Goal: Task Accomplishment & Management: Manage account settings

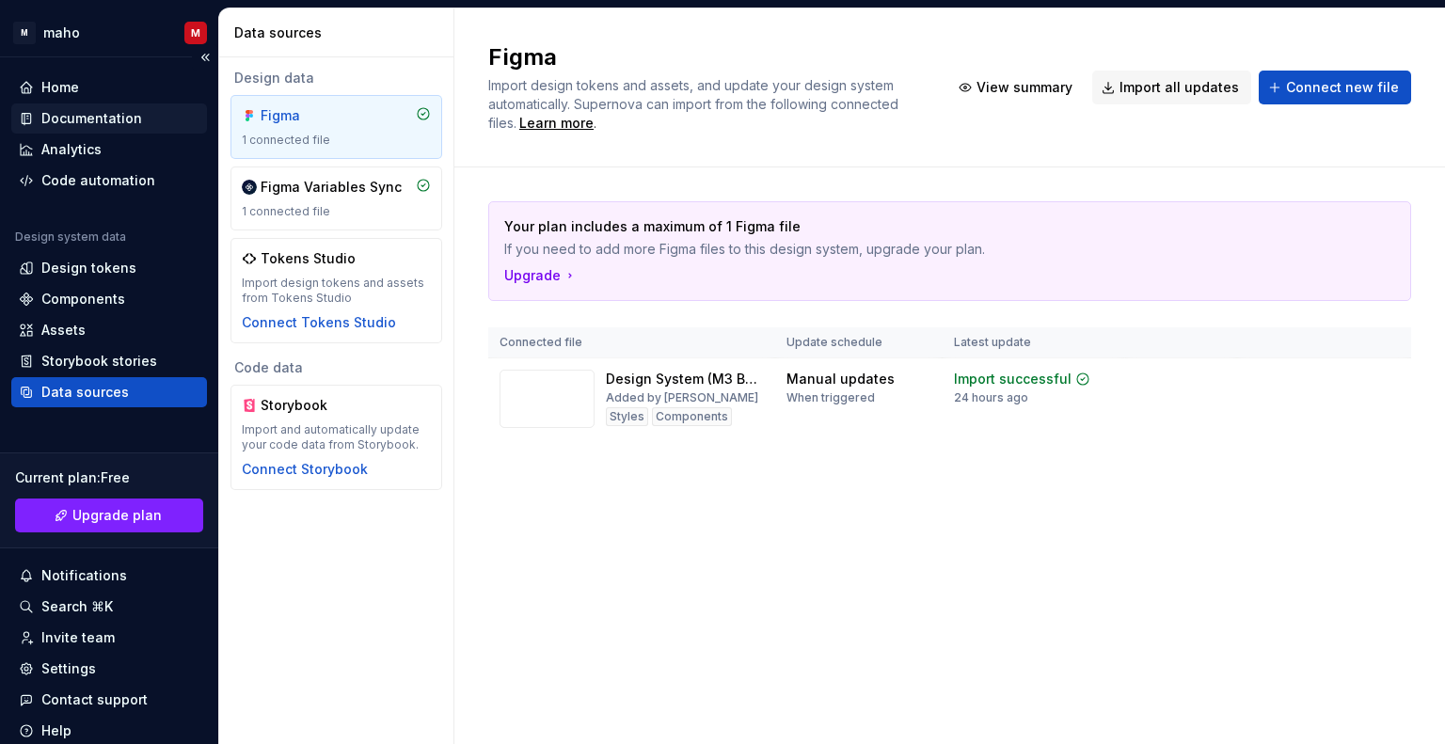
click at [123, 127] on div "Documentation" at bounding box center [109, 118] width 196 height 30
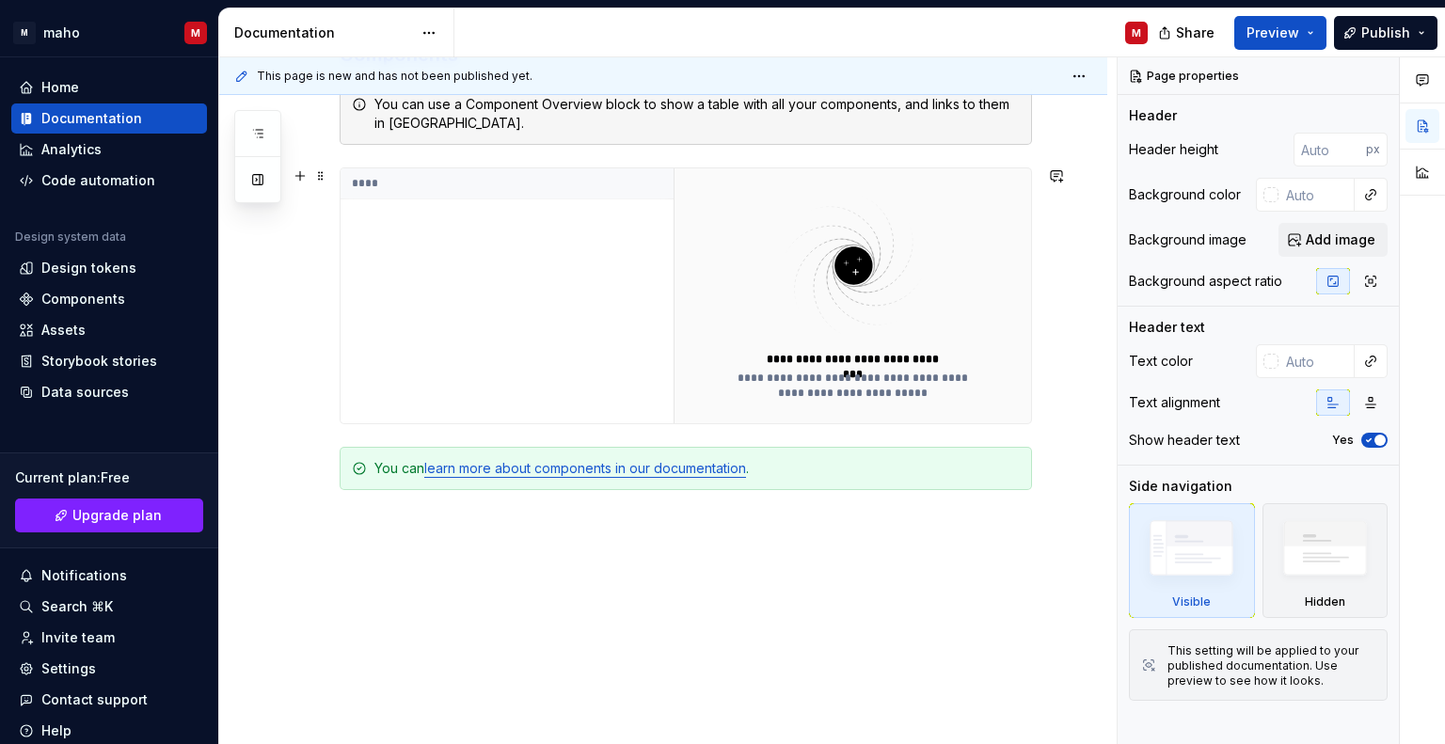
scroll to position [515, 0]
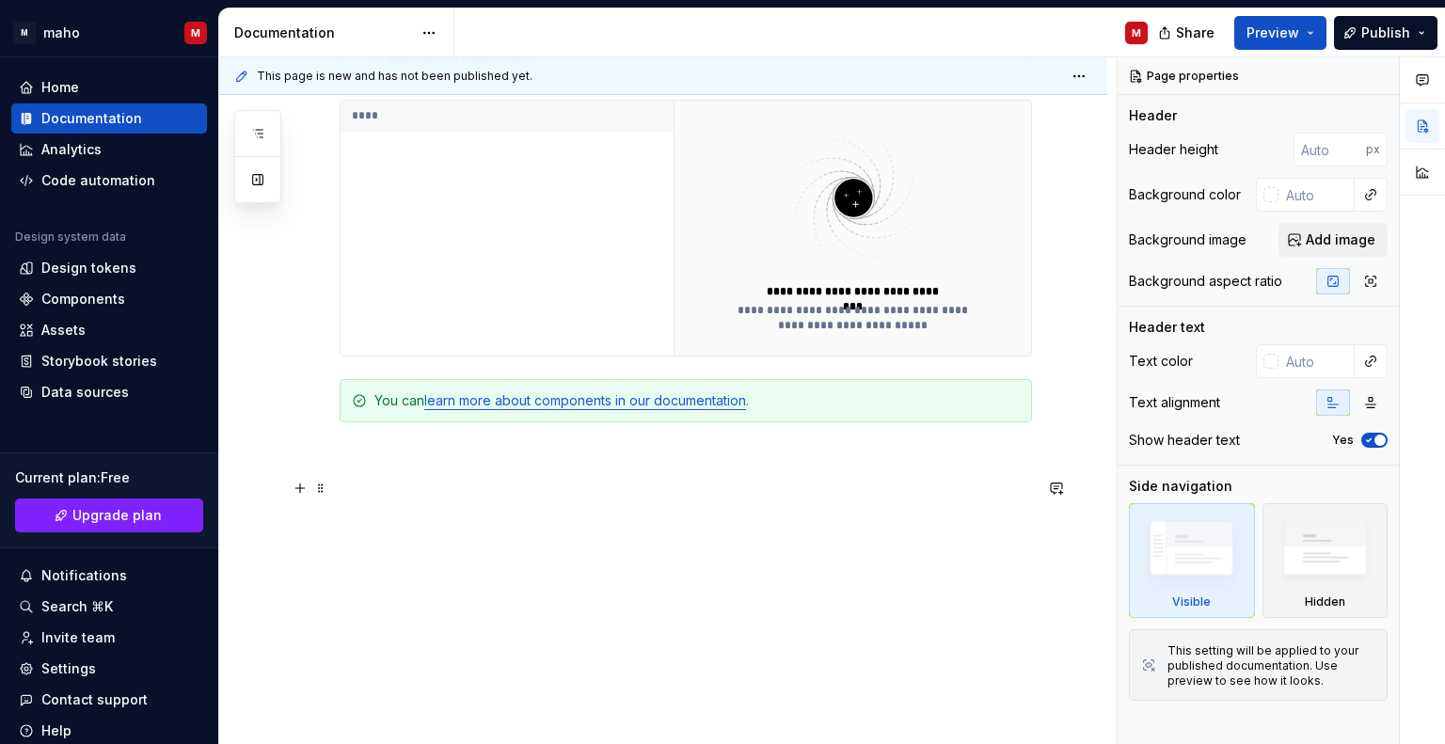
click at [426, 479] on p at bounding box center [686, 490] width 692 height 23
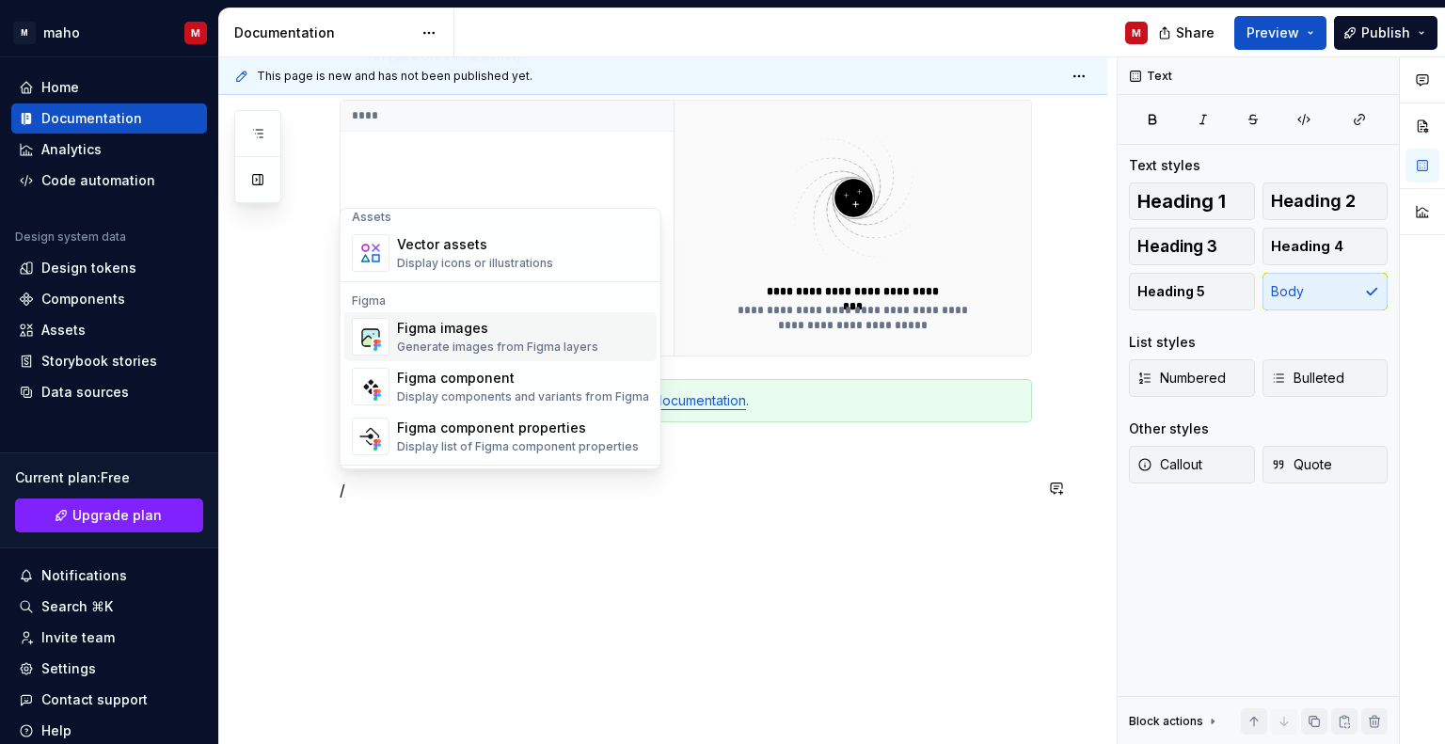
scroll to position [1787, 0]
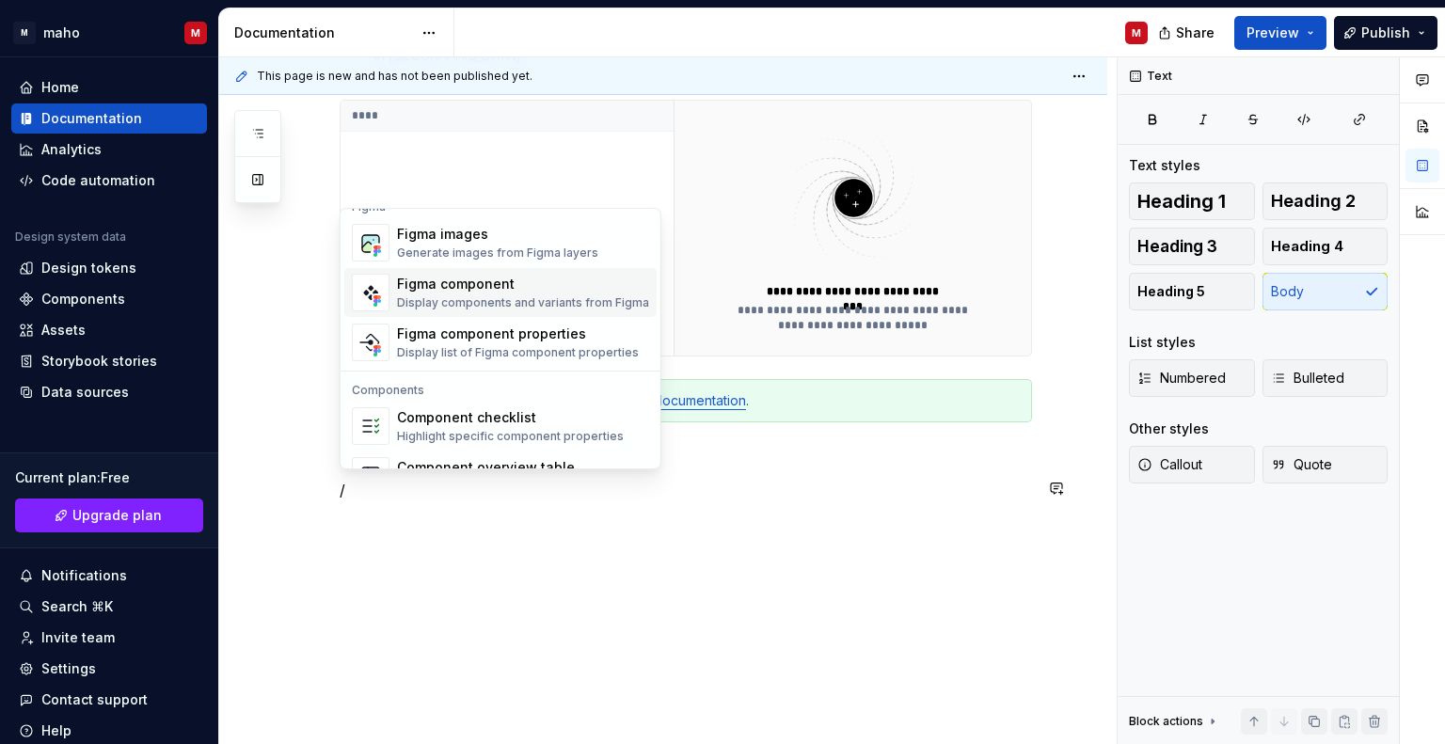
click at [445, 276] on div "Figma component" at bounding box center [523, 284] width 252 height 19
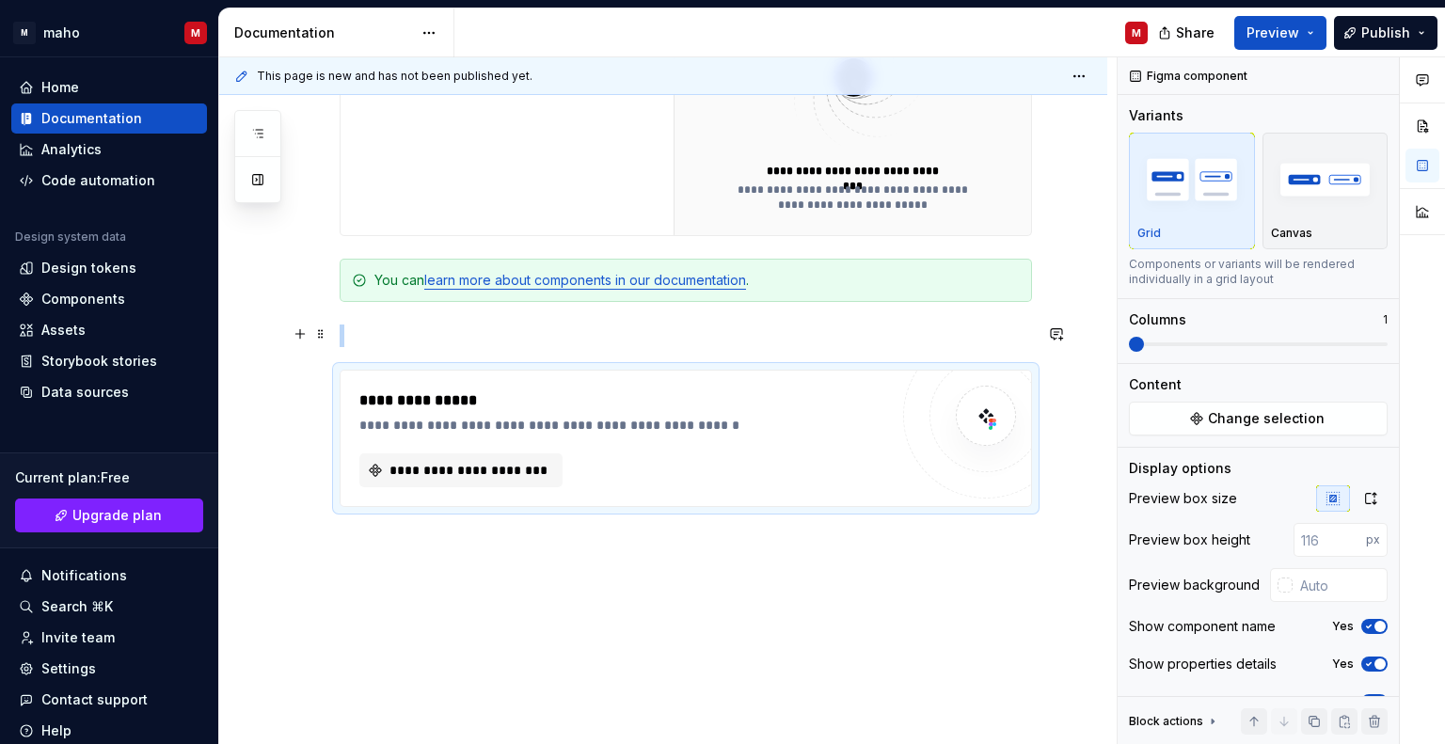
scroll to position [640, 0]
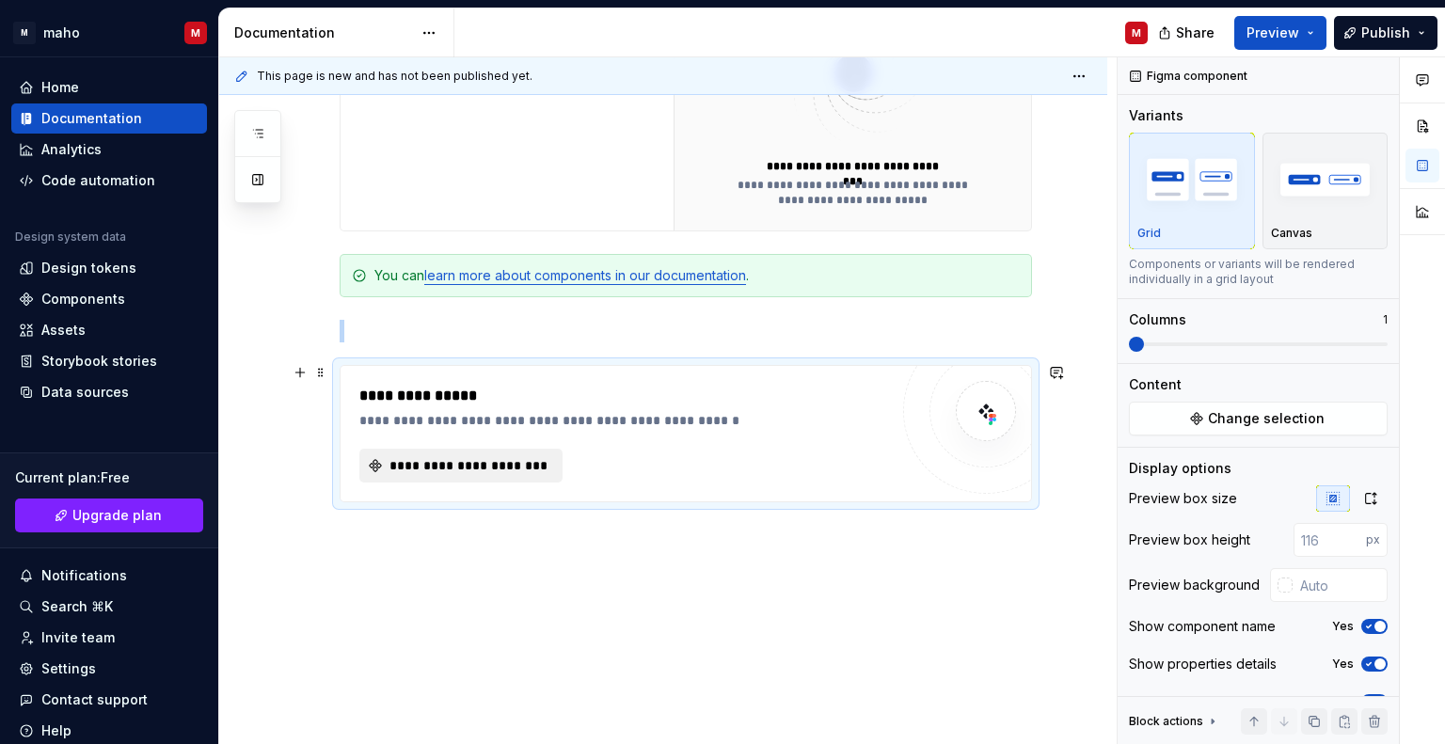
click at [503, 466] on span "**********" at bounding box center [469, 465] width 164 height 19
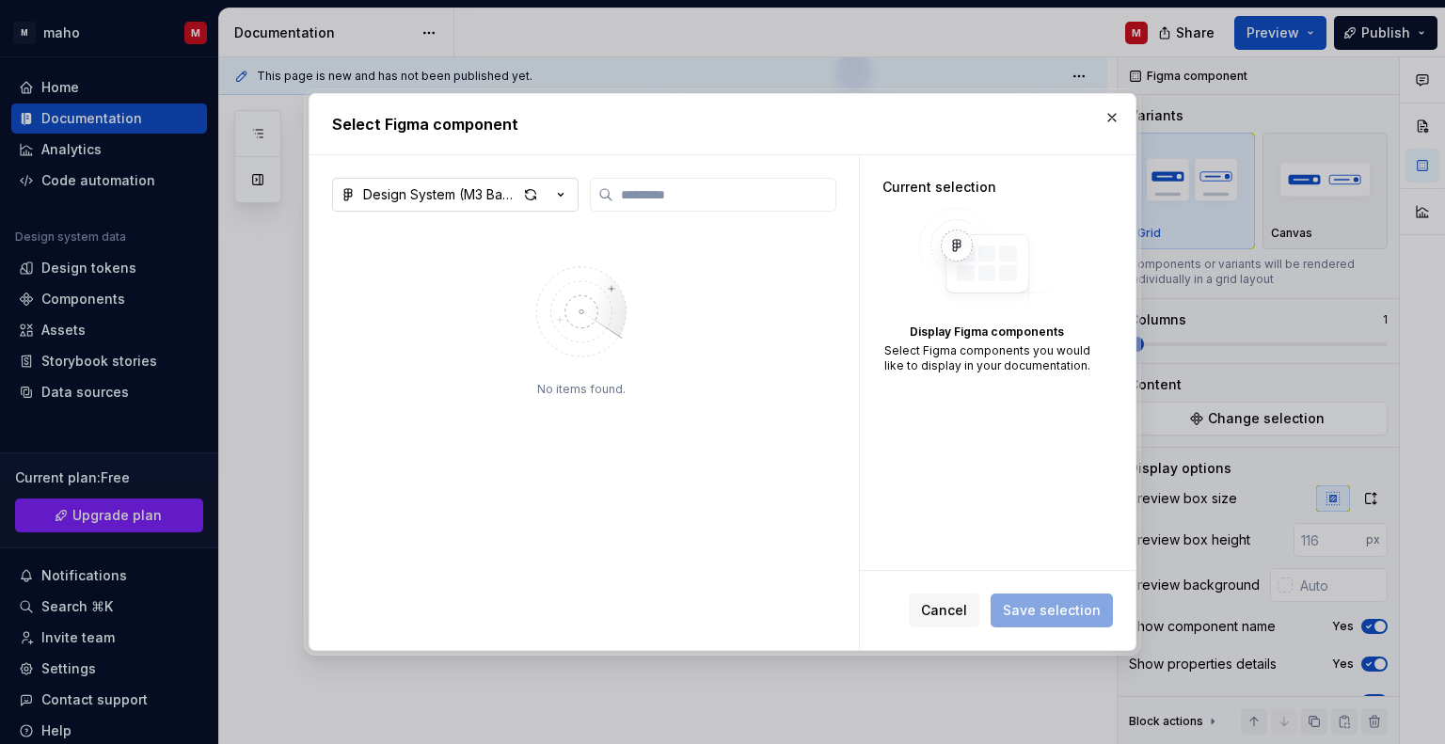
click at [556, 197] on icon "button" at bounding box center [560, 194] width 19 height 19
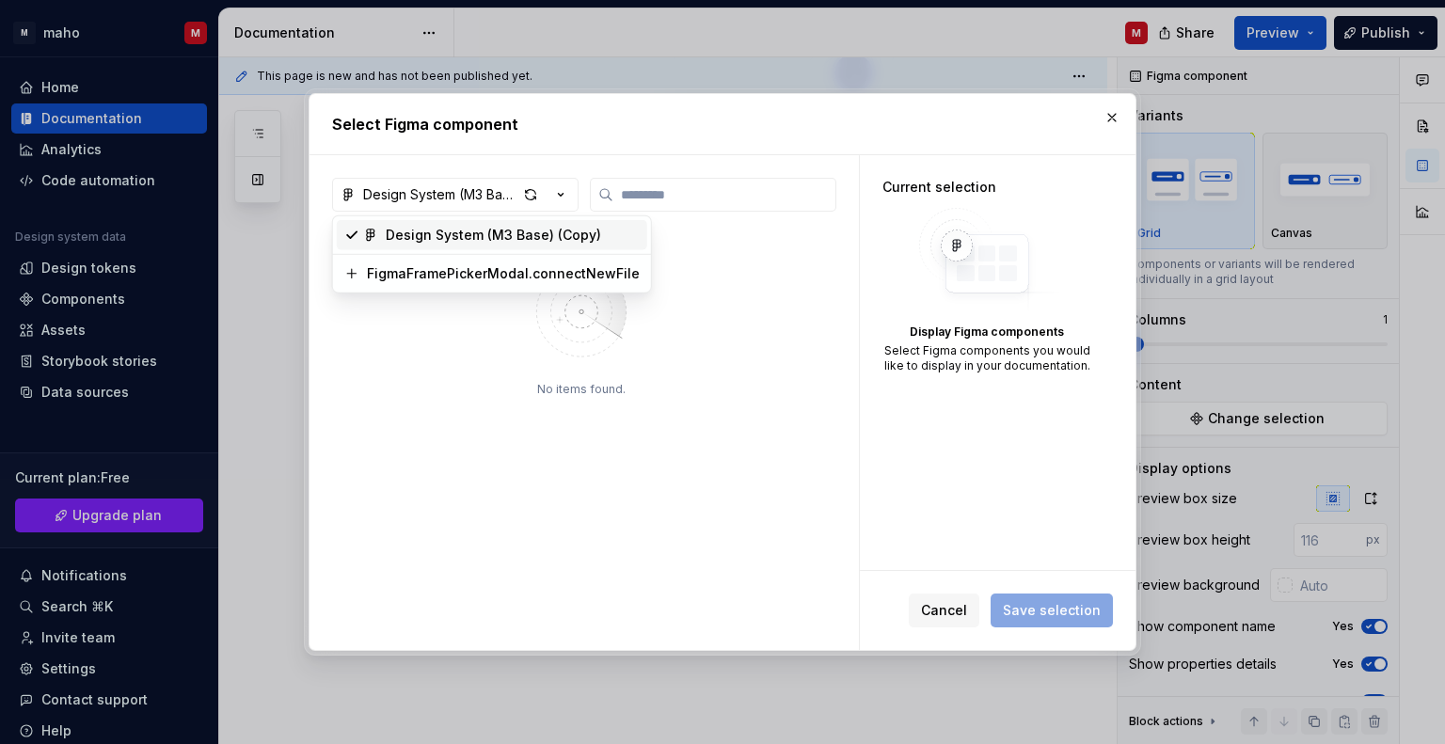
click at [504, 247] on span "Design System (M3 Base) (Copy)" at bounding box center [492, 235] width 310 height 30
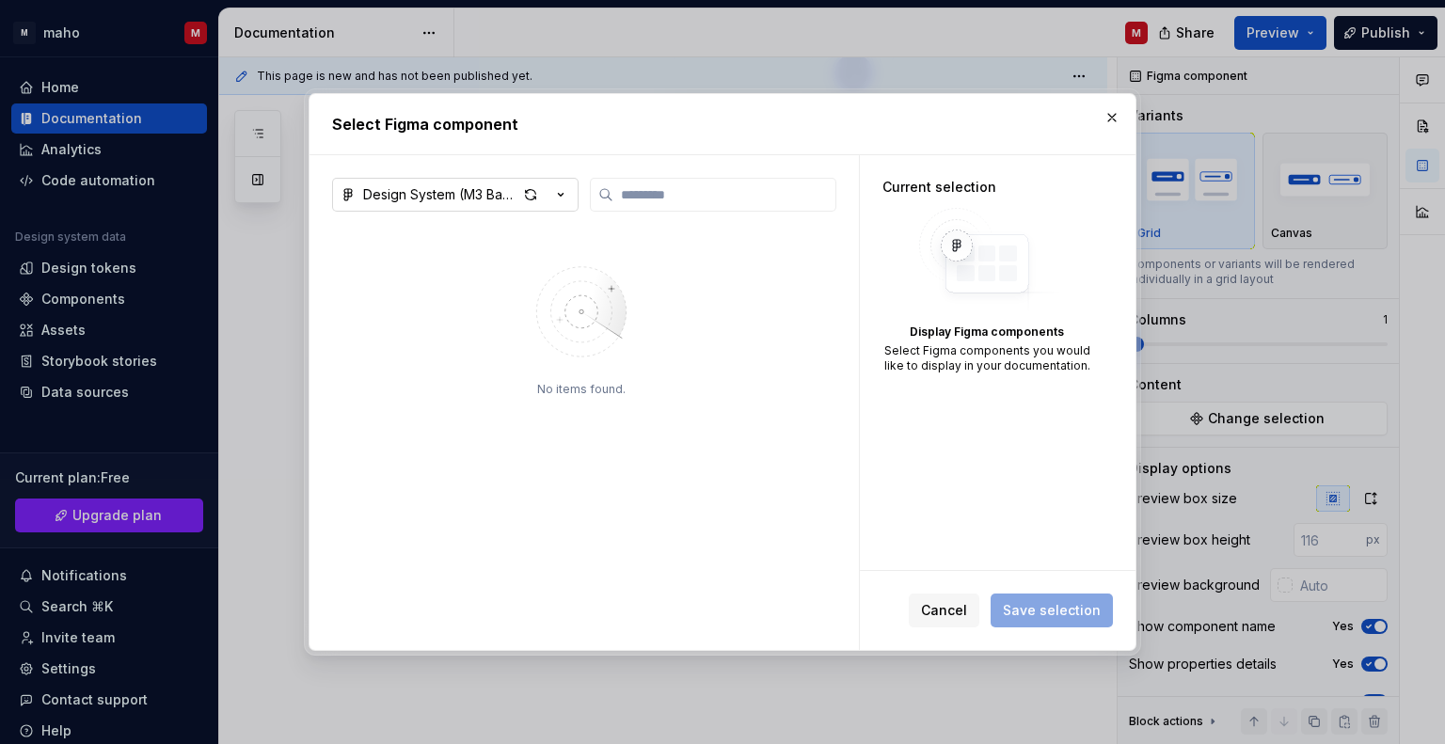
click at [459, 183] on button "Design System (M3 Base) (Copy)" at bounding box center [455, 195] width 246 height 34
click at [593, 405] on div "Select Figma component Design System (M3 Base) (Copy) No items found. Current s…" at bounding box center [722, 372] width 1445 height 744
click at [519, 190] on div "button" at bounding box center [530, 195] width 26 height 26
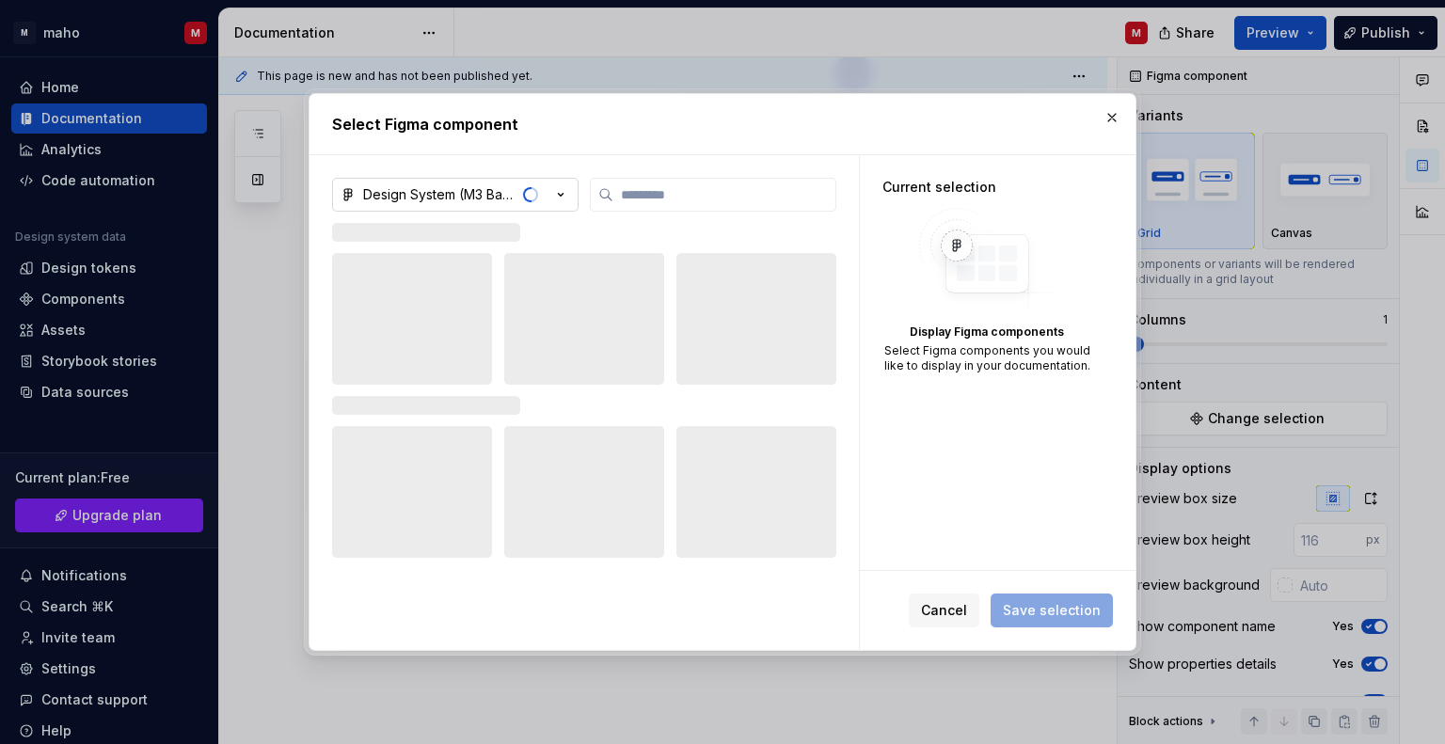
click at [549, 201] on div "button" at bounding box center [543, 195] width 53 height 26
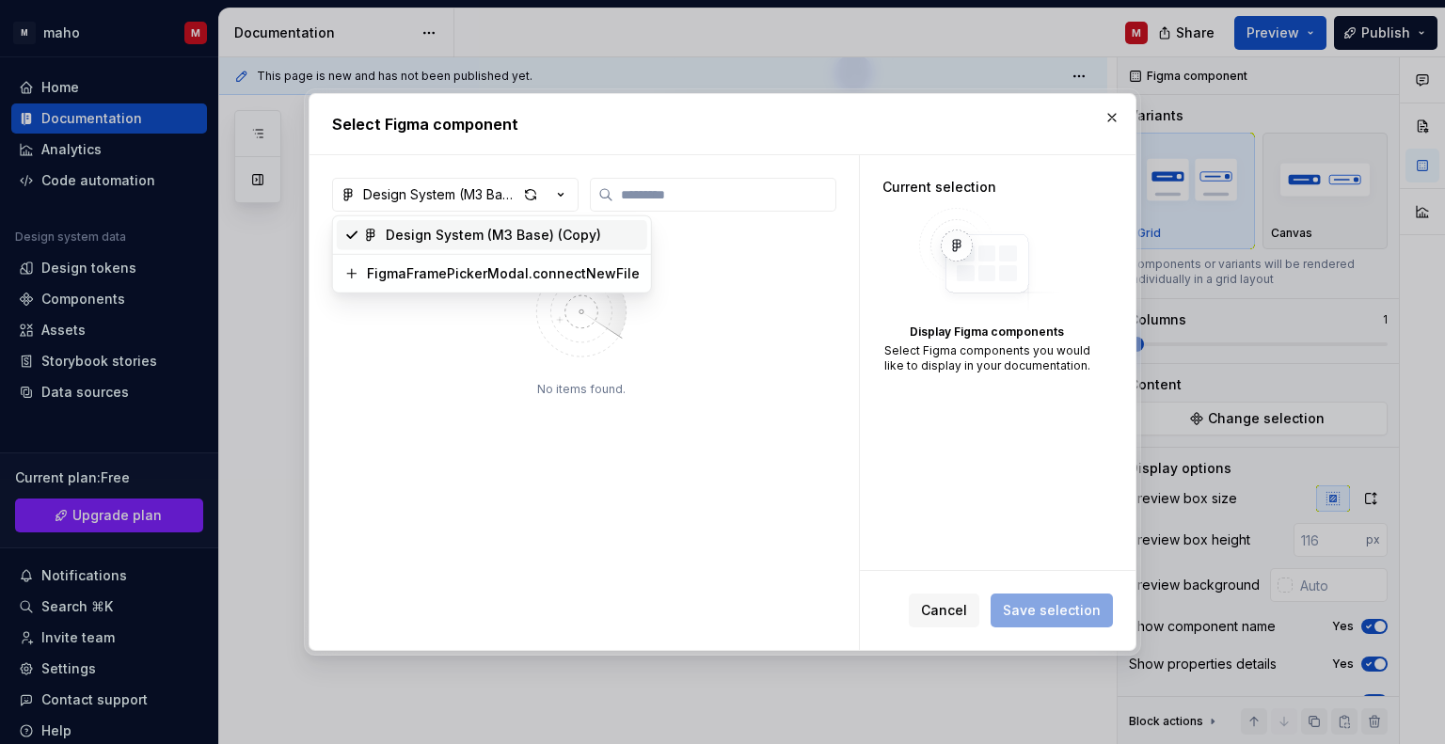
type textarea "*"
click at [1105, 112] on div "Select Figma component Design System (M3 Base) (Copy) No items found. Current s…" at bounding box center [722, 372] width 1445 height 744
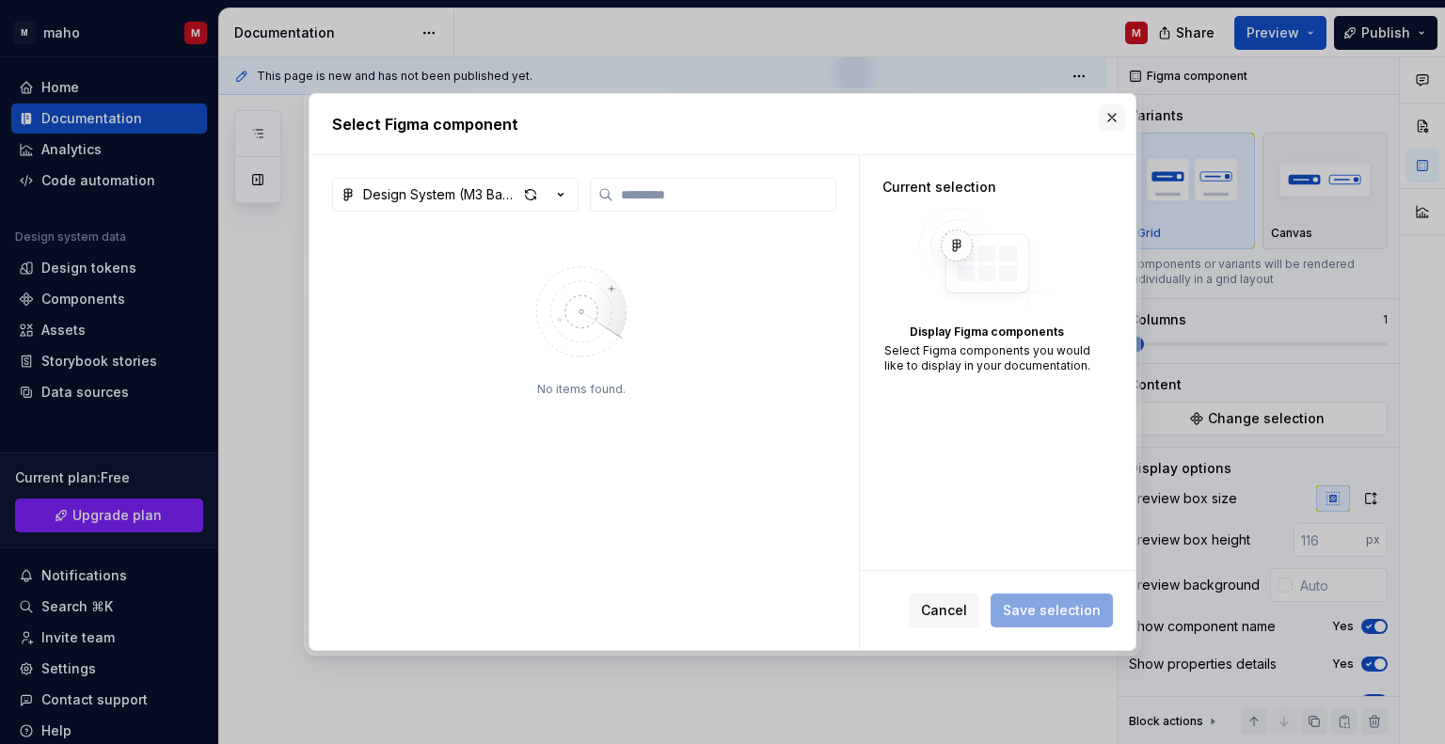
click at [1109, 119] on button "button" at bounding box center [1111, 117] width 26 height 26
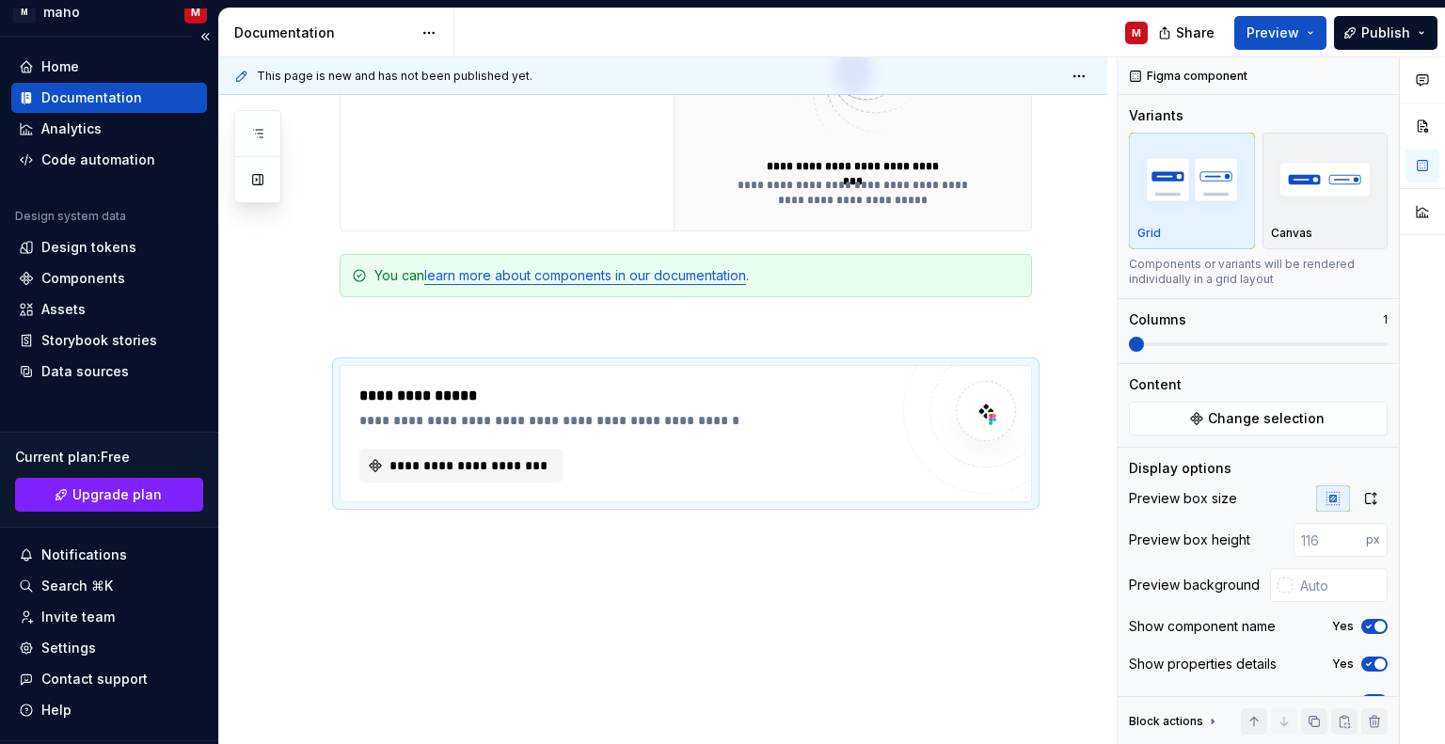
scroll to position [66, 0]
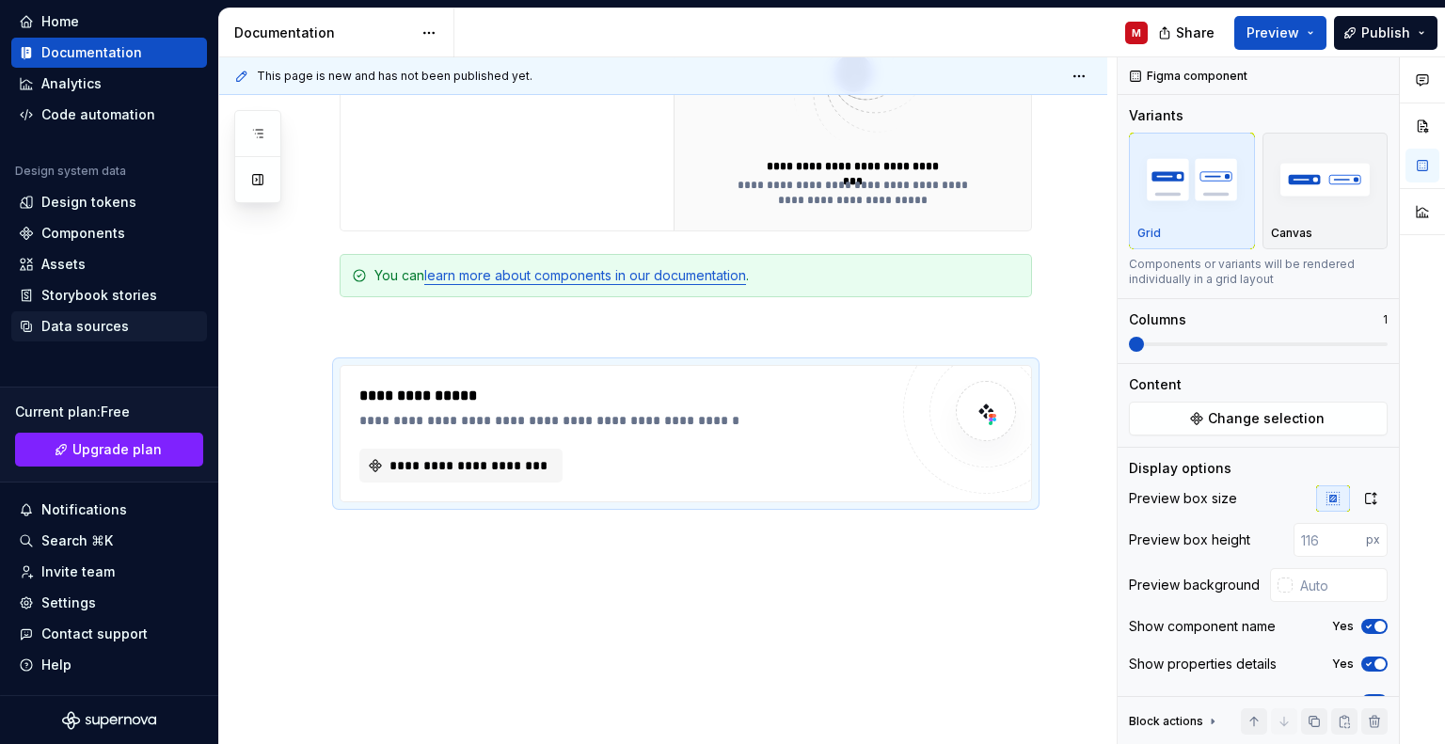
click at [113, 317] on div "Data sources" at bounding box center [84, 326] width 87 height 19
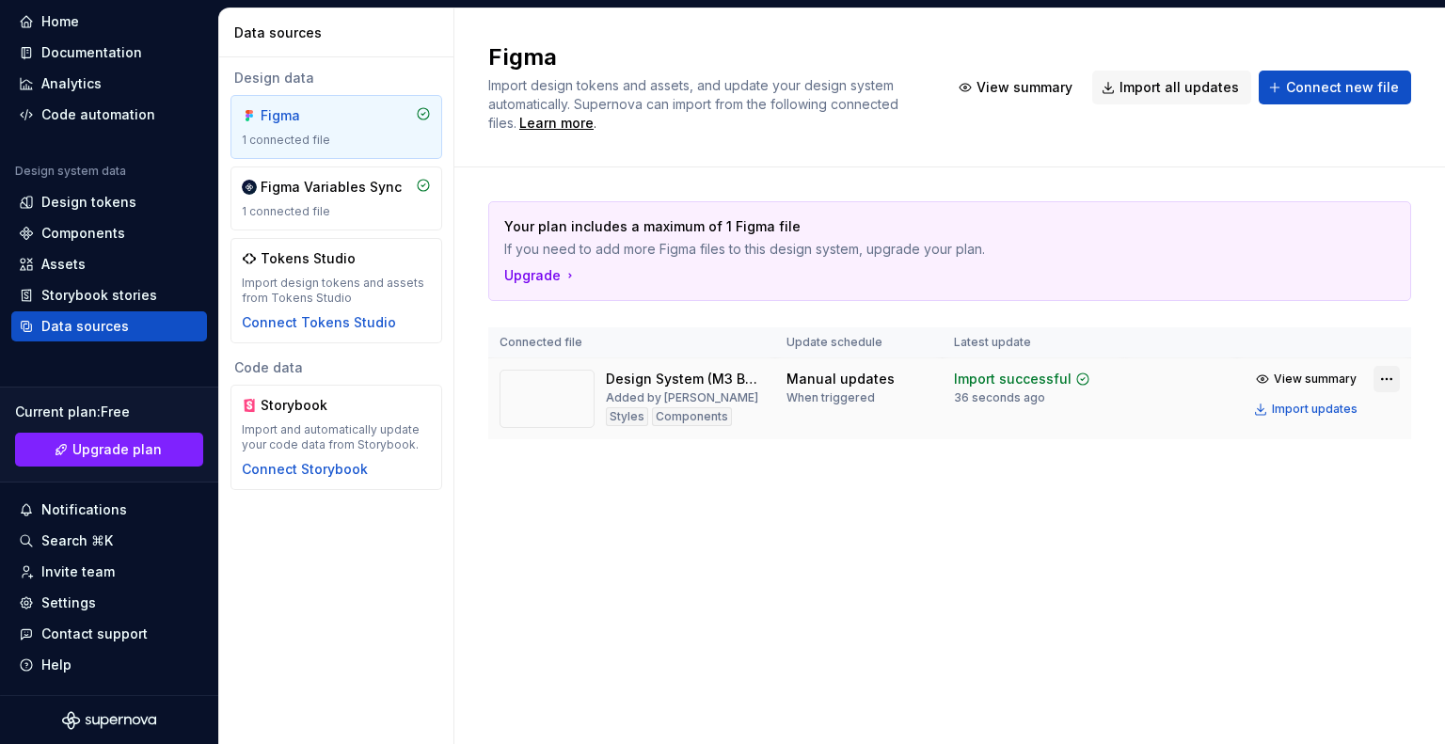
click at [1391, 383] on html "M maho M Home Documentation Analytics Code automation Design system data Design…" at bounding box center [722, 372] width 1445 height 744
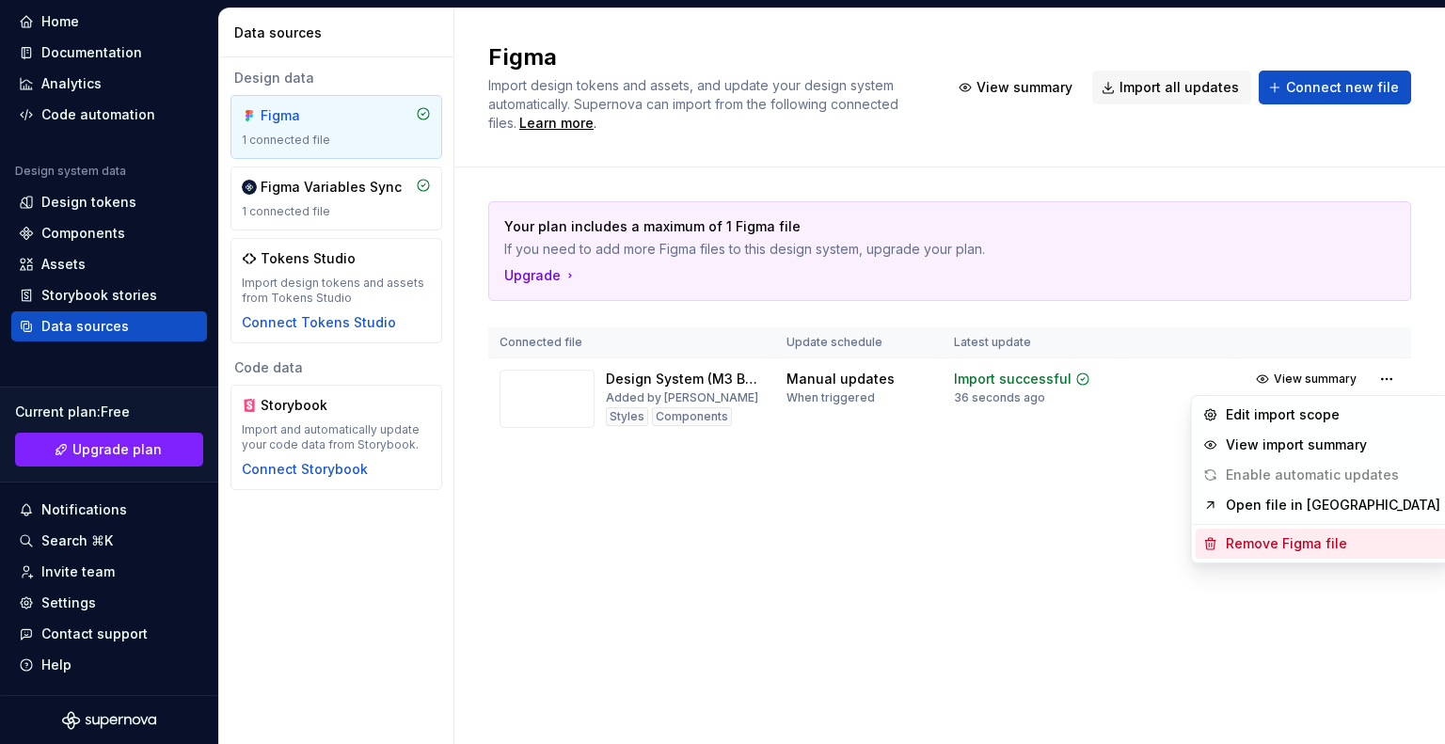
click at [1294, 530] on div "Remove Figma file" at bounding box center [1321, 544] width 252 height 30
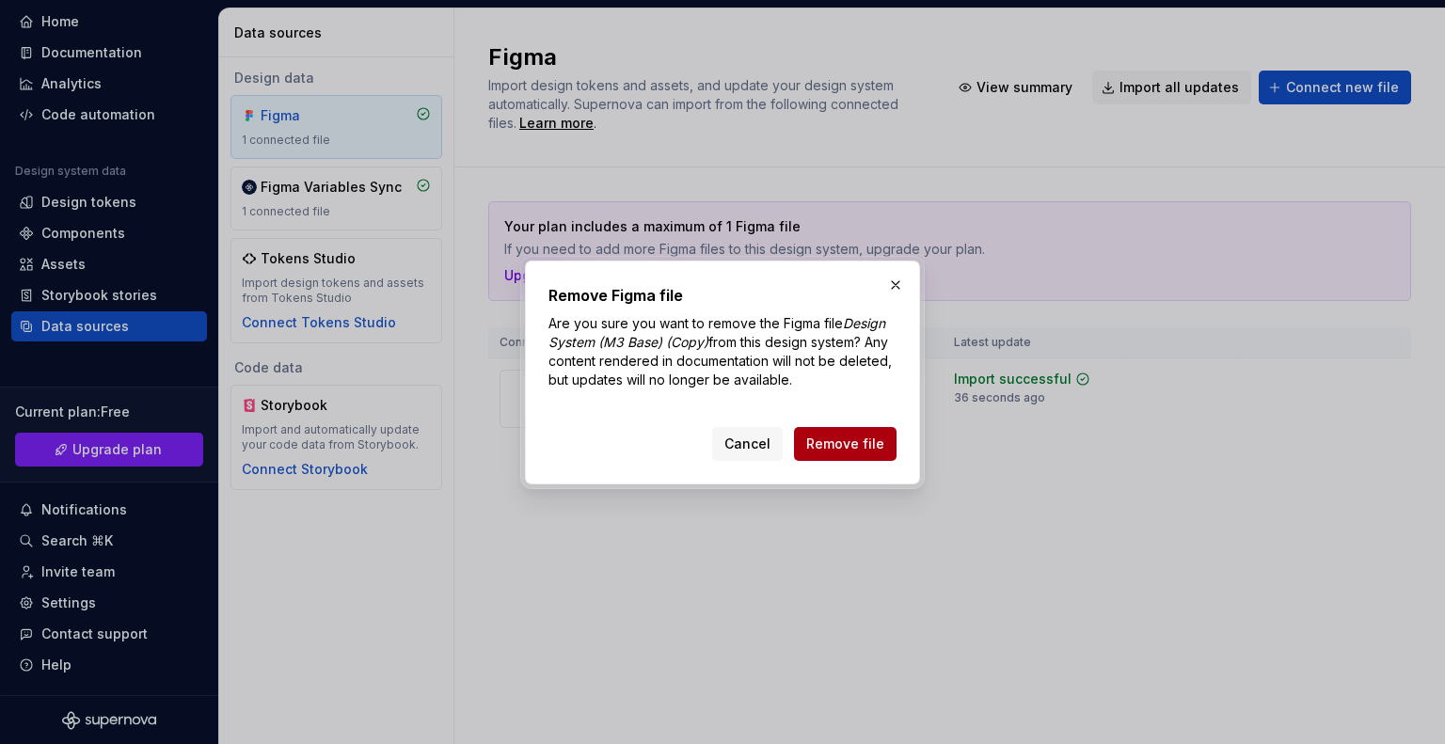
click at [873, 439] on span "Remove file" at bounding box center [845, 443] width 78 height 19
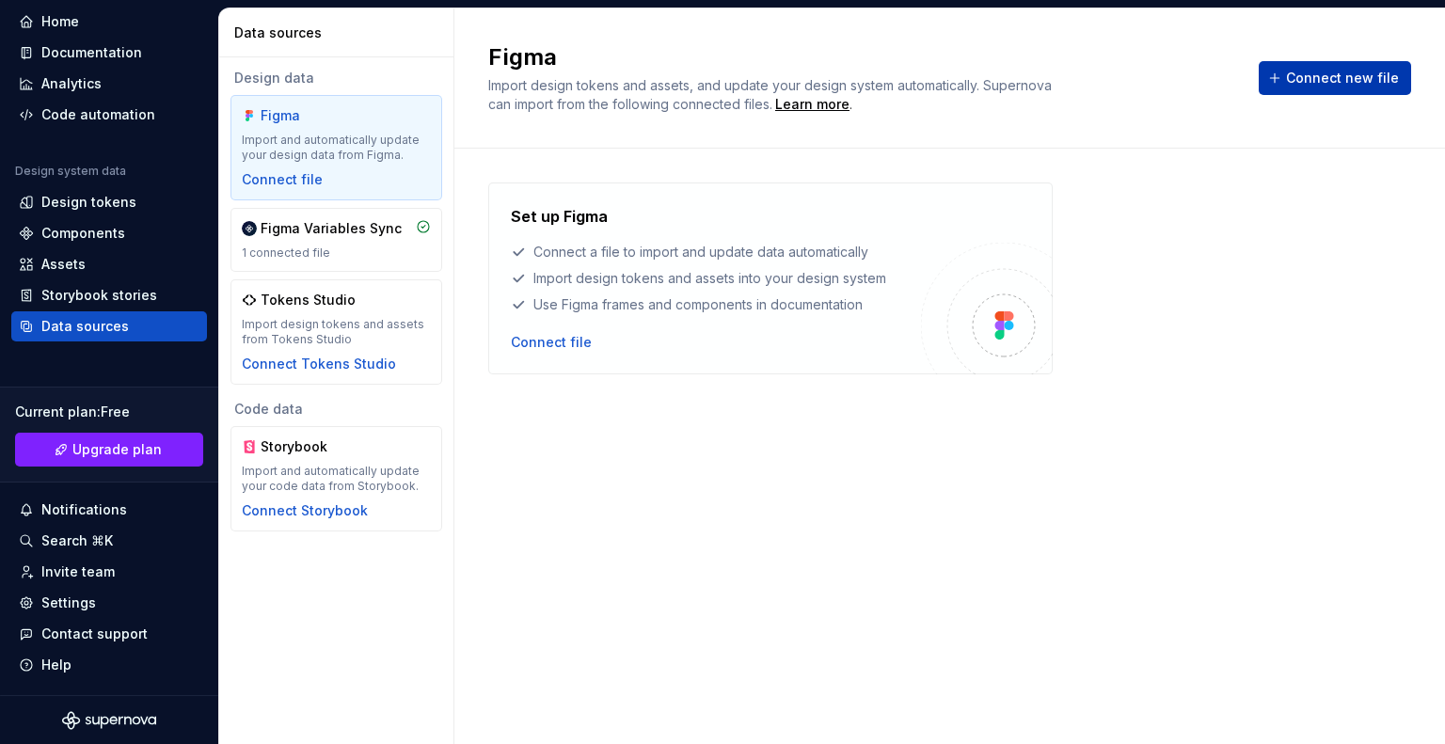
click at [1303, 73] on span "Connect new file" at bounding box center [1342, 78] width 113 height 19
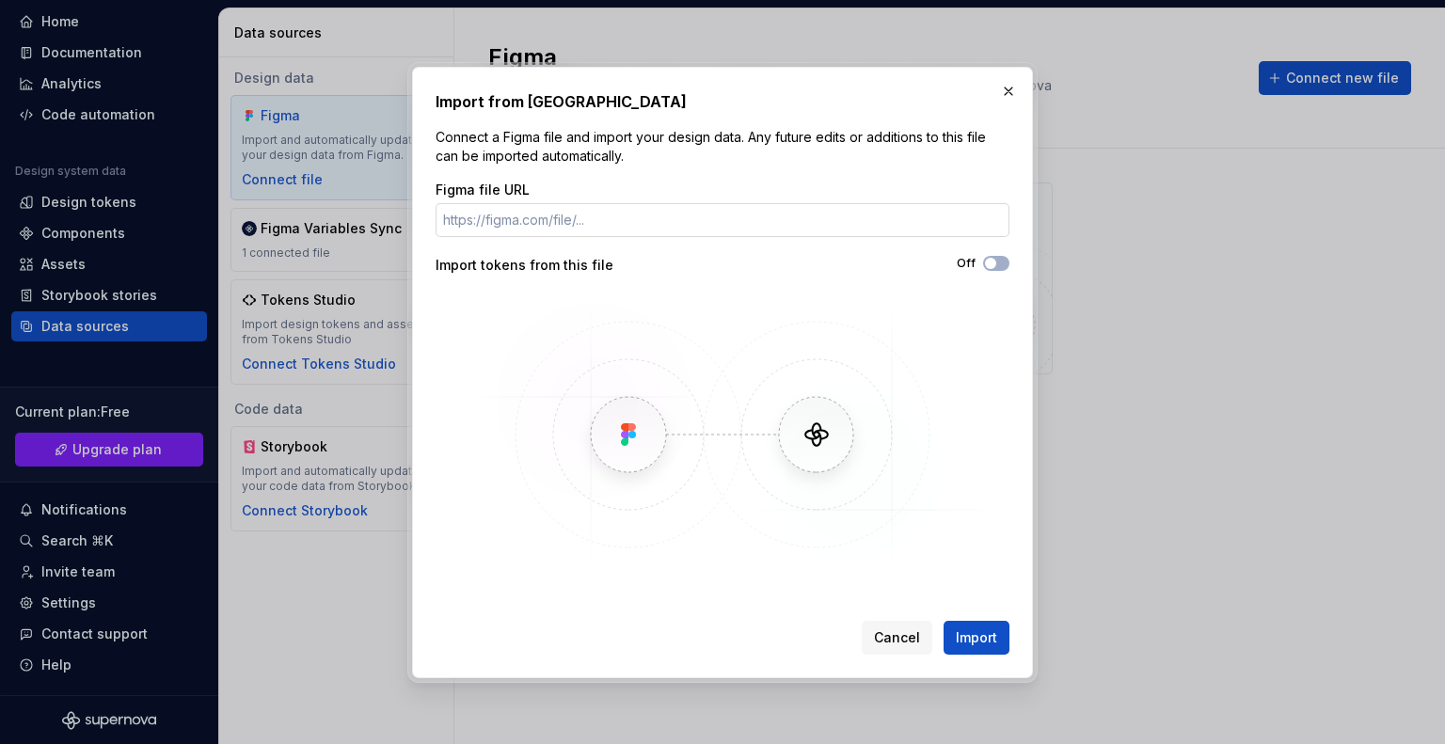
click at [782, 227] on input "Figma file URL" at bounding box center [722, 220] width 574 height 34
type input "https://www.figma.com/design/C61blbJztAm9iS81KbIujC/Design-System--M3-Base---Co…"
click at [997, 264] on icon "button" at bounding box center [990, 263] width 15 height 11
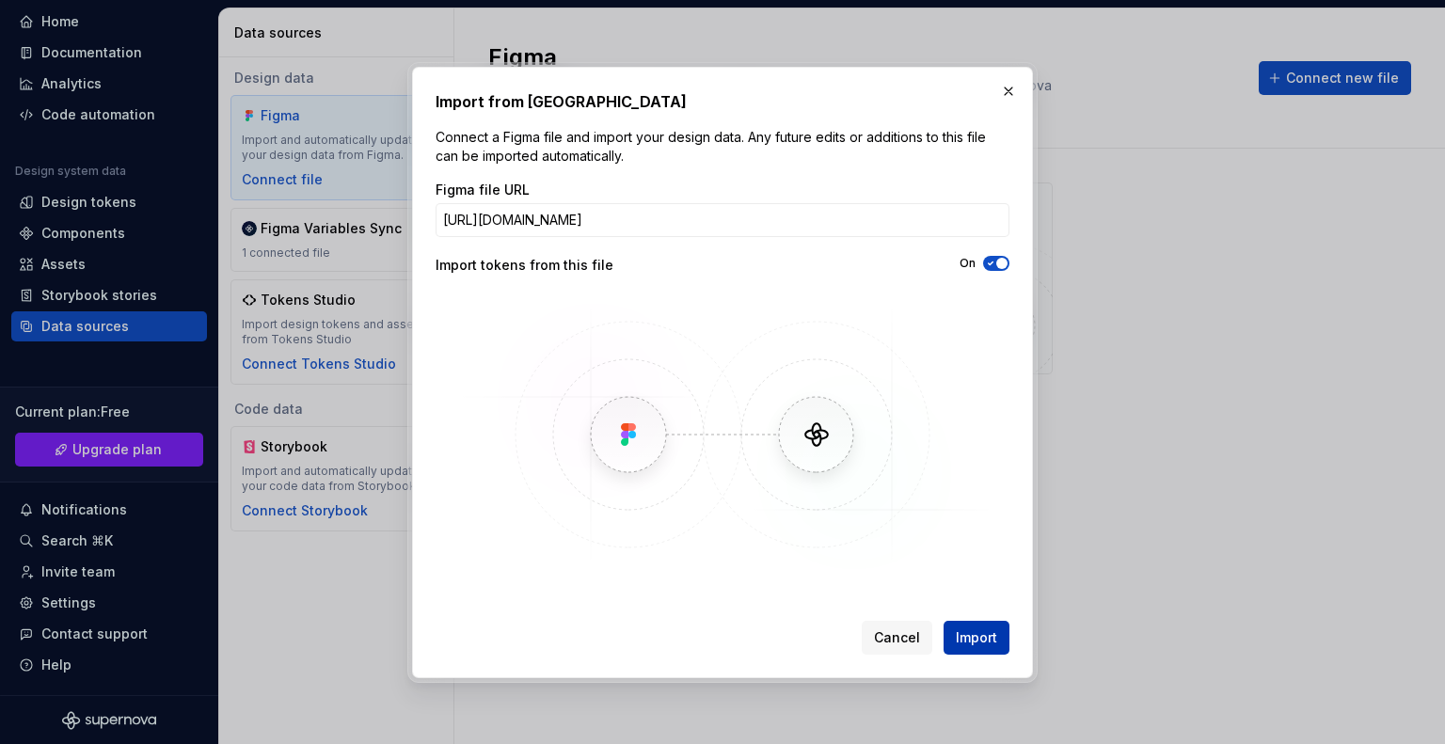
click at [974, 628] on span "Import" at bounding box center [975, 637] width 41 height 19
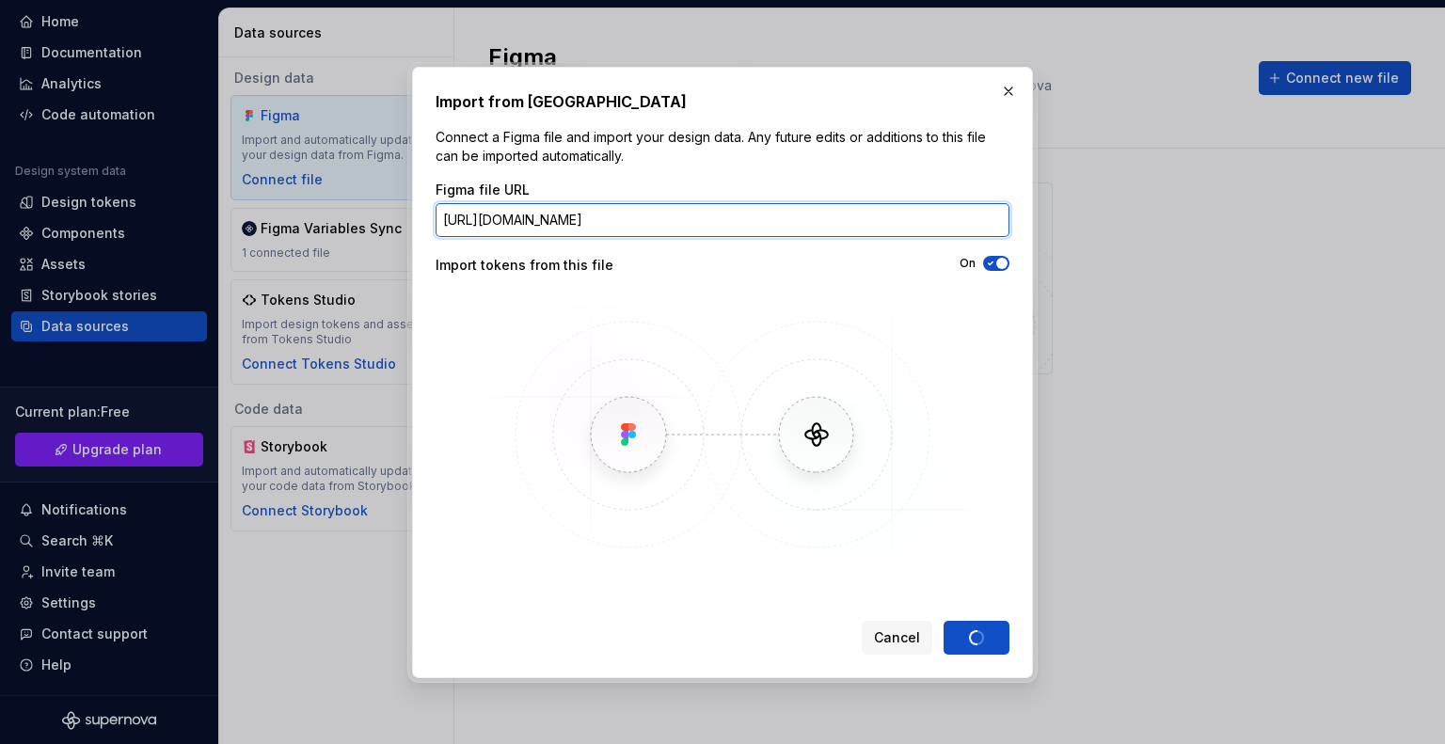
scroll to position [0, 247]
drag, startPoint x: 944, startPoint y: 222, endPoint x: 1102, endPoint y: 194, distance: 160.5
click at [1102, 194] on div "Import from Figma Connect a Figma file and import your design data. Any future …" at bounding box center [722, 372] width 1445 height 744
click at [846, 227] on input "https://www.figma.com/design/C61blbJztAm9iS81KbIujC/Design-System--M3-Base---Co…" at bounding box center [722, 220] width 574 height 34
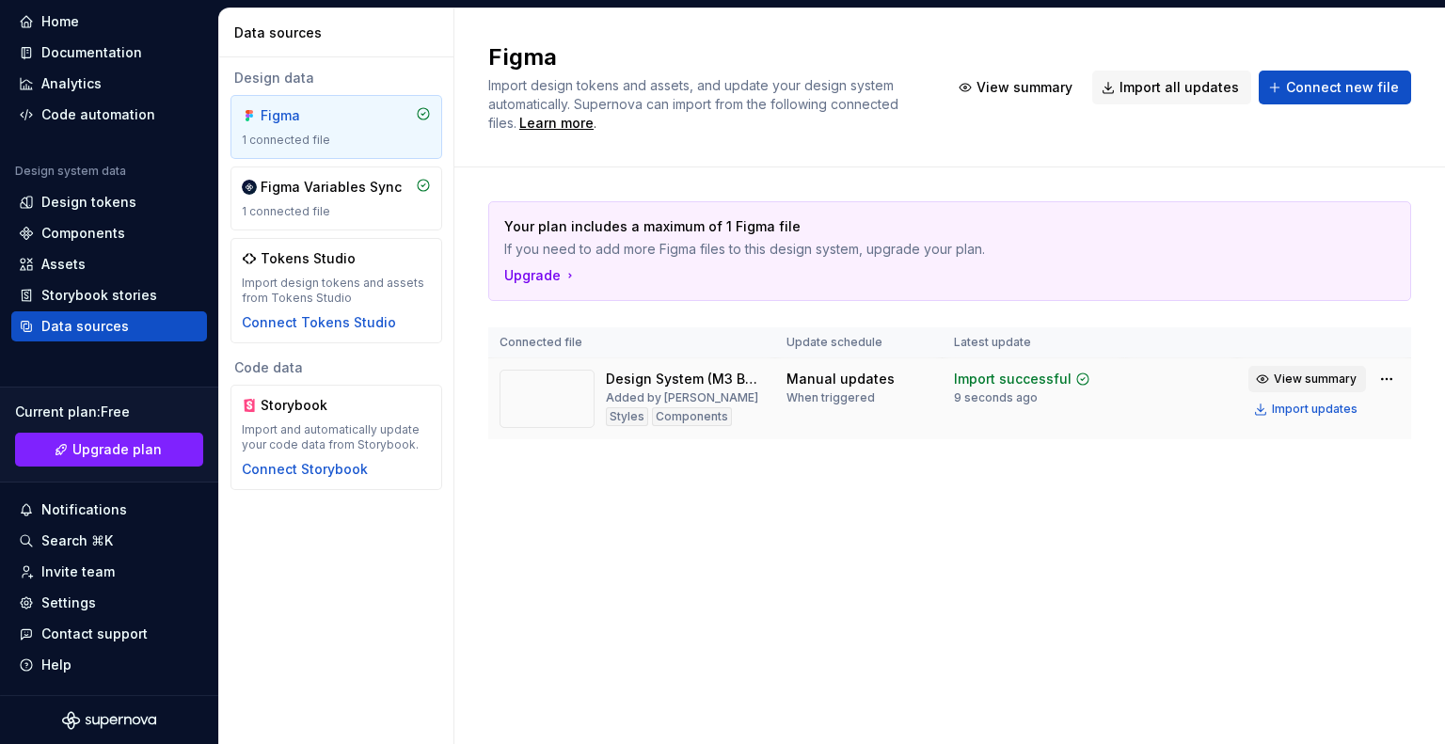
click at [1342, 379] on span "View summary" at bounding box center [1314, 378] width 83 height 15
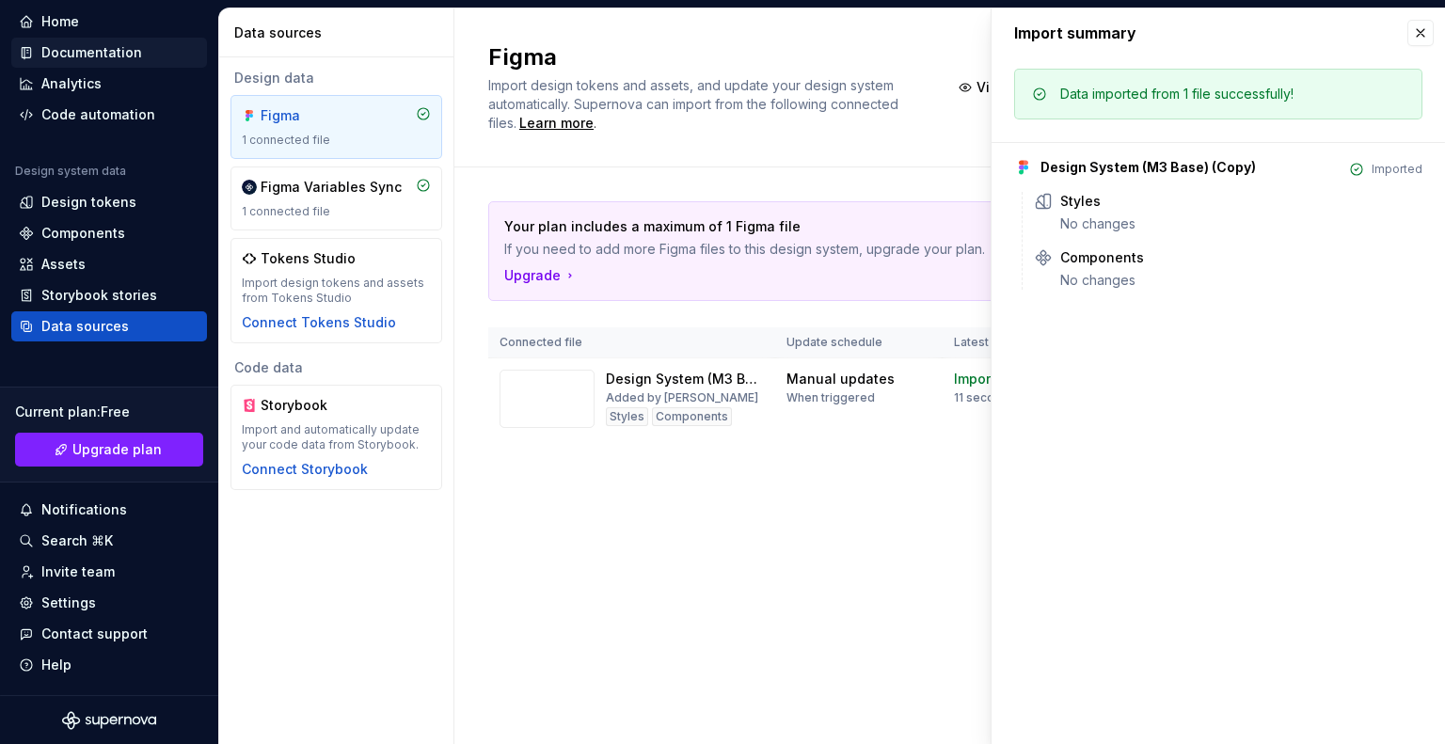
click at [118, 55] on div "Documentation" at bounding box center [91, 52] width 101 height 19
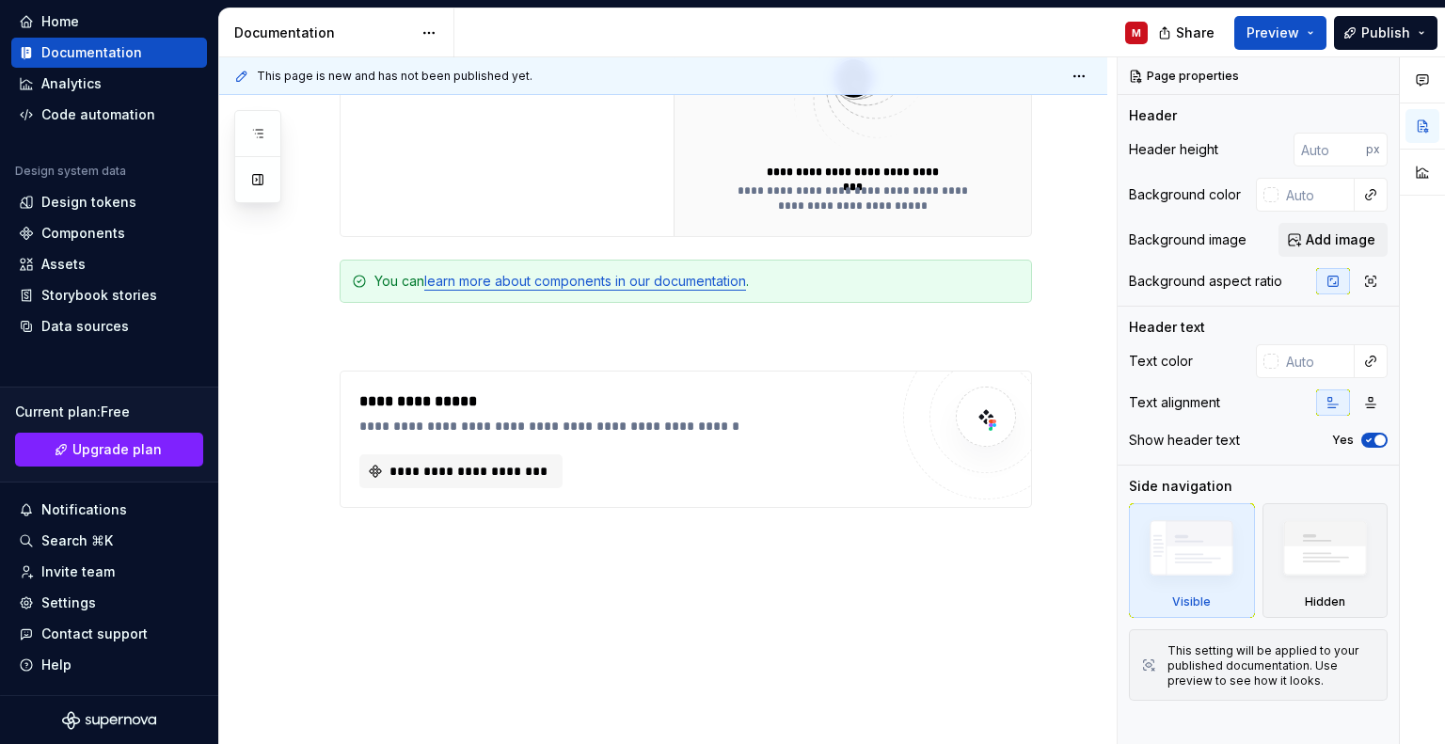
scroll to position [640, 0]
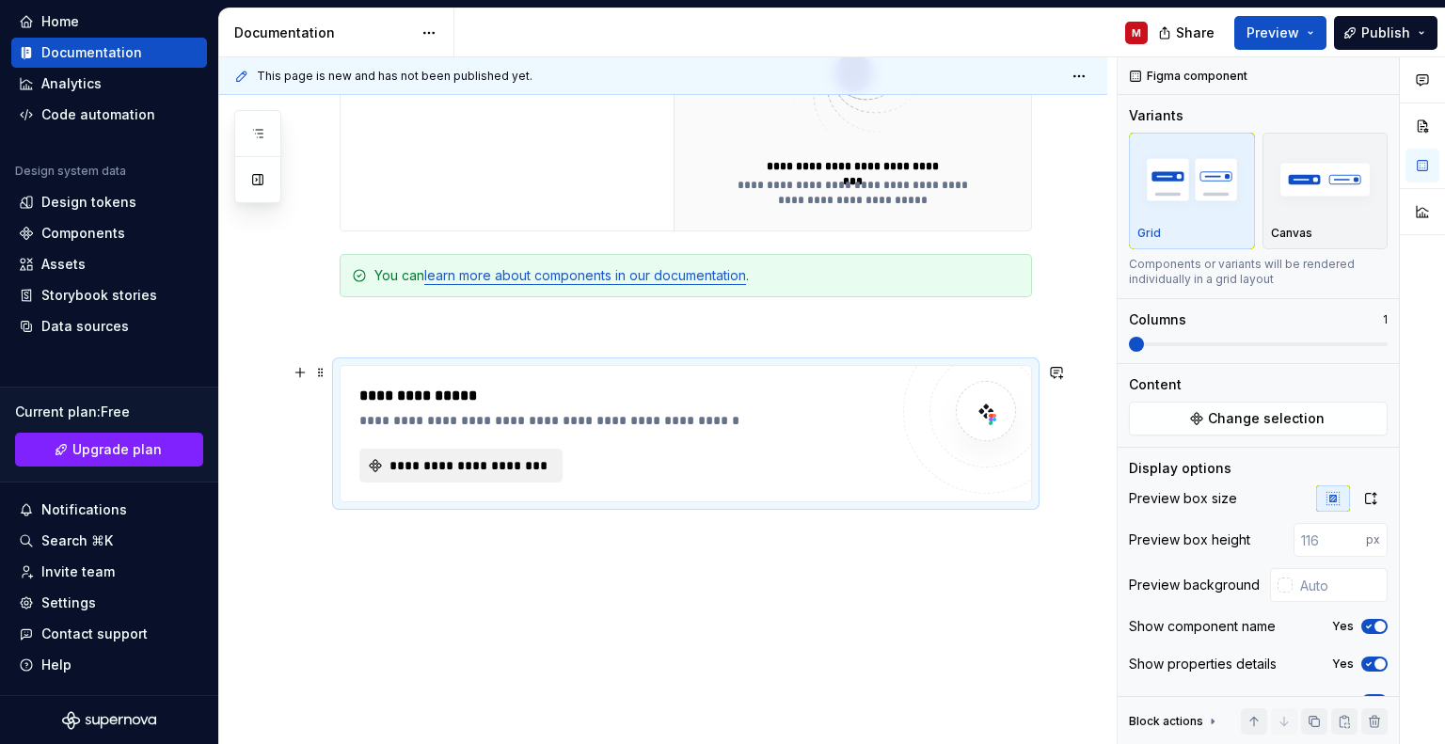
click at [487, 457] on span "**********" at bounding box center [469, 465] width 164 height 19
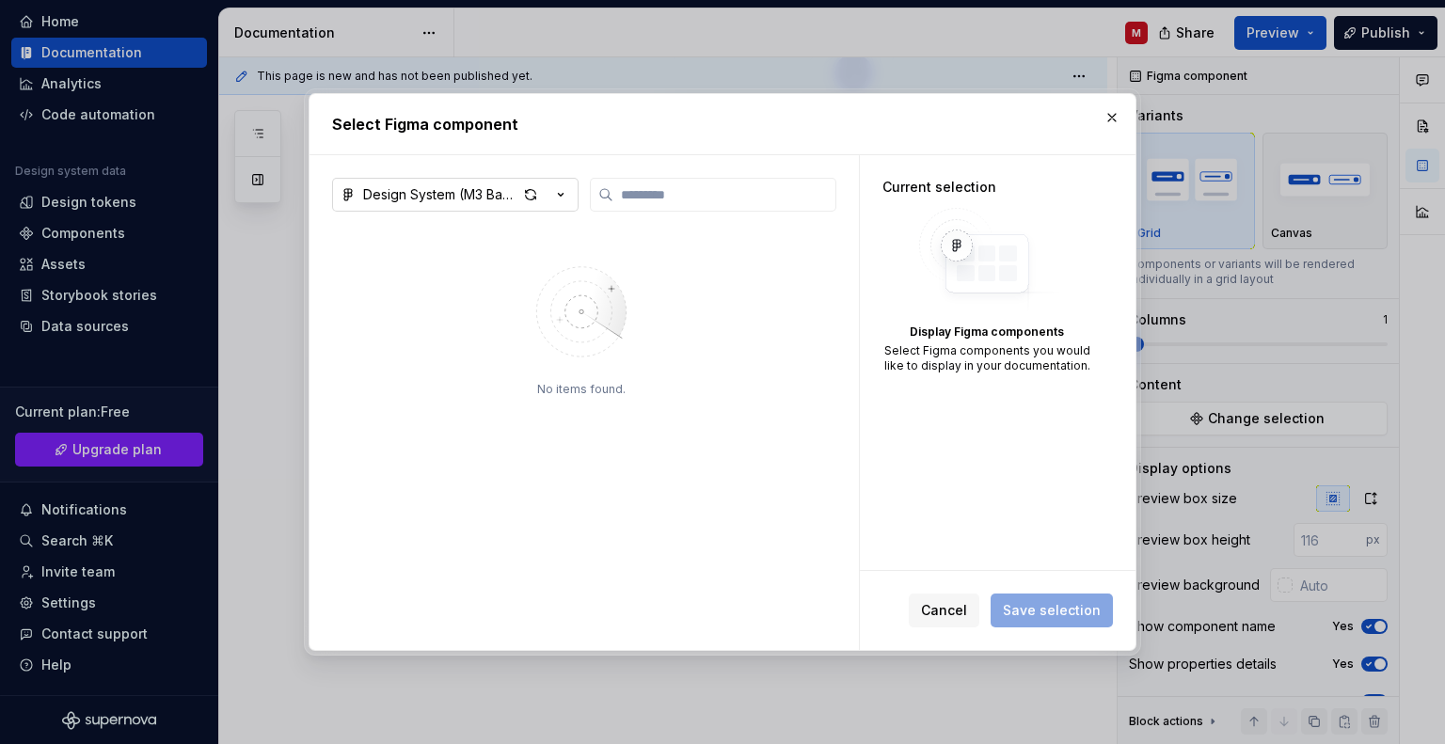
click at [475, 195] on div "Design System (M3 Base) (Copy)" at bounding box center [440, 194] width 154 height 19
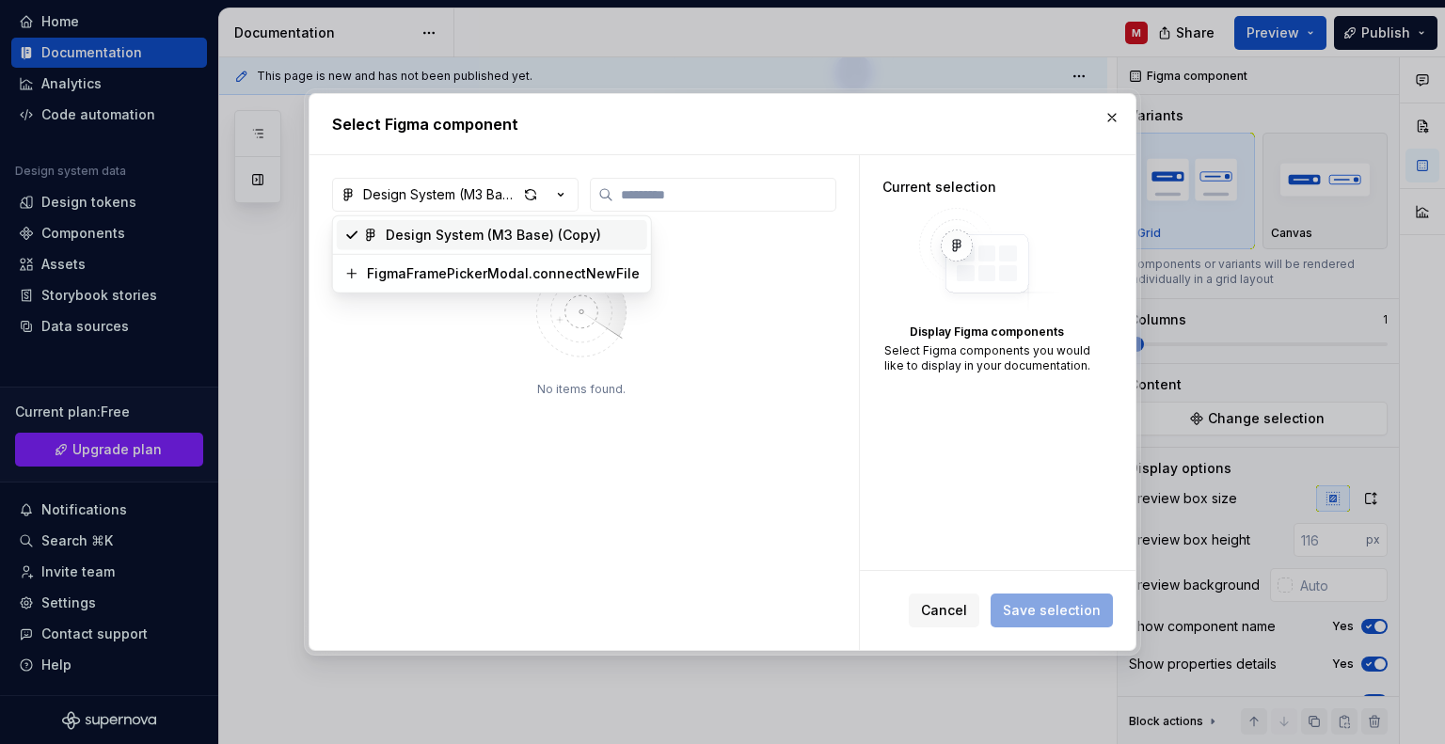
click at [783, 319] on div "Select Figma component Design System (M3 Base) (Copy) No items found. Current s…" at bounding box center [722, 372] width 1445 height 744
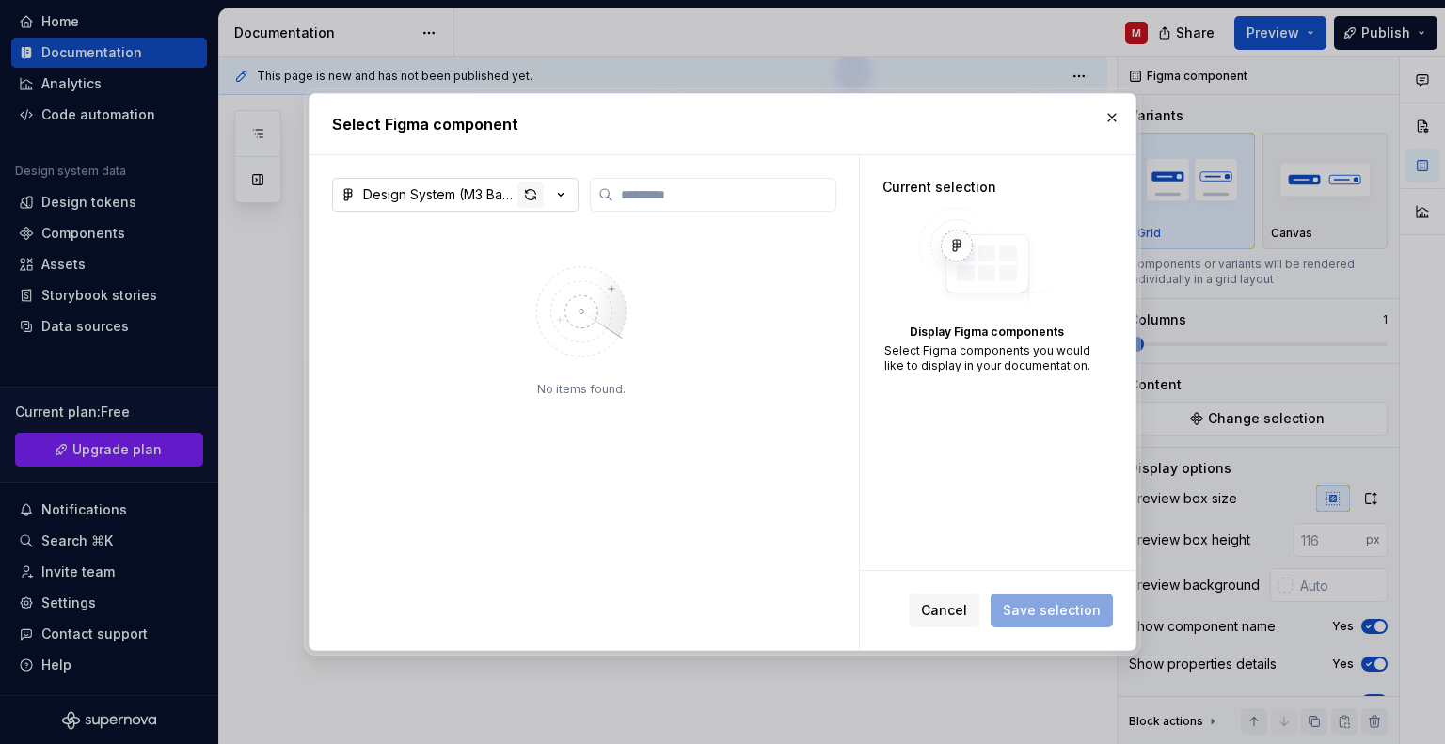
click at [523, 182] on div "button" at bounding box center [530, 195] width 26 height 26
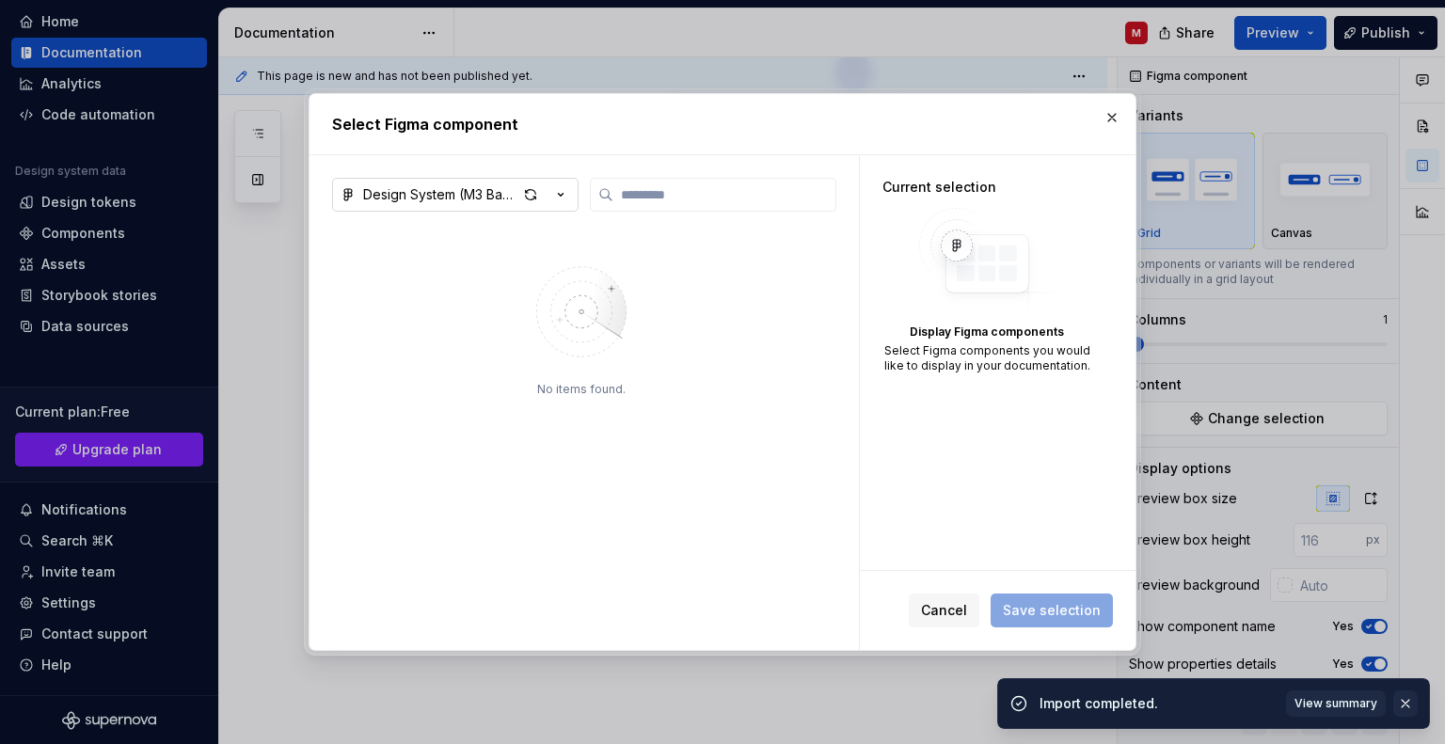
click at [1409, 704] on button "button" at bounding box center [1405, 703] width 24 height 26
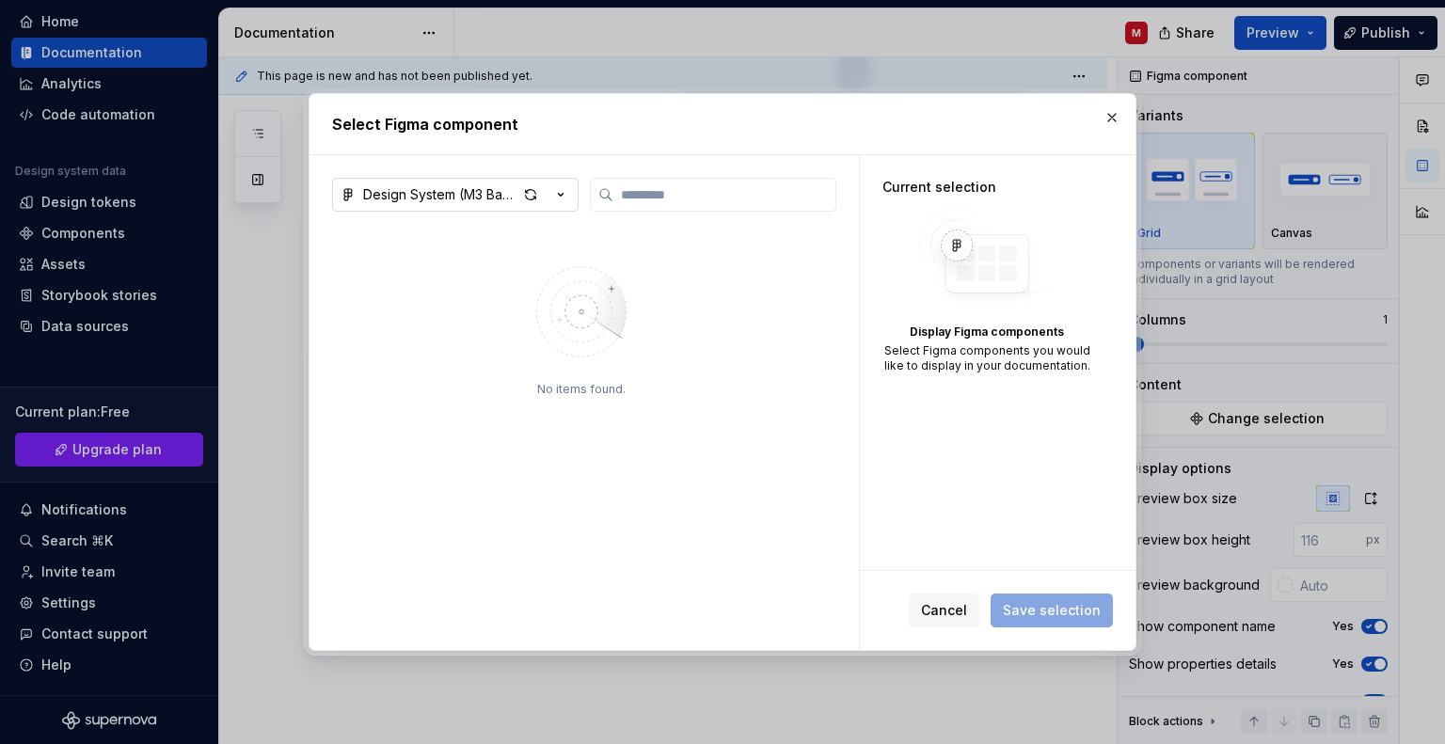
click at [560, 188] on icon "button" at bounding box center [560, 194] width 19 height 19
click at [899, 487] on div "Select Figma component Design System (M3 Base) (Copy) No items found. Current s…" at bounding box center [722, 372] width 1445 height 744
click at [936, 616] on span "Cancel" at bounding box center [944, 610] width 46 height 19
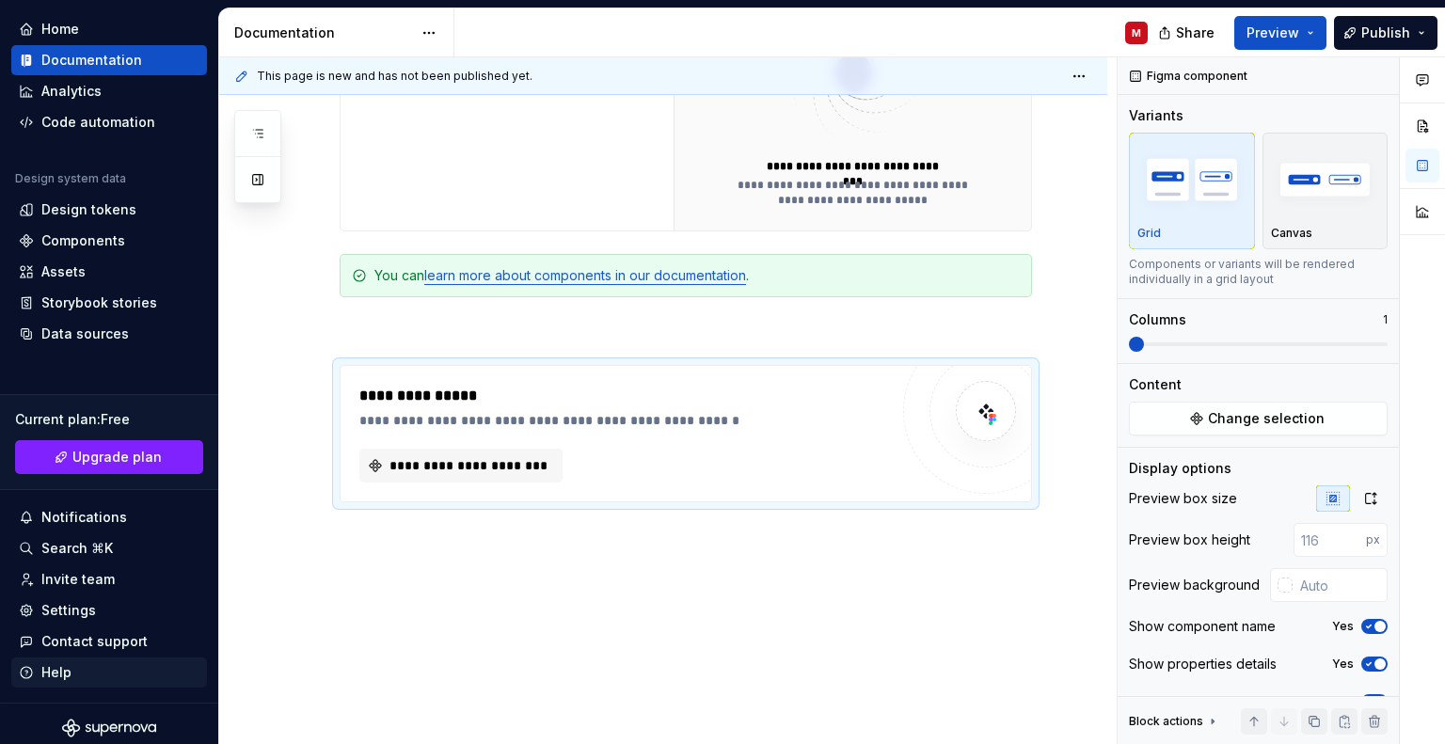
scroll to position [66, 0]
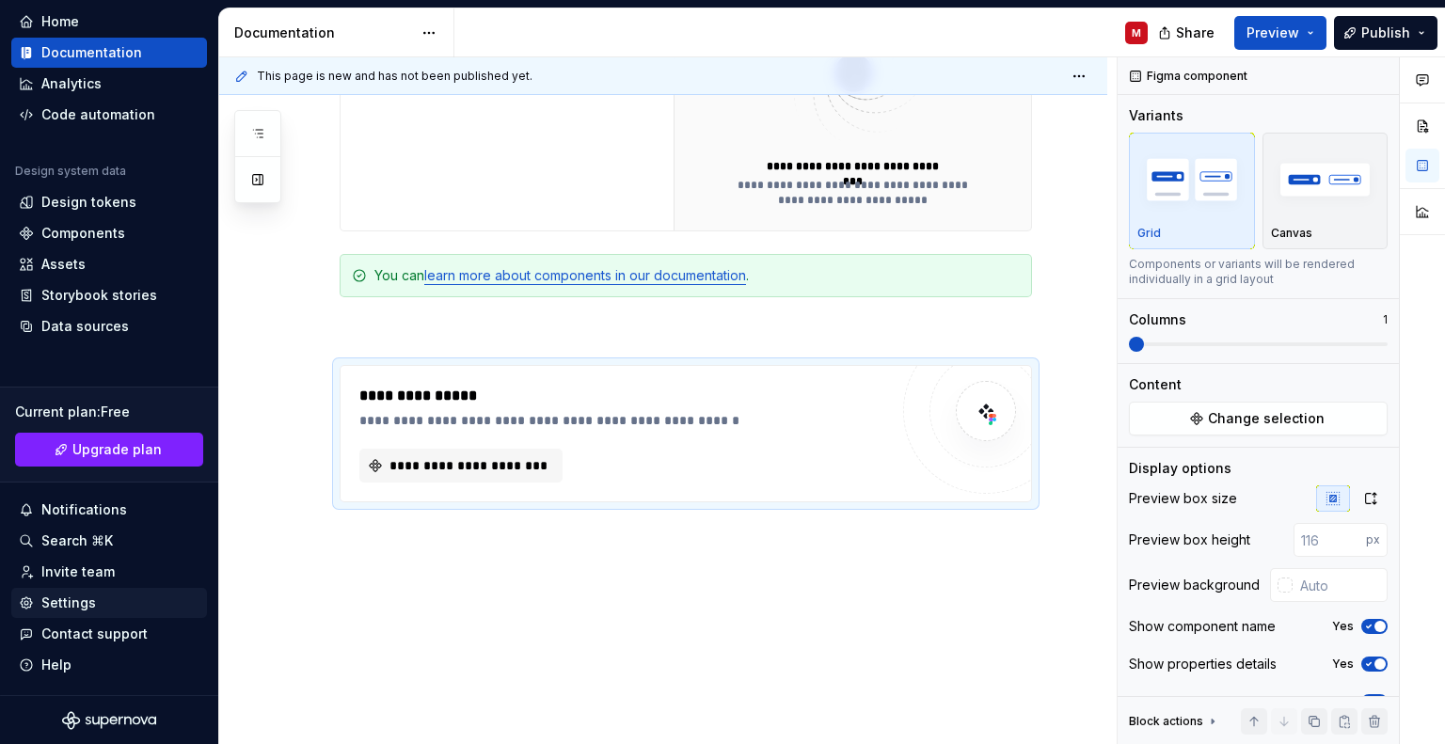
click at [83, 610] on div "Settings" at bounding box center [68, 602] width 55 height 19
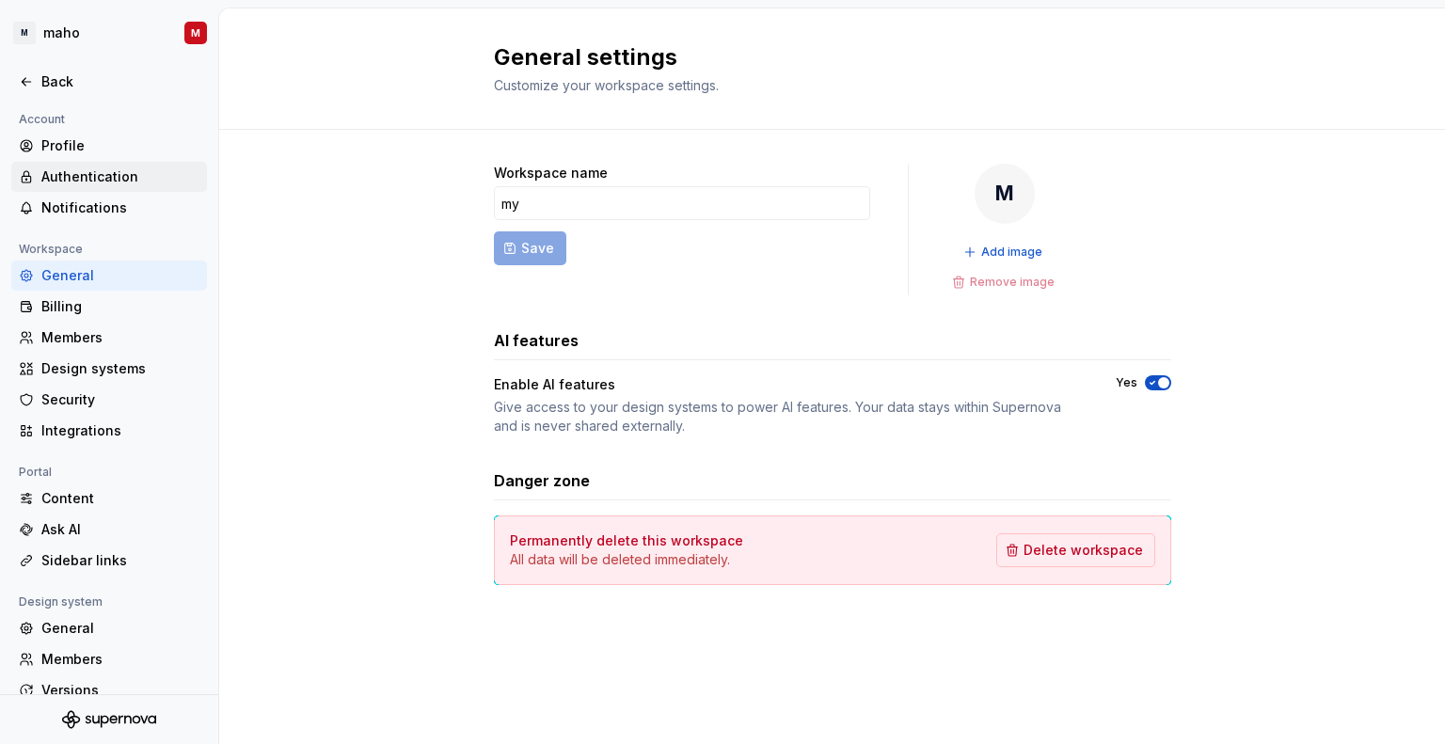
click at [110, 176] on div "Authentication" at bounding box center [120, 176] width 158 height 19
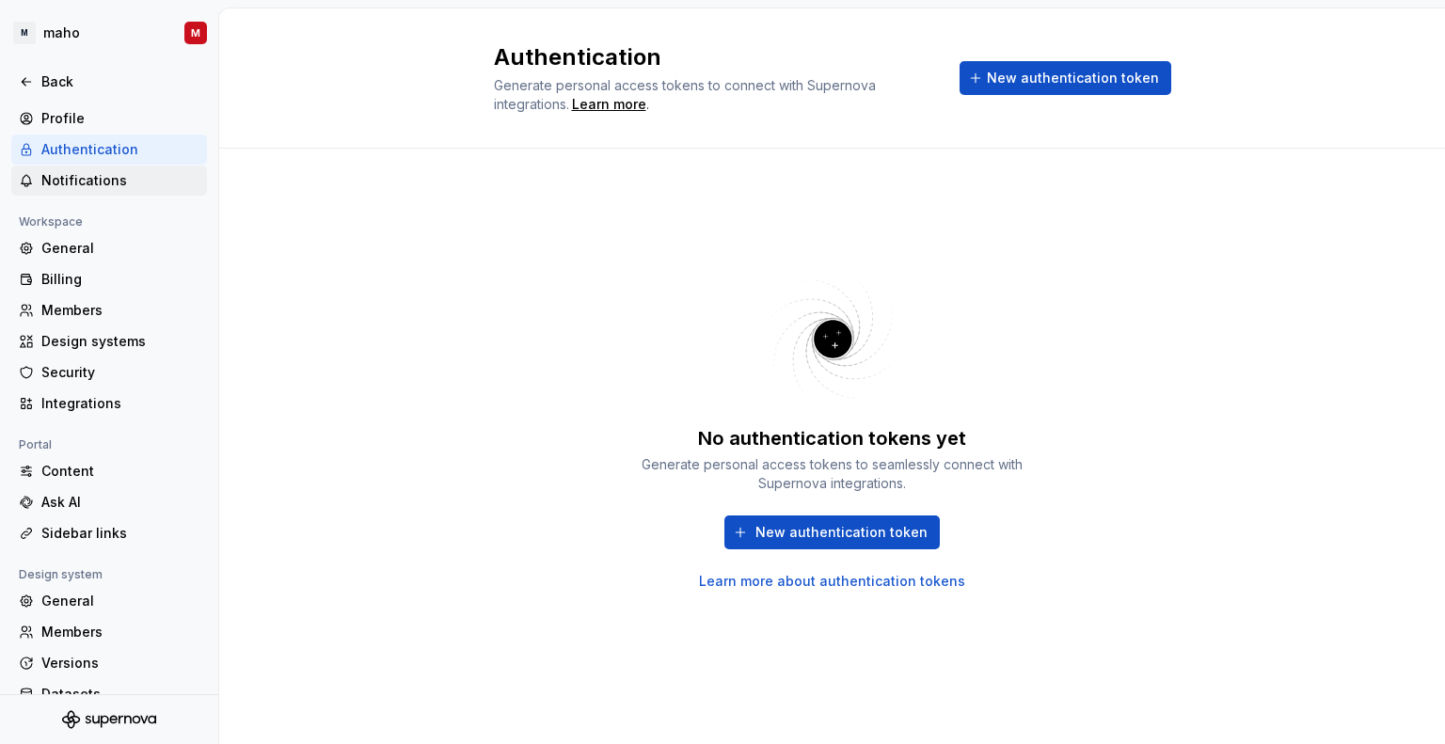
scroll to position [84, 0]
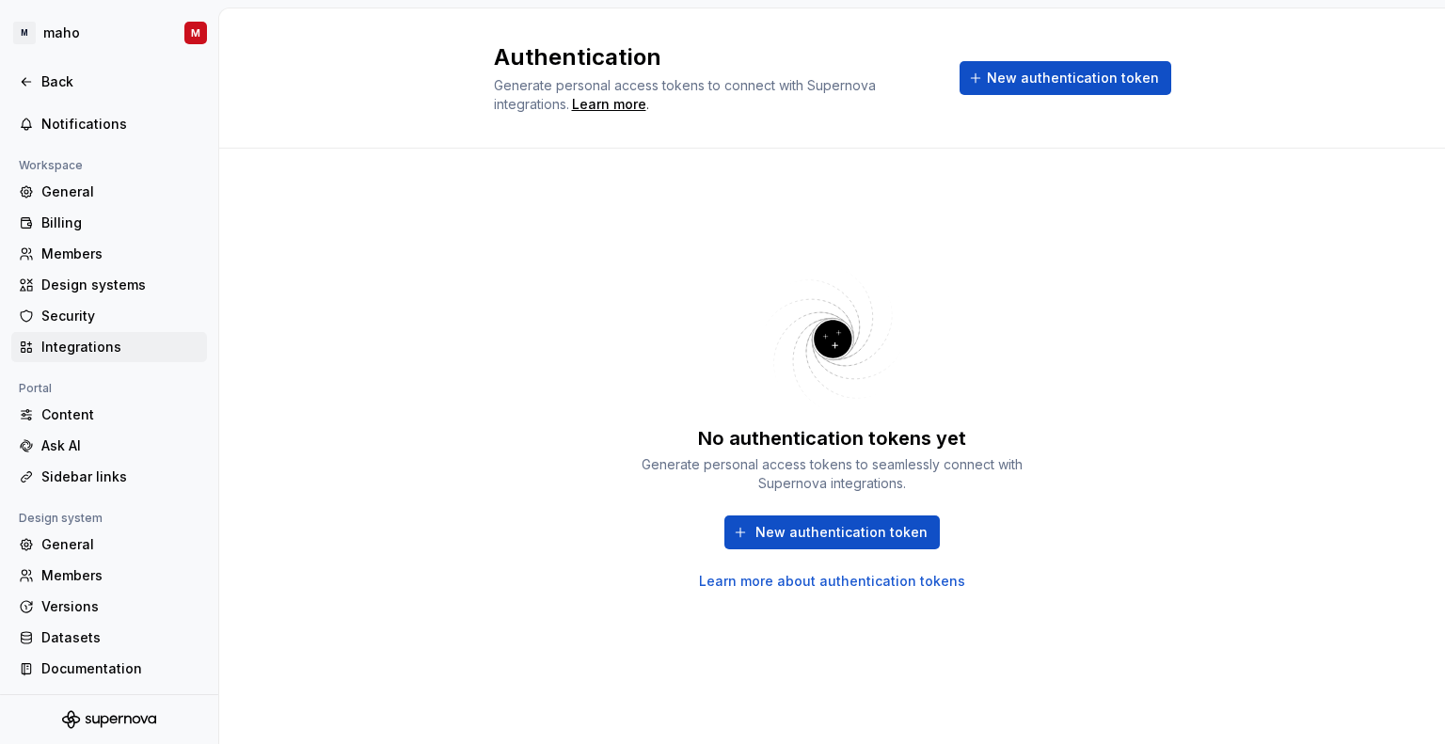
click at [73, 348] on div "Integrations" at bounding box center [120, 347] width 158 height 19
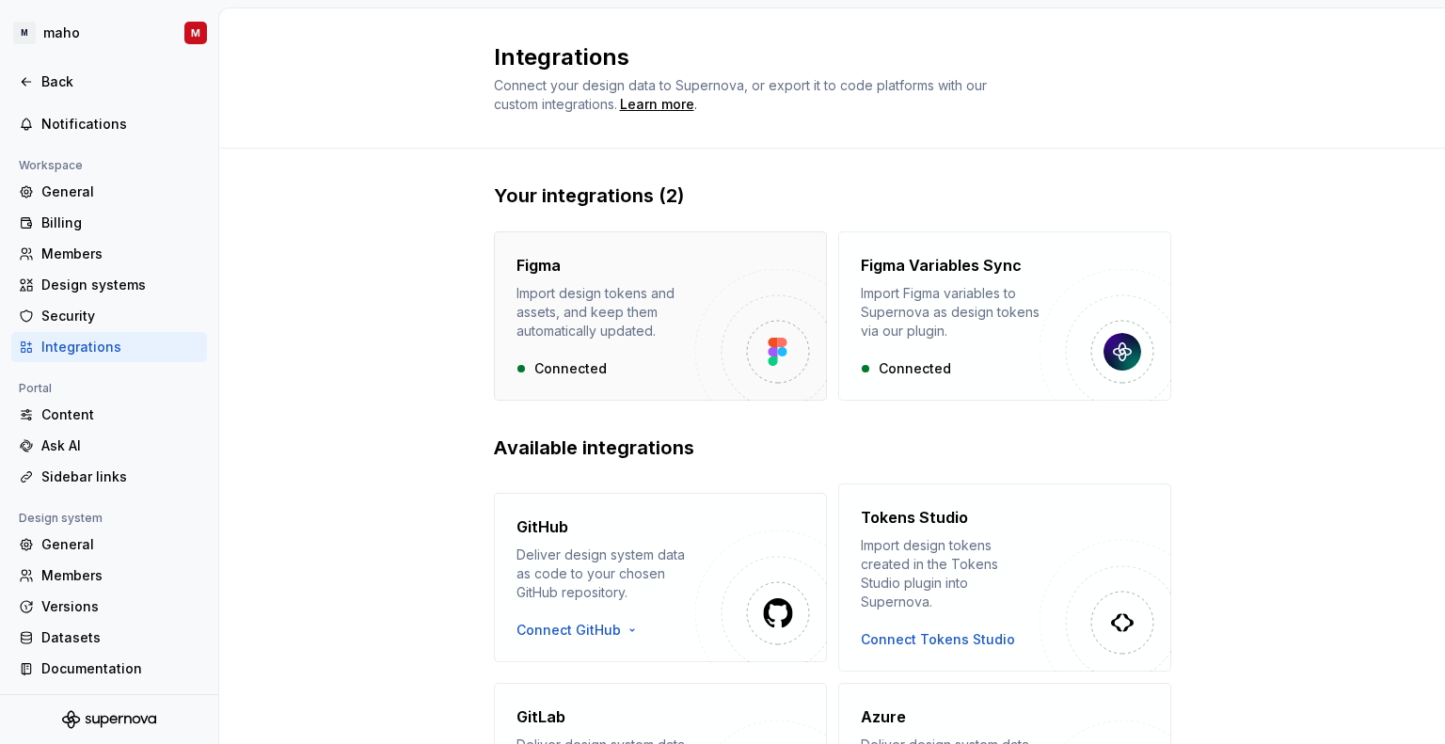
click at [613, 364] on div "Connected" at bounding box center [605, 368] width 179 height 19
click at [736, 355] on img "button" at bounding box center [761, 335] width 132 height 132
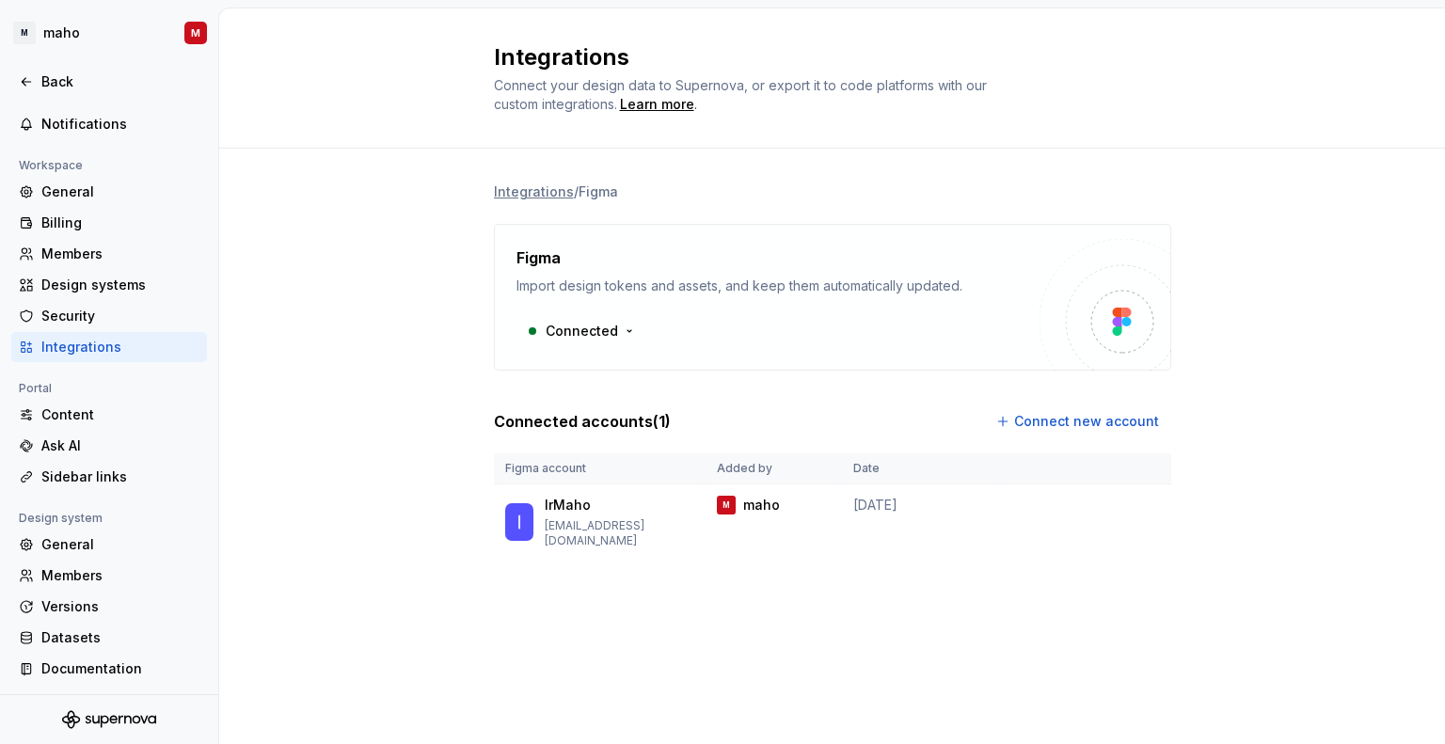
click at [736, 353] on div "Figma Import design tokens and assets, and keep them automatically updated. Con…" at bounding box center [832, 297] width 677 height 147
click at [586, 340] on html "M maho M Back Account Profile Authentication Notifications Workspace General Bi…" at bounding box center [722, 372] width 1445 height 744
click at [624, 369] on div "Disconnect integration" at bounding box center [626, 371] width 150 height 19
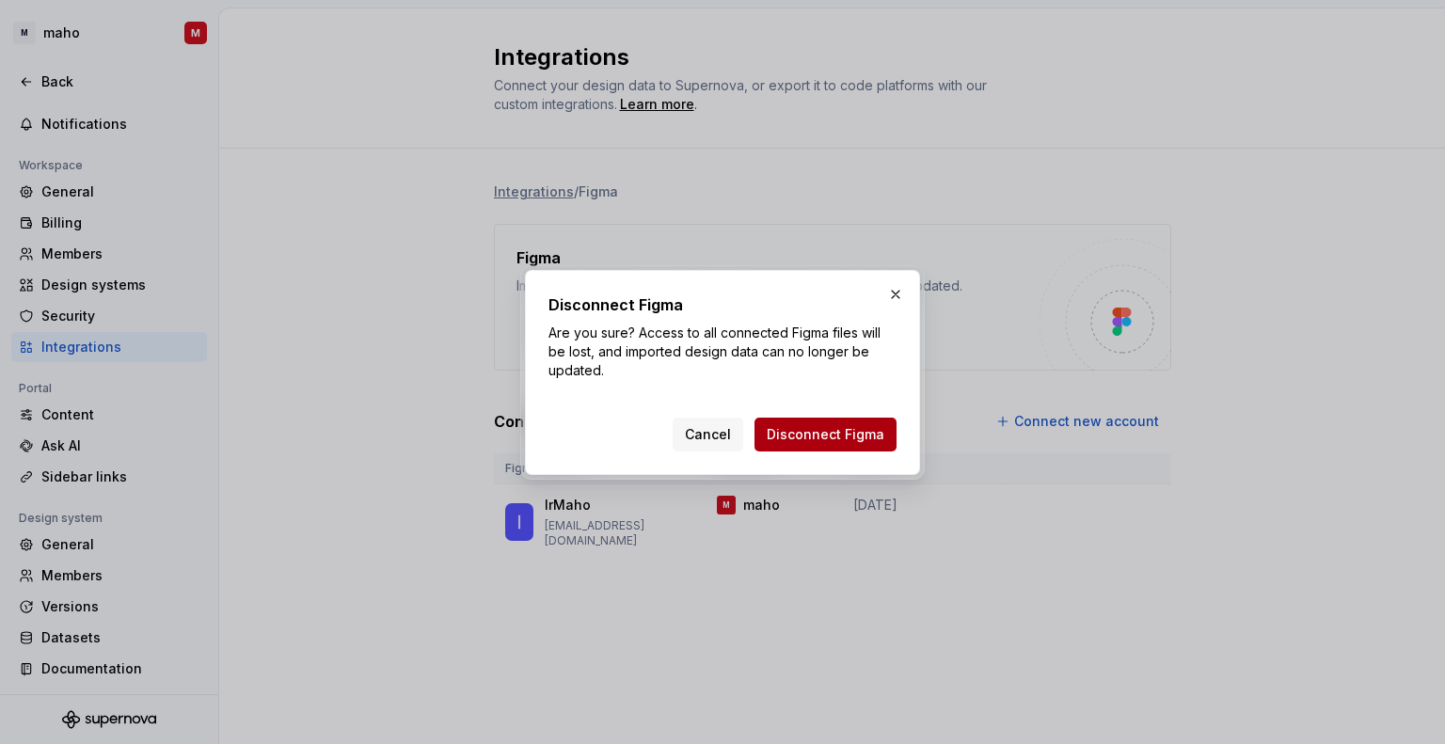
click at [853, 418] on button "Disconnect Figma" at bounding box center [825, 435] width 142 height 34
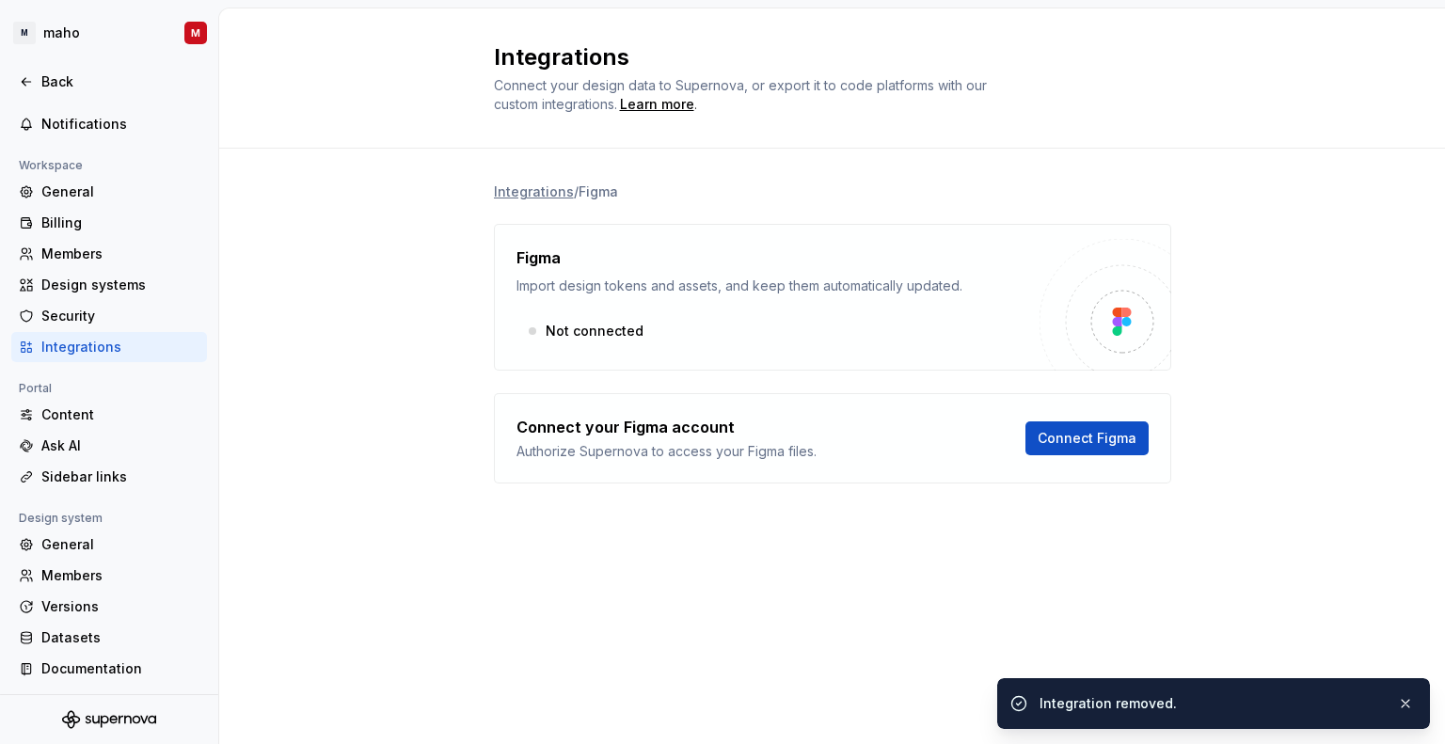
click at [576, 334] on div "Not connected" at bounding box center [777, 331] width 523 height 34
click at [1117, 443] on span "Connect Figma" at bounding box center [1086, 438] width 99 height 19
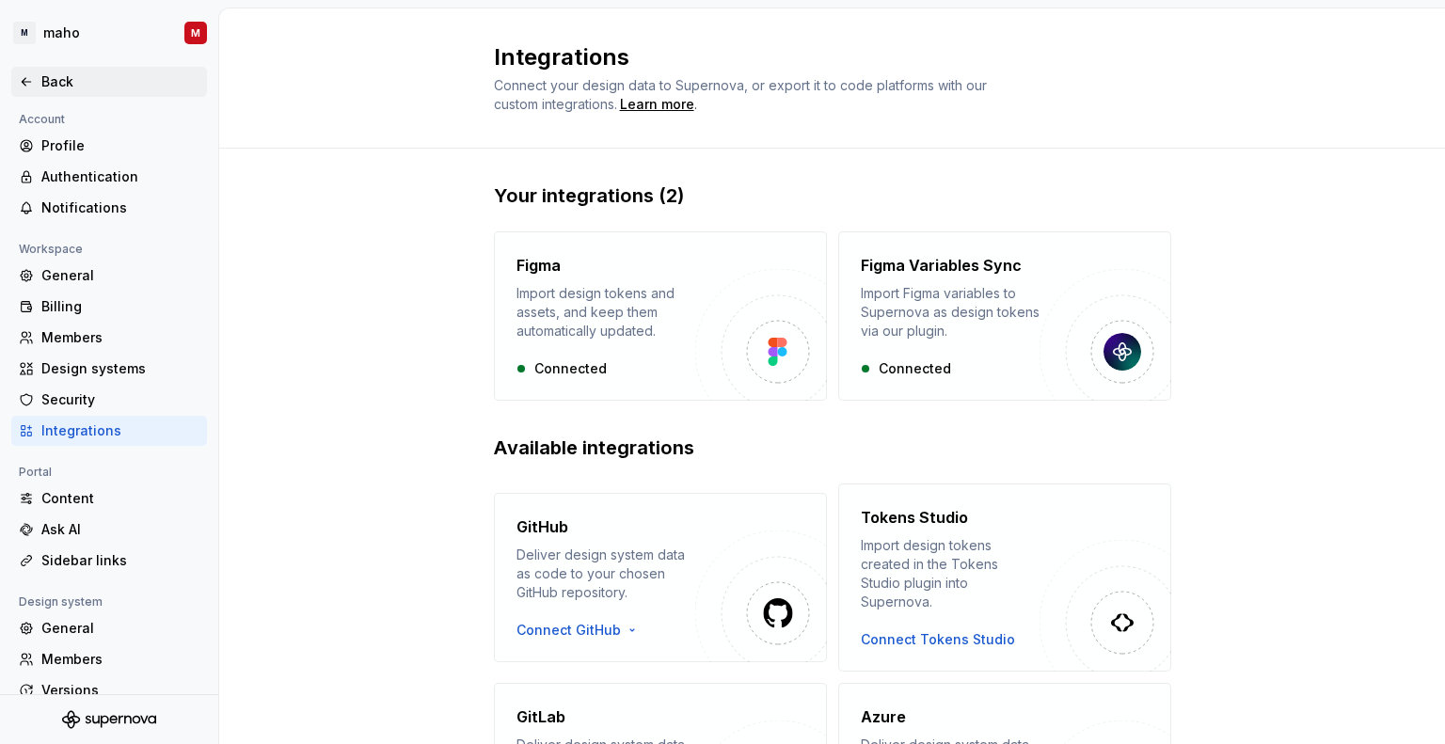
click at [87, 83] on div "Back" at bounding box center [120, 81] width 158 height 19
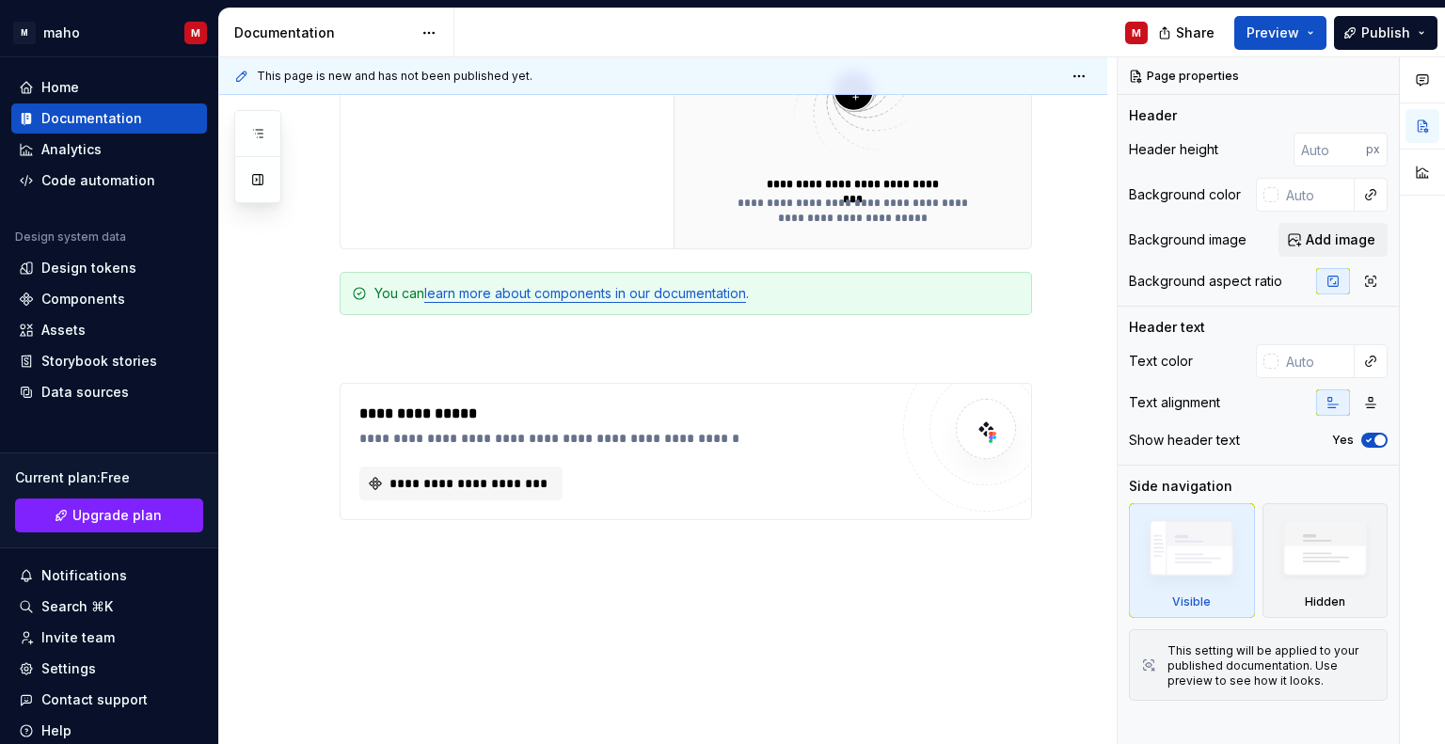
scroll to position [640, 0]
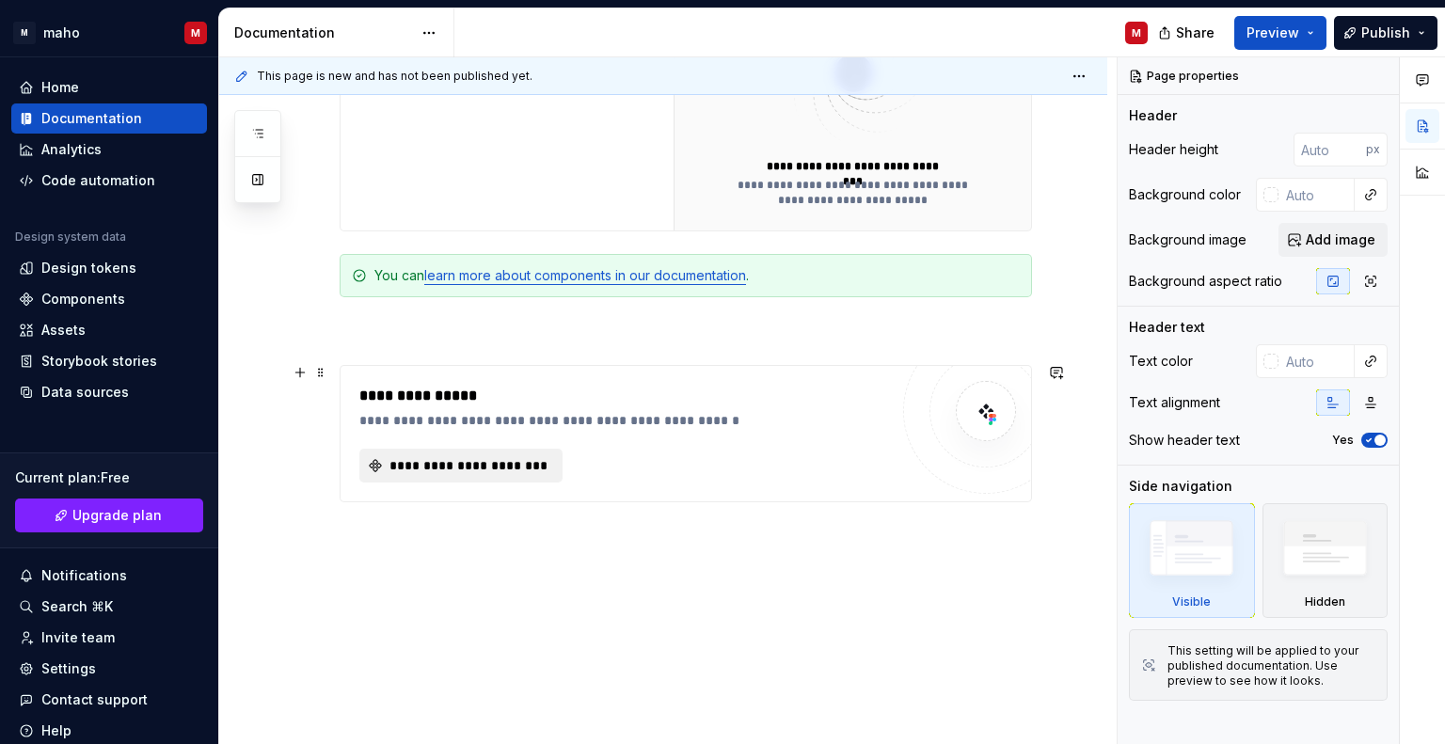
click at [474, 463] on span "**********" at bounding box center [469, 465] width 164 height 19
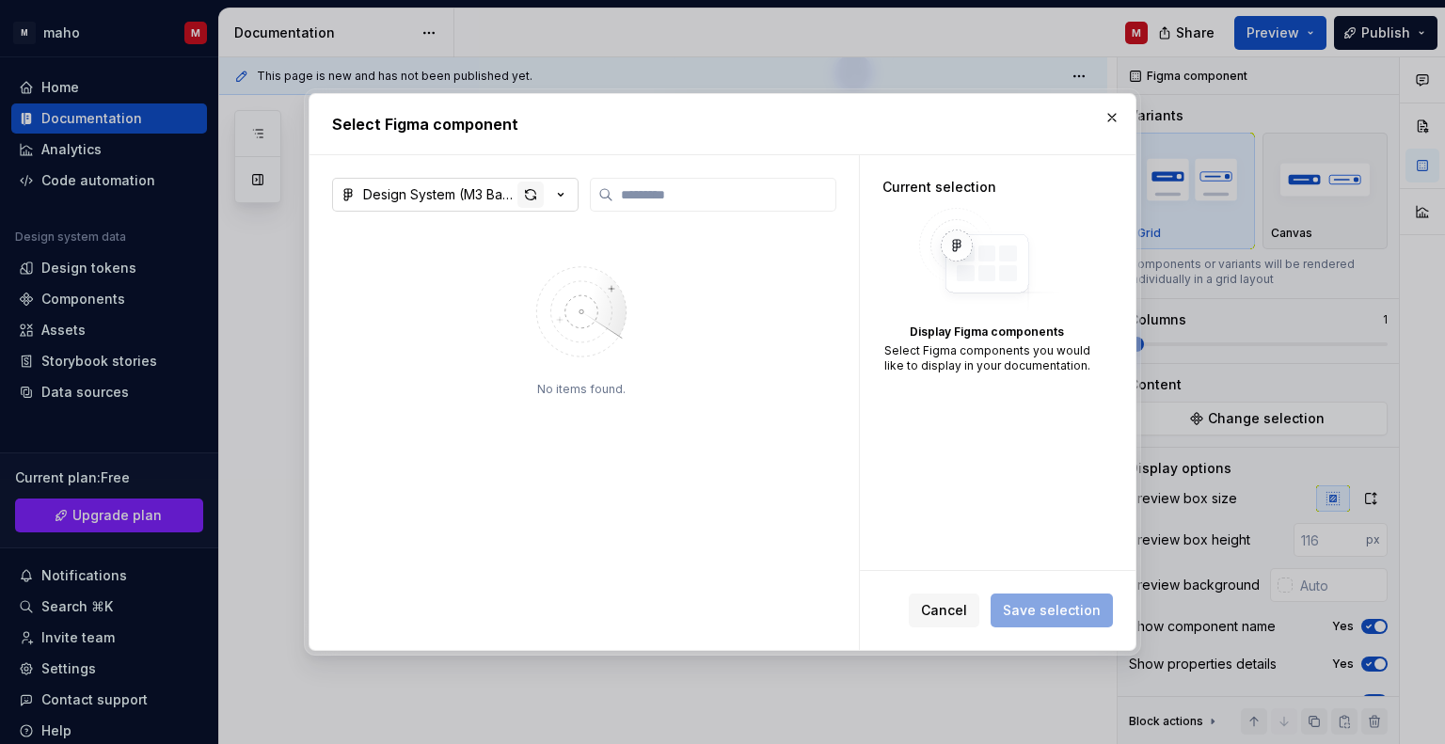
click at [534, 191] on div "button" at bounding box center [530, 195] width 26 height 26
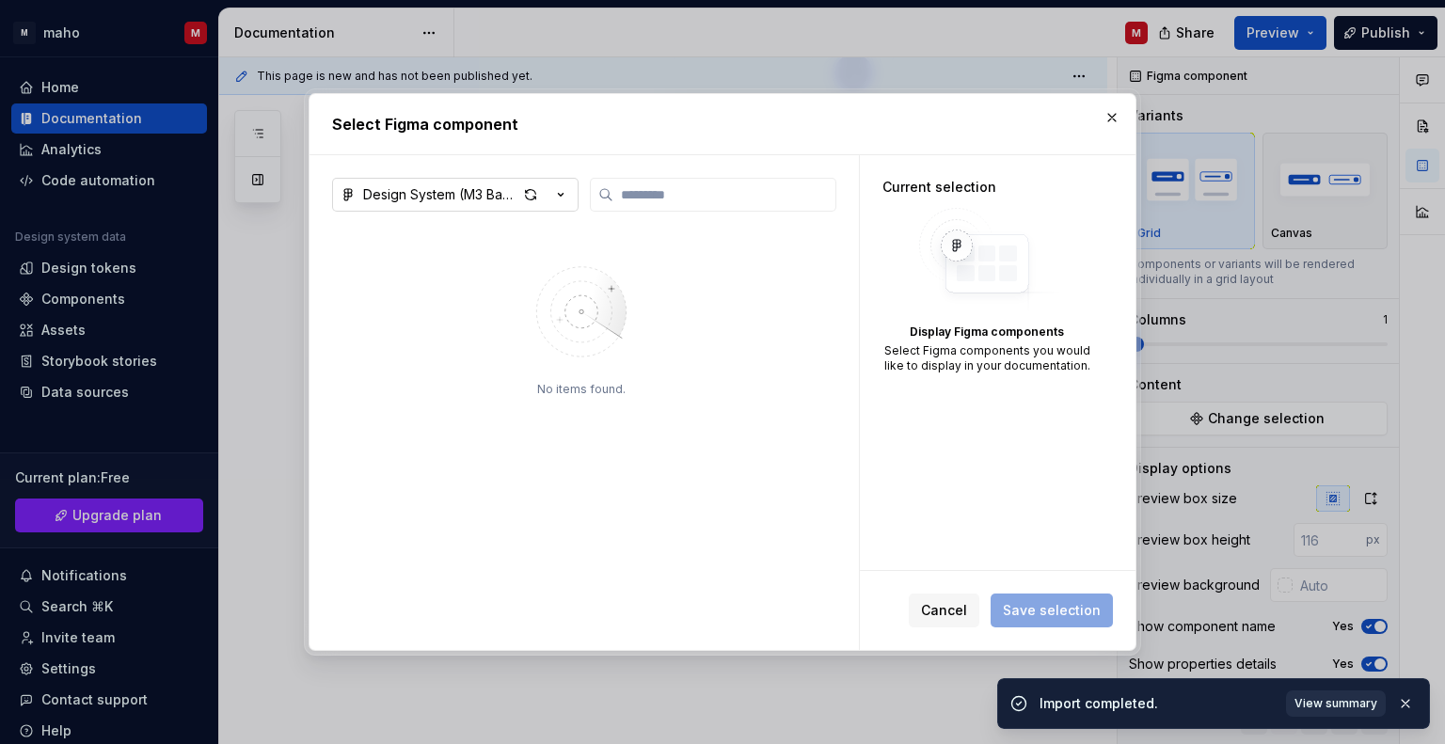
click at [1356, 703] on span "View summary" at bounding box center [1335, 703] width 83 height 15
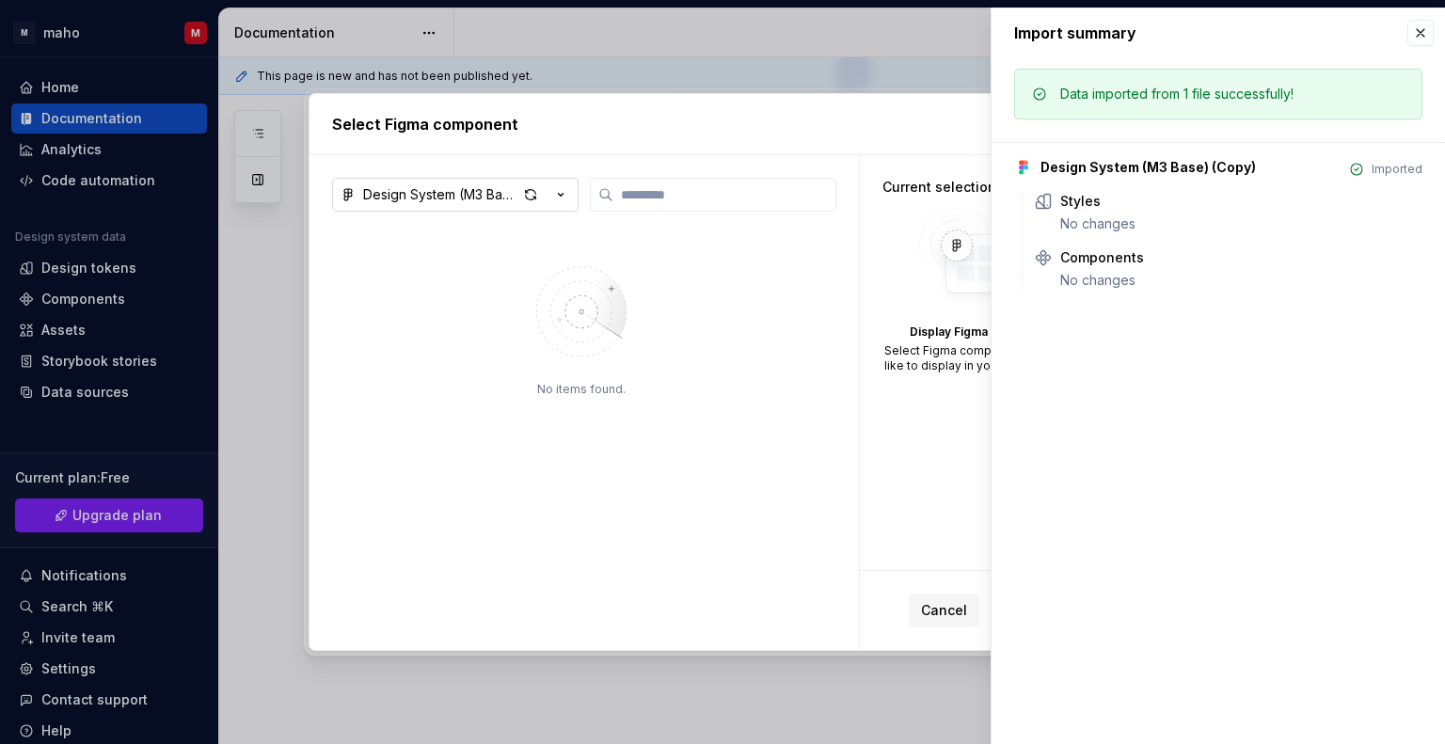
click at [795, 321] on div "No items found." at bounding box center [581, 434] width 498 height 423
click at [1423, 29] on button "button" at bounding box center [1420, 33] width 26 height 26
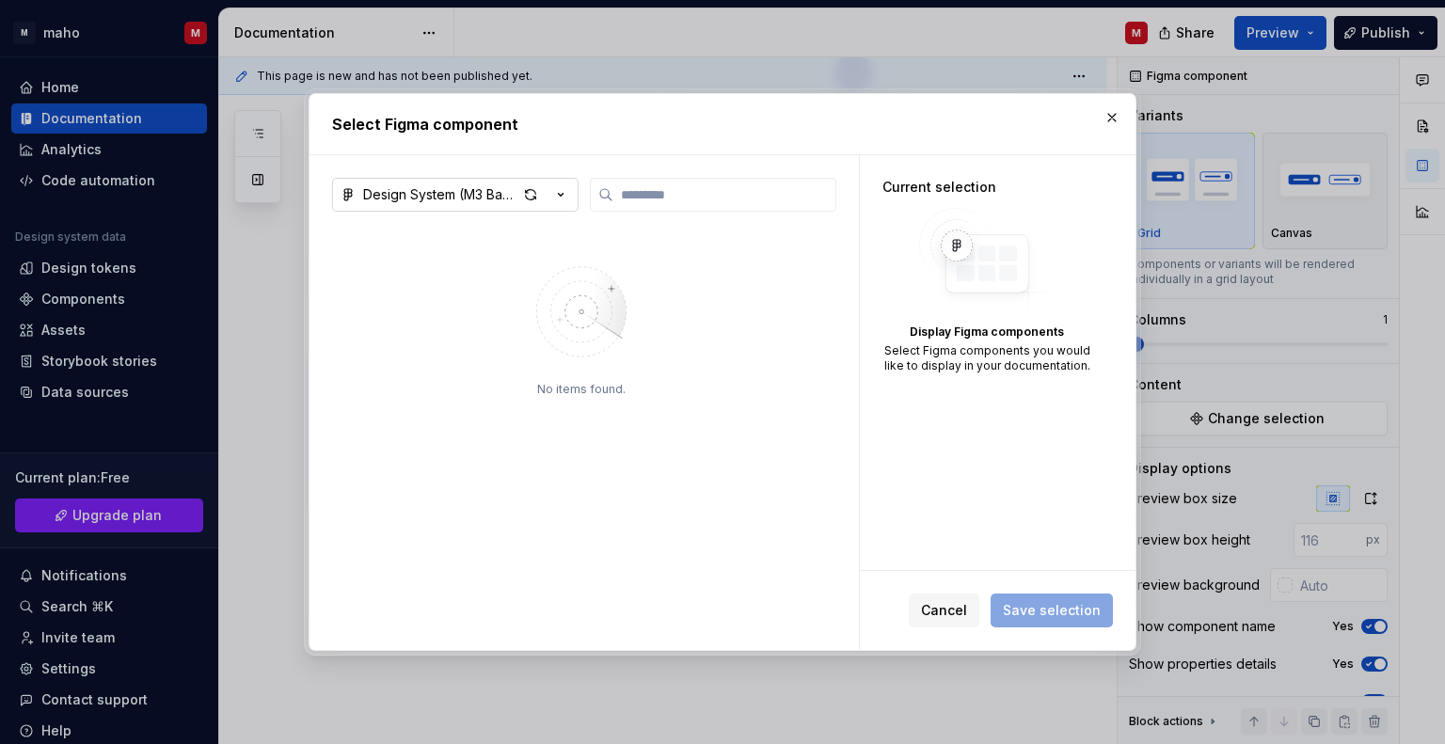
type textarea "*"
click at [1108, 118] on button "button" at bounding box center [1111, 117] width 26 height 26
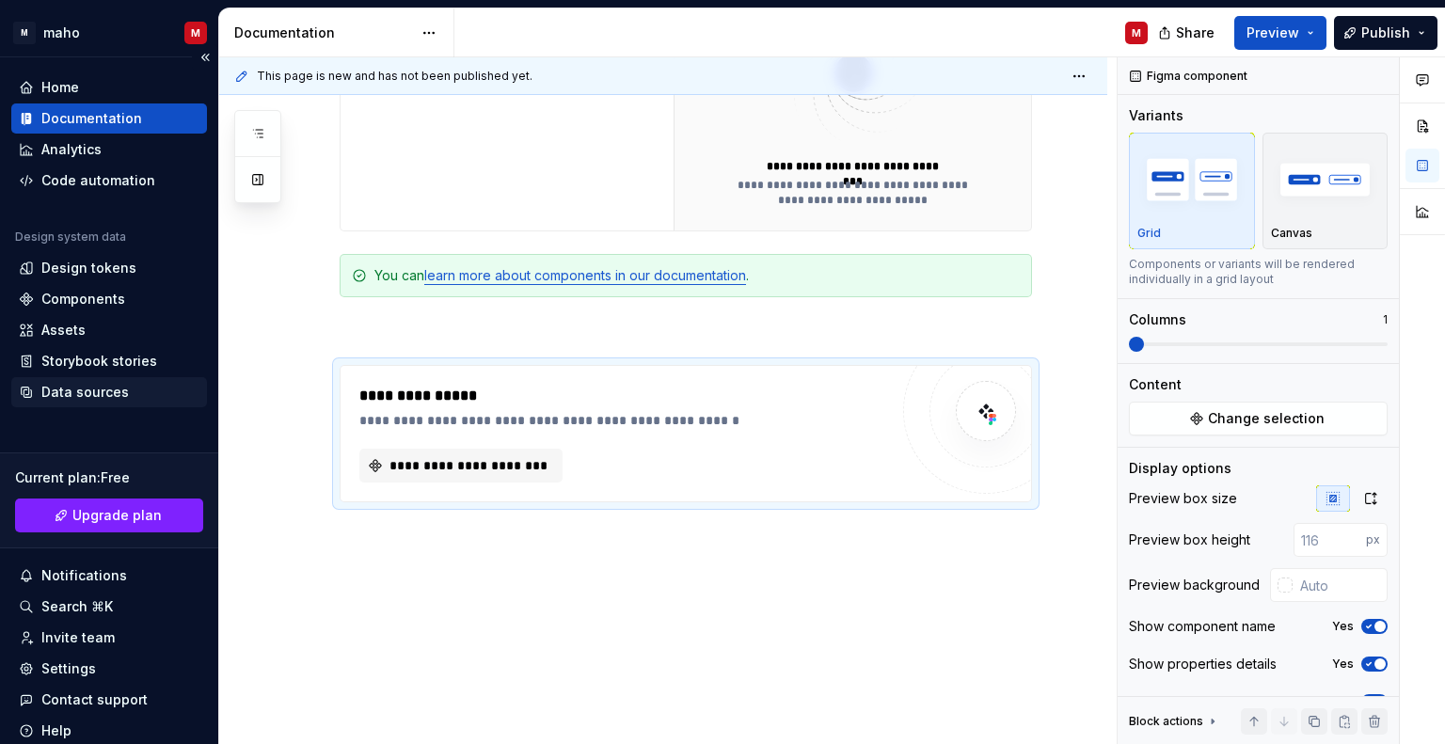
click at [91, 402] on div "Data sources" at bounding box center [109, 392] width 196 height 30
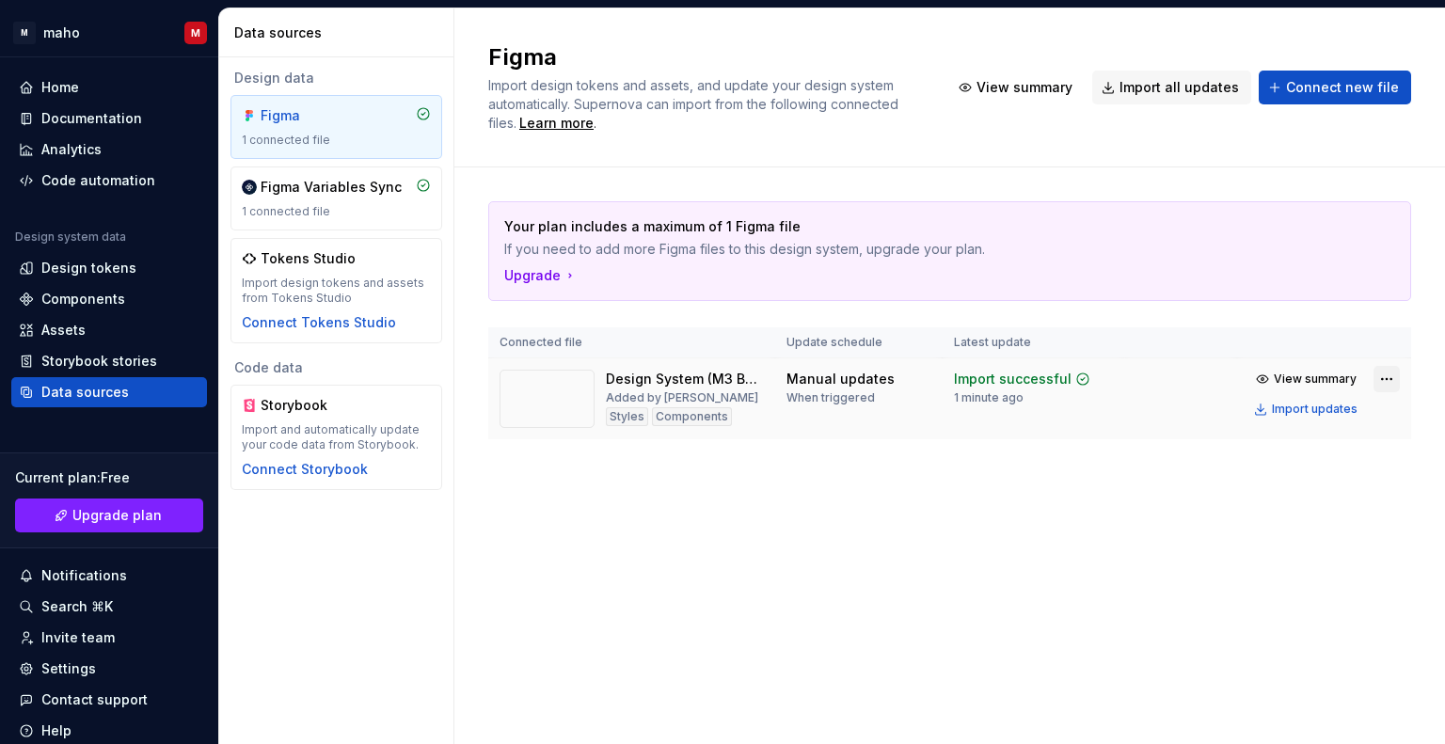
click at [1376, 375] on html "M maho M Home Documentation Analytics Code automation Design system data Design…" at bounding box center [722, 372] width 1445 height 744
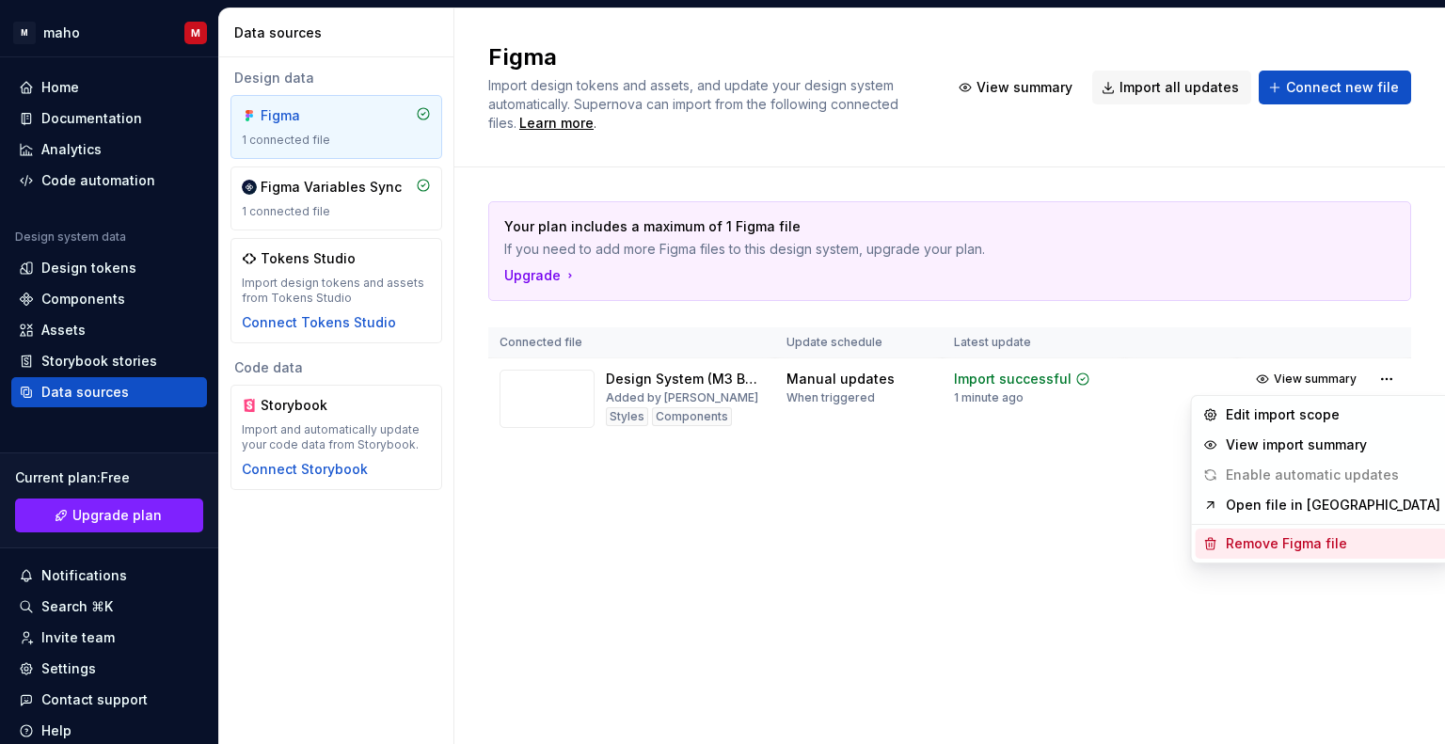
click at [1262, 539] on div "Remove Figma file" at bounding box center [1332, 543] width 214 height 19
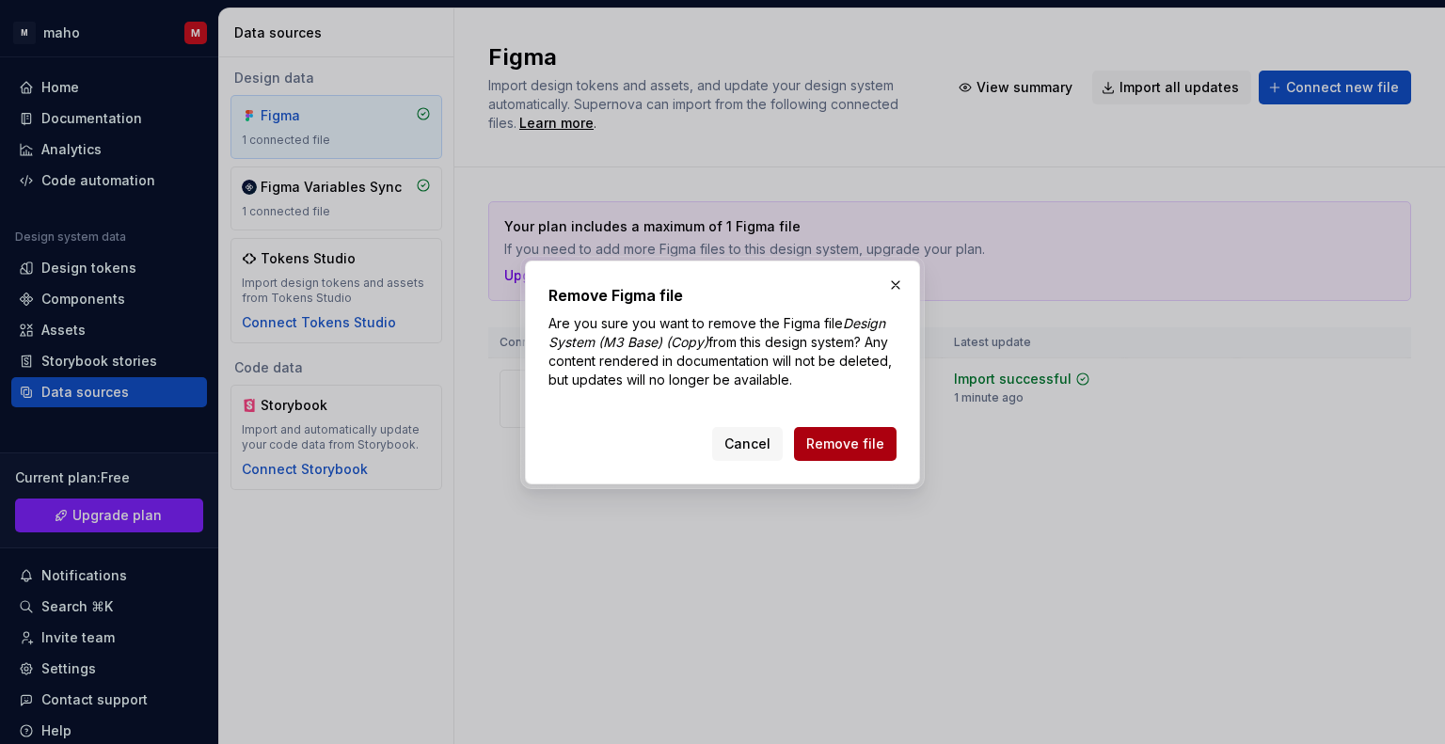
click at [857, 445] on span "Remove file" at bounding box center [845, 443] width 78 height 19
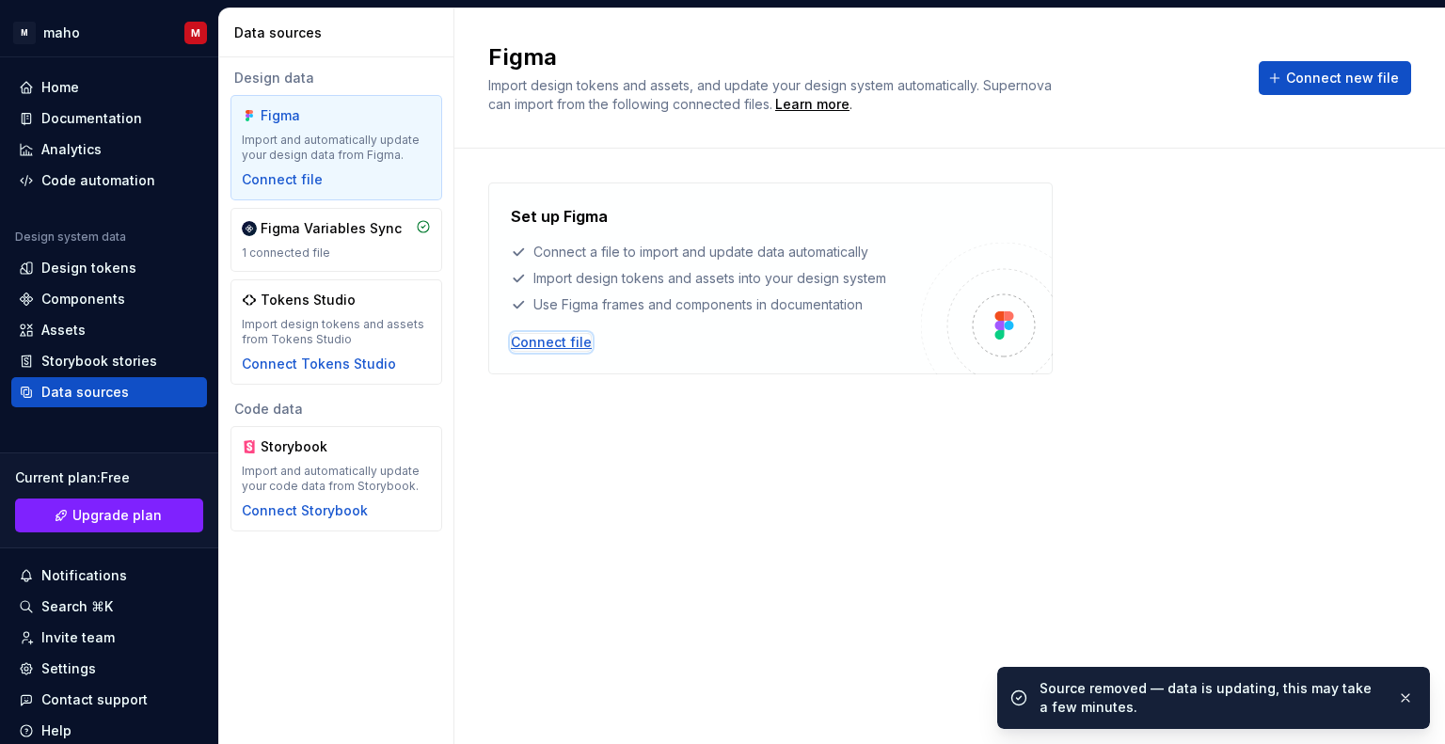
click at [550, 344] on div "Connect file" at bounding box center [551, 342] width 81 height 19
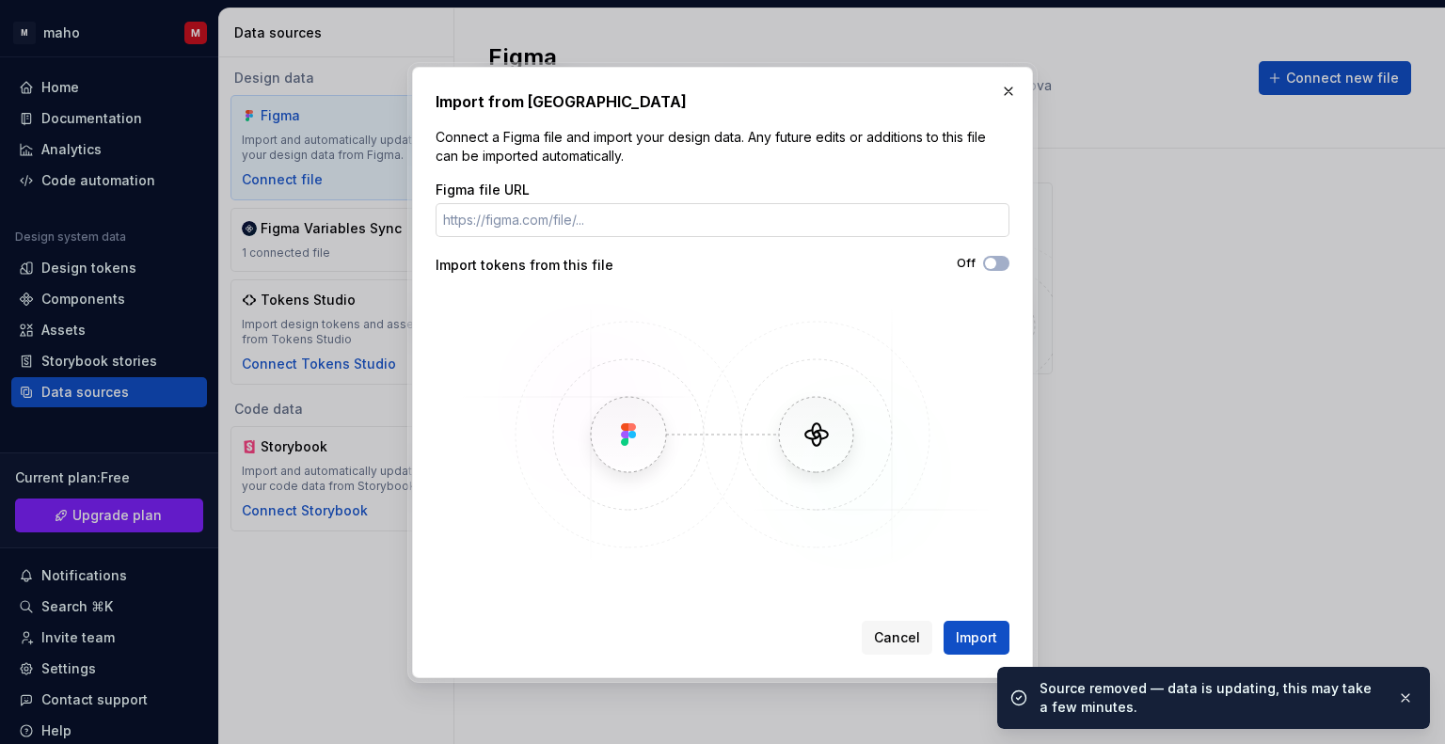
click at [633, 229] on input "Figma file URL" at bounding box center [722, 220] width 574 height 34
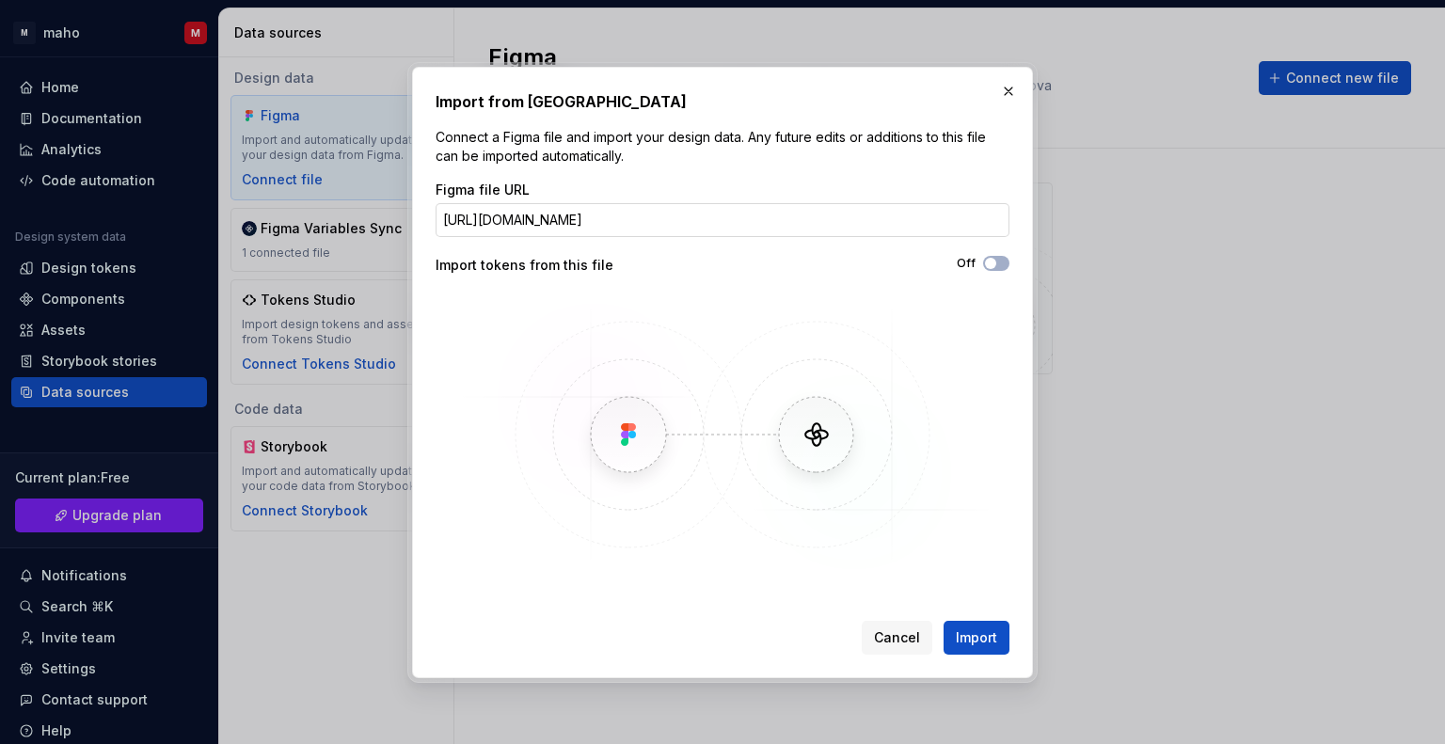
scroll to position [0, 237]
type input "https://www.figma.com/design/rhvR2dmboBRbMqqt0NKzgL/Tetrisly-Design-System-v.1.…"
click at [997, 269] on button "Off" at bounding box center [996, 263] width 26 height 15
click at [978, 648] on button "Import" at bounding box center [976, 638] width 66 height 34
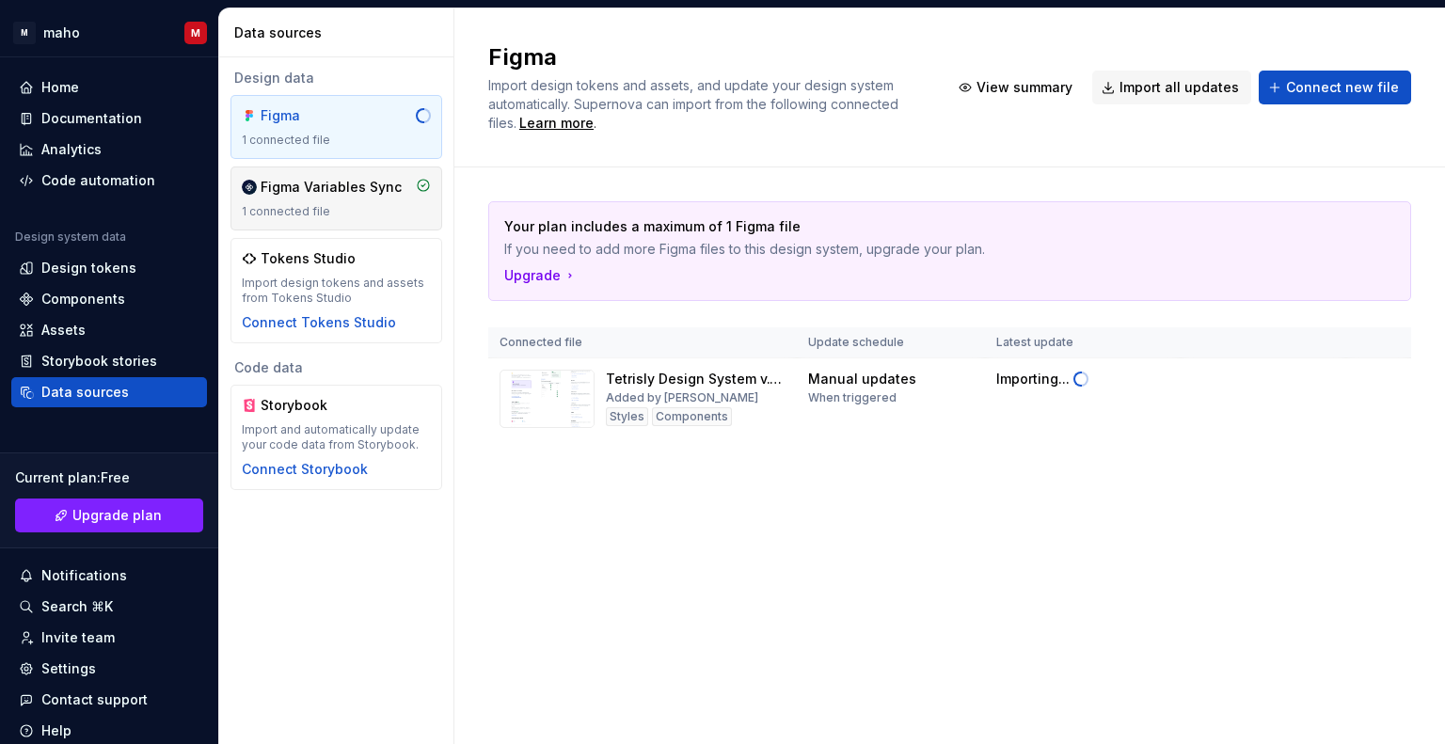
click at [406, 198] on div "Figma Variables Sync 1 connected file" at bounding box center [336, 198] width 189 height 41
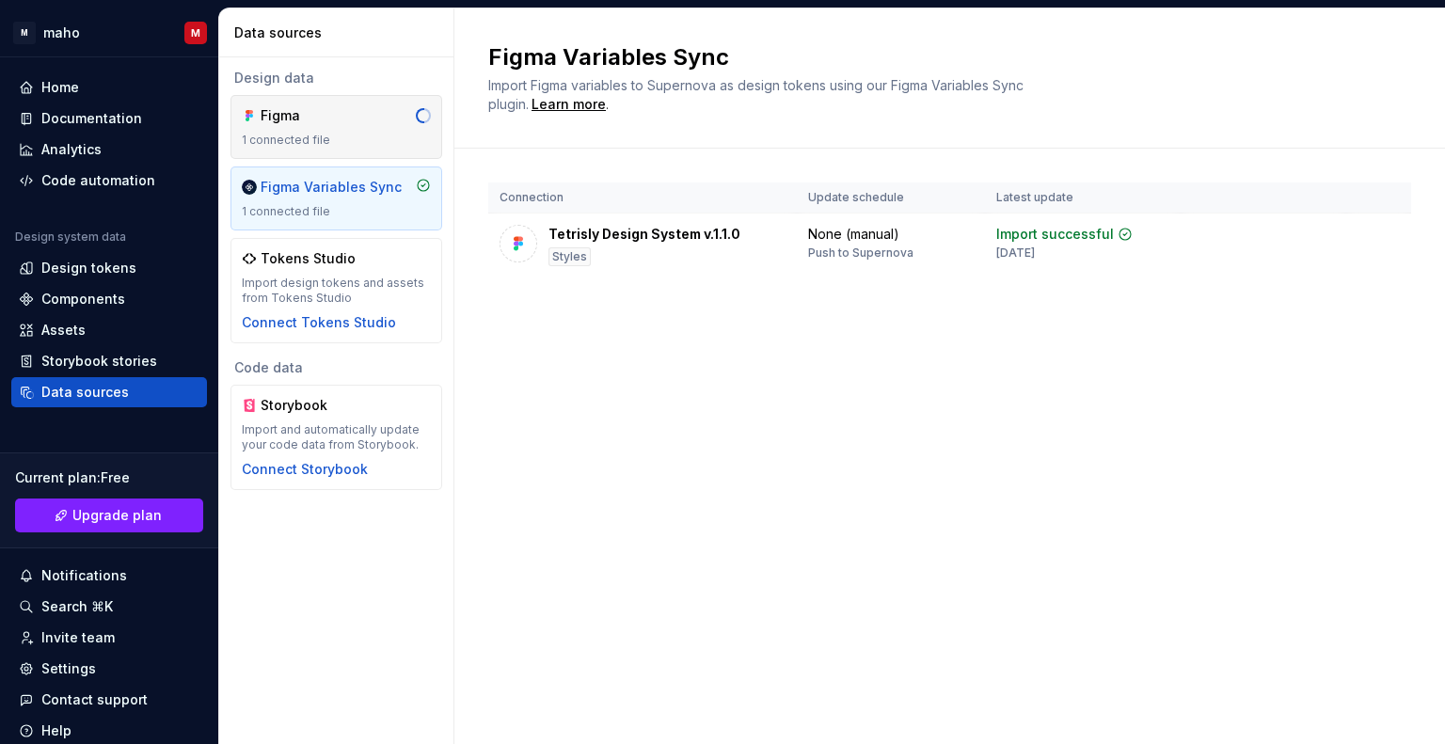
click at [300, 146] on div "1 connected file" at bounding box center [336, 140] width 189 height 15
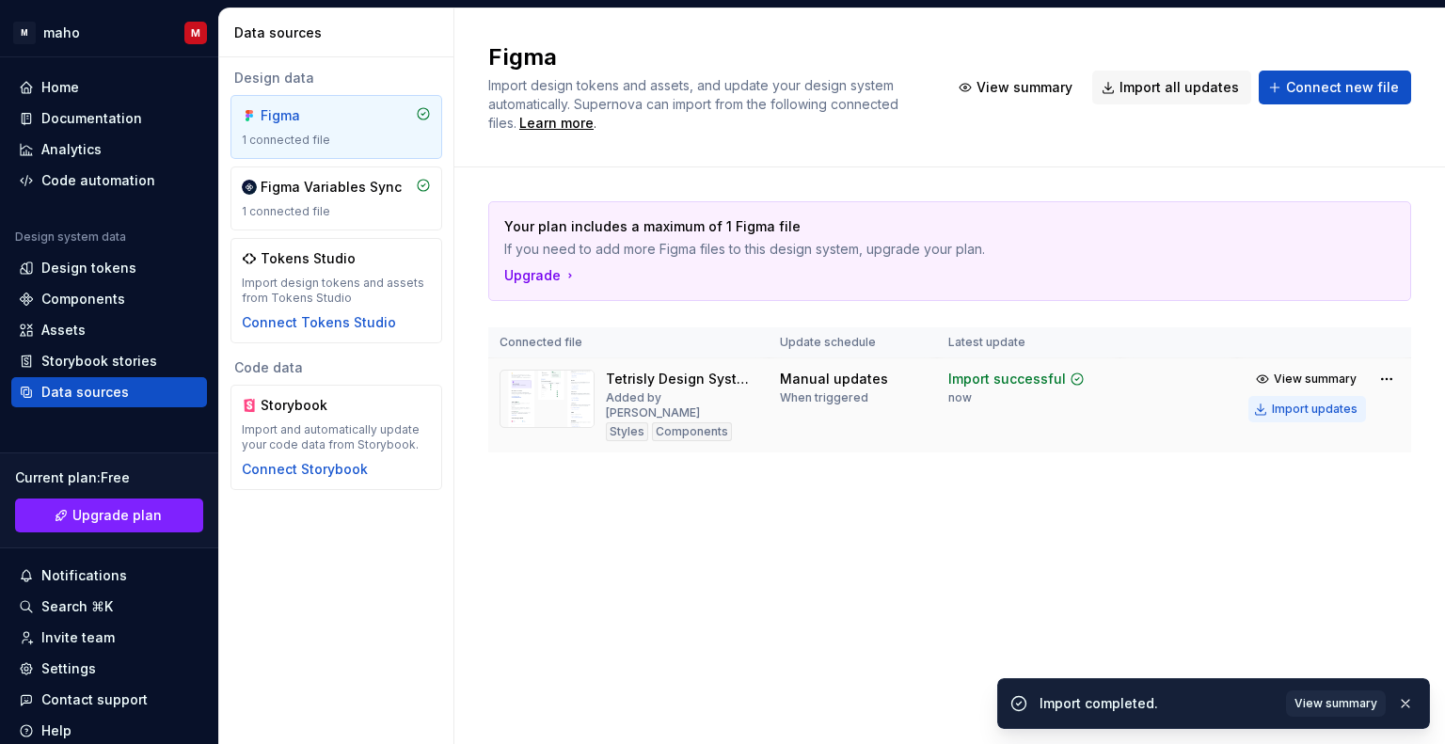
click at [1324, 413] on div "Import updates" at bounding box center [1314, 409] width 86 height 15
click at [1312, 378] on span "View summary" at bounding box center [1314, 378] width 83 height 15
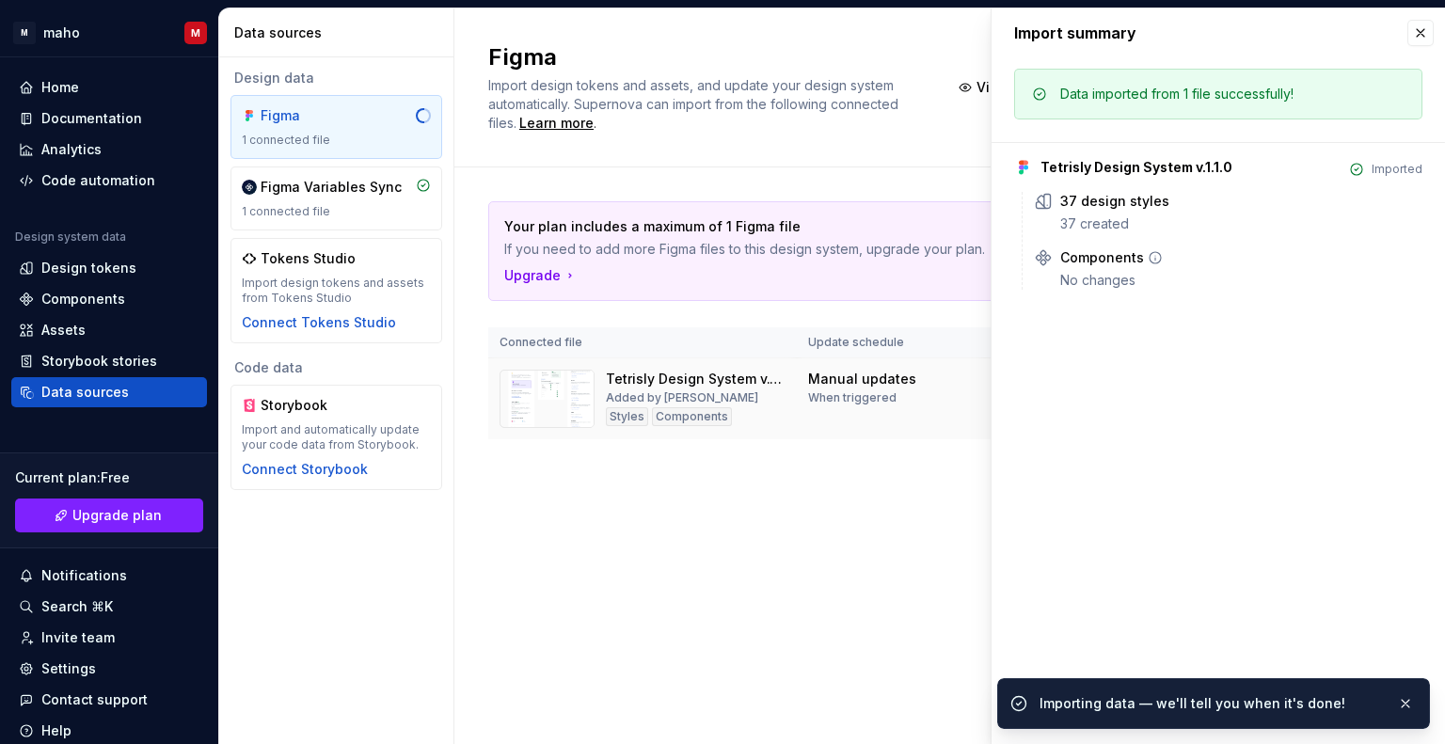
click at [1142, 253] on div "Components" at bounding box center [1241, 257] width 362 height 19
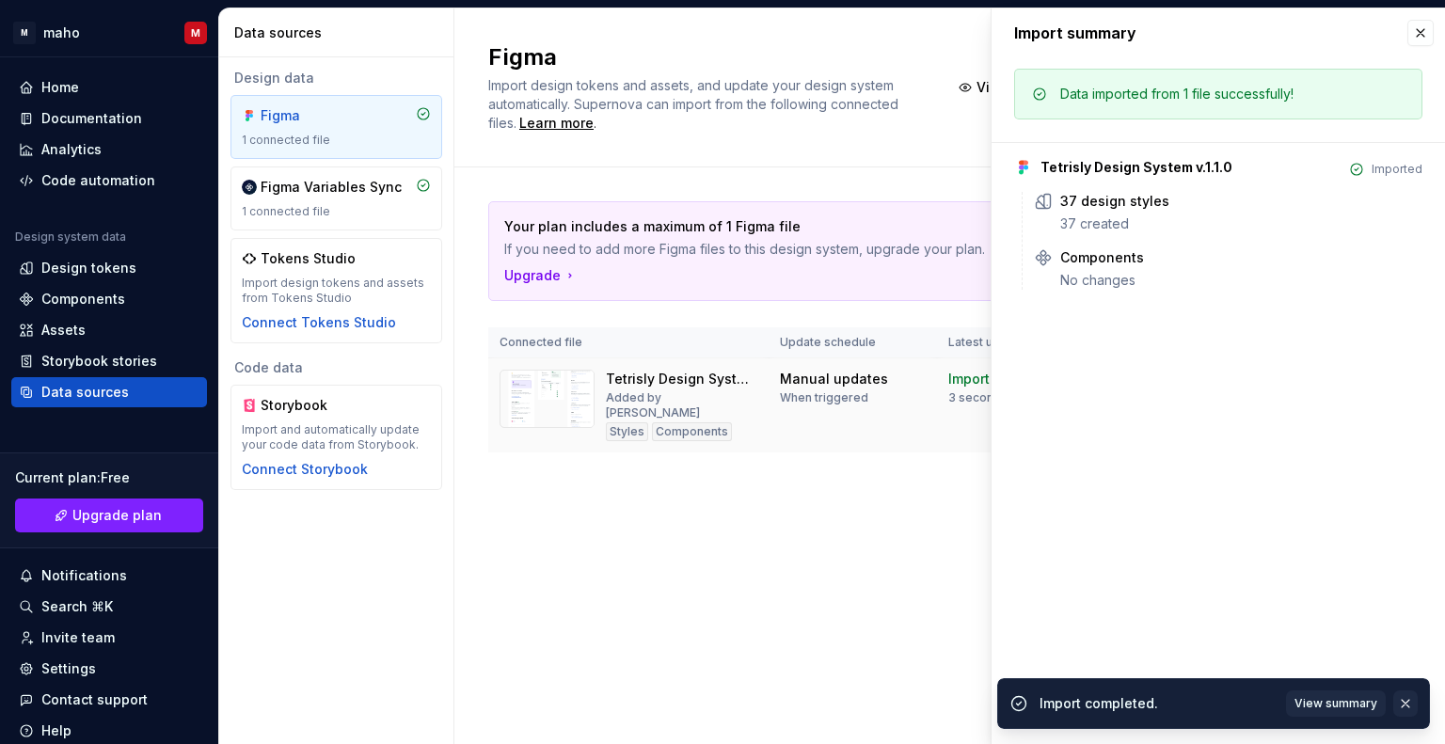
click at [1404, 696] on button "button" at bounding box center [1405, 703] width 24 height 26
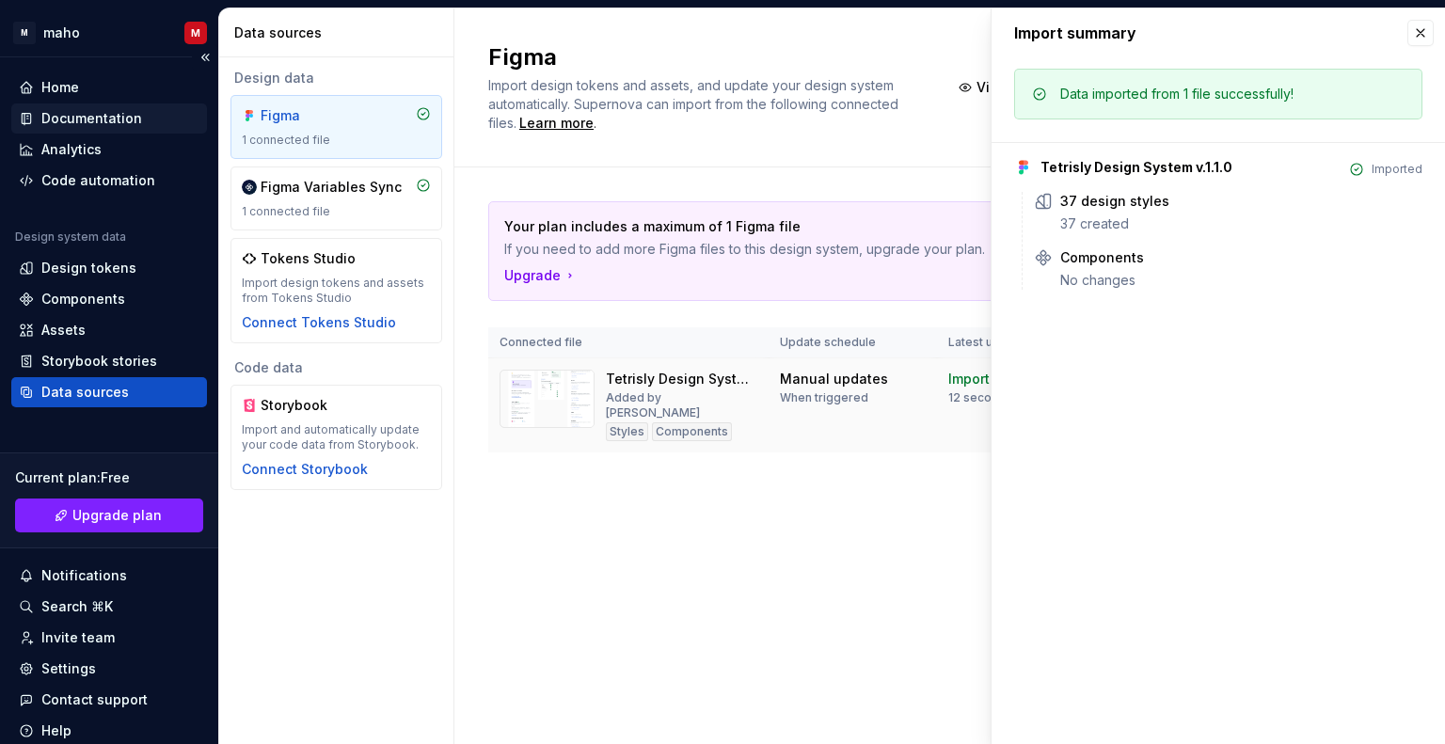
click at [83, 110] on div "Documentation" at bounding box center [91, 118] width 101 height 19
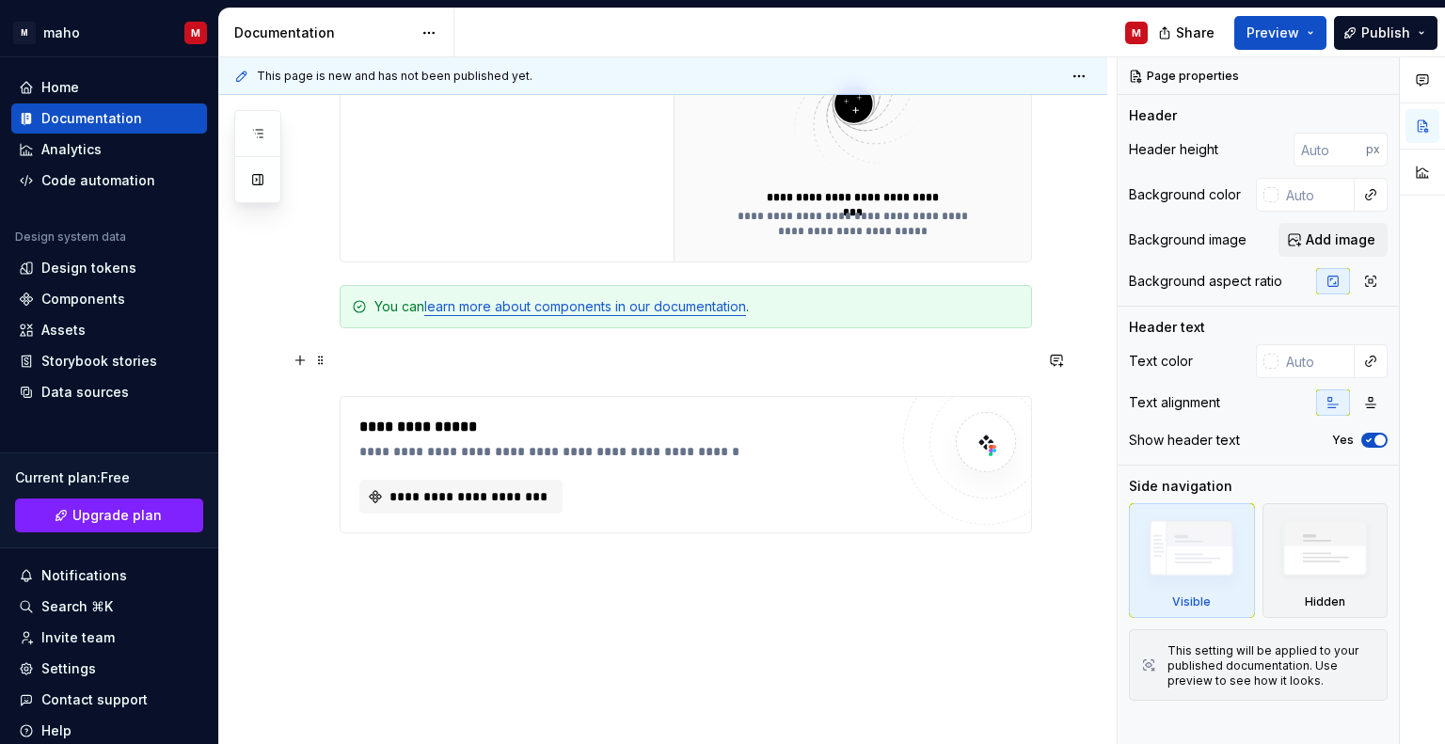
scroll to position [640, 0]
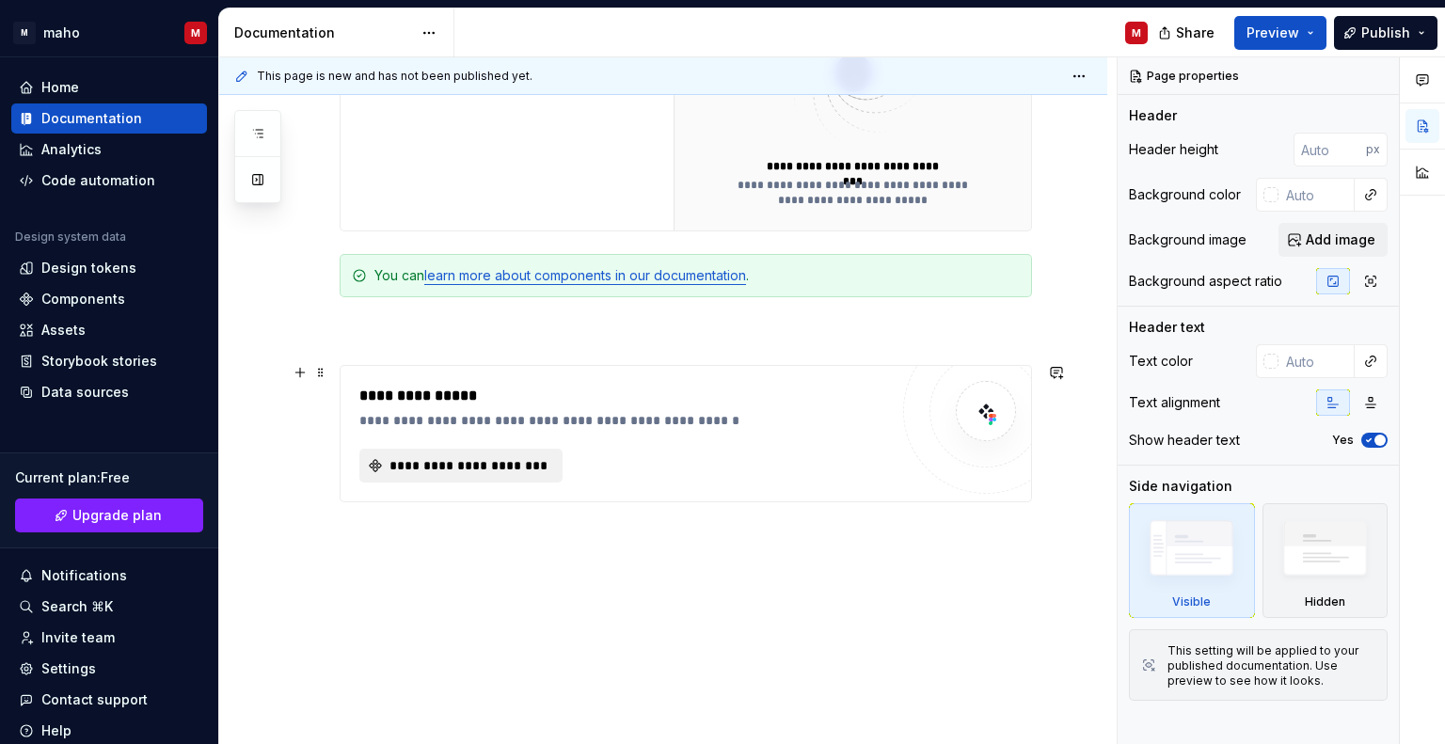
click at [520, 450] on button "**********" at bounding box center [460, 466] width 203 height 34
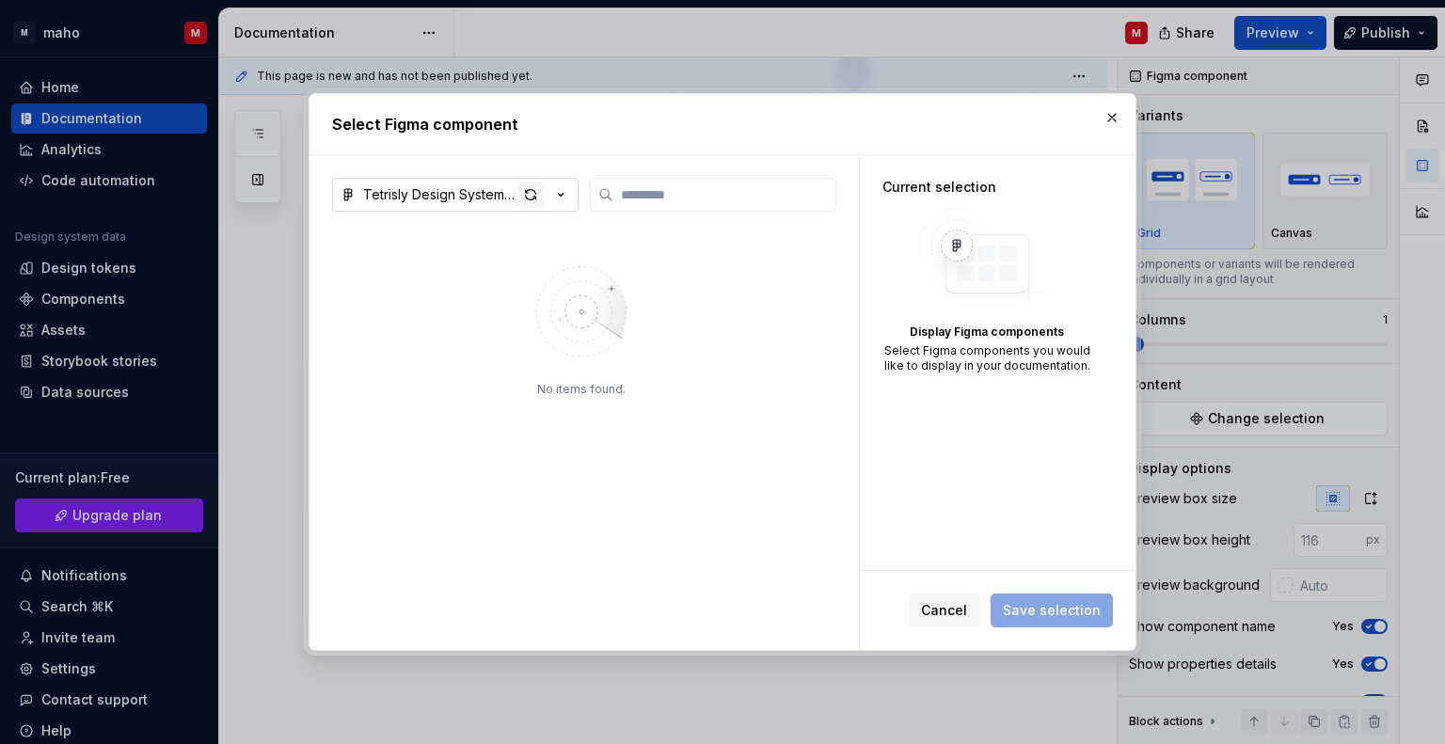
click at [539, 195] on div "button" at bounding box center [530, 195] width 26 height 26
click at [1118, 107] on button "button" at bounding box center [1111, 117] width 26 height 26
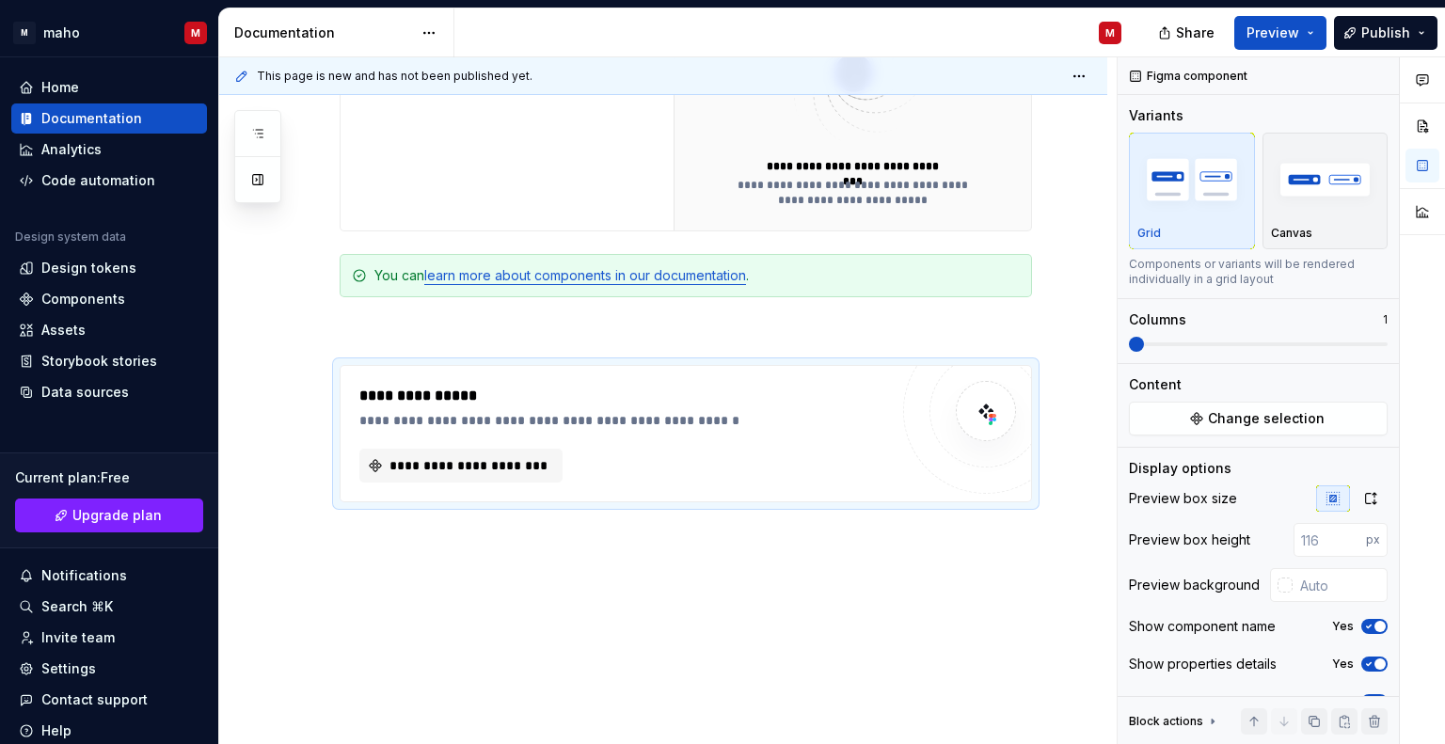
type textarea "*"
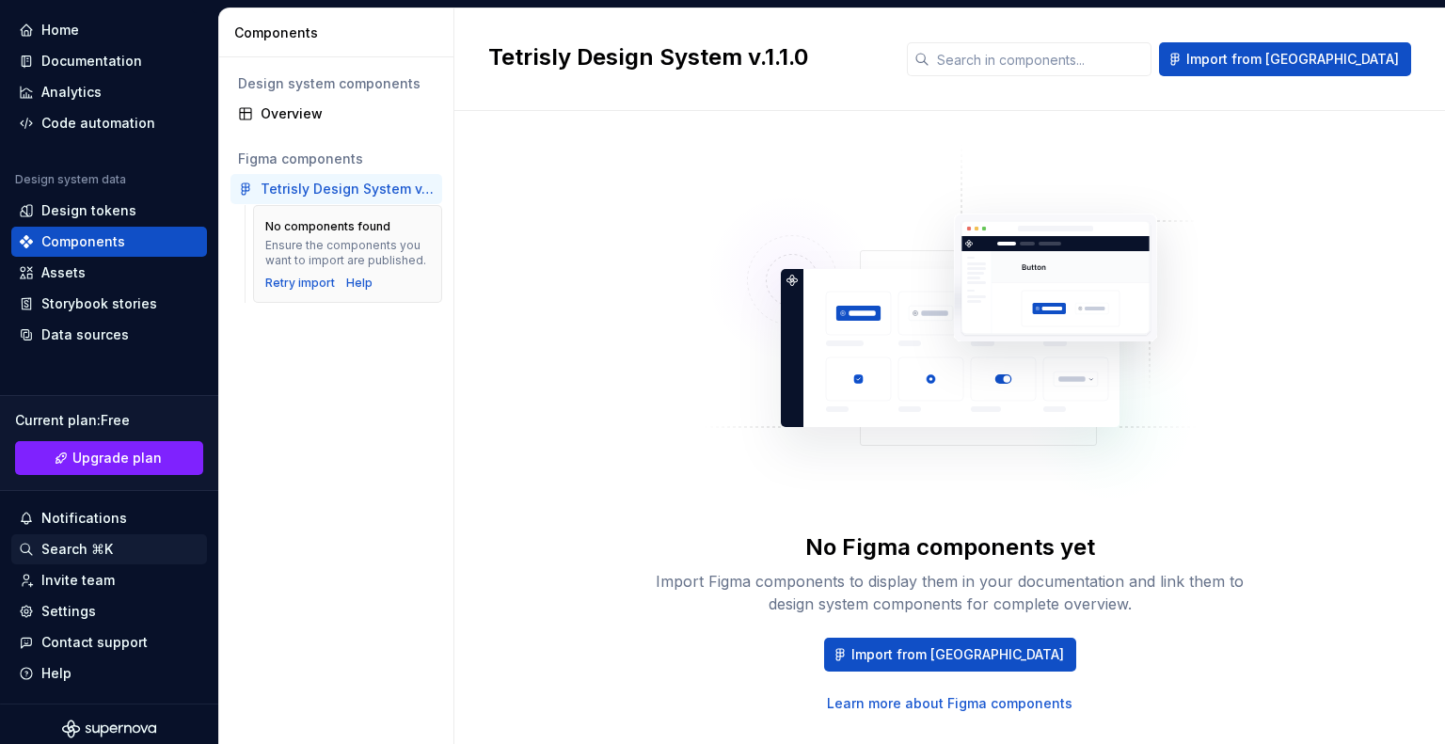
scroll to position [66, 0]
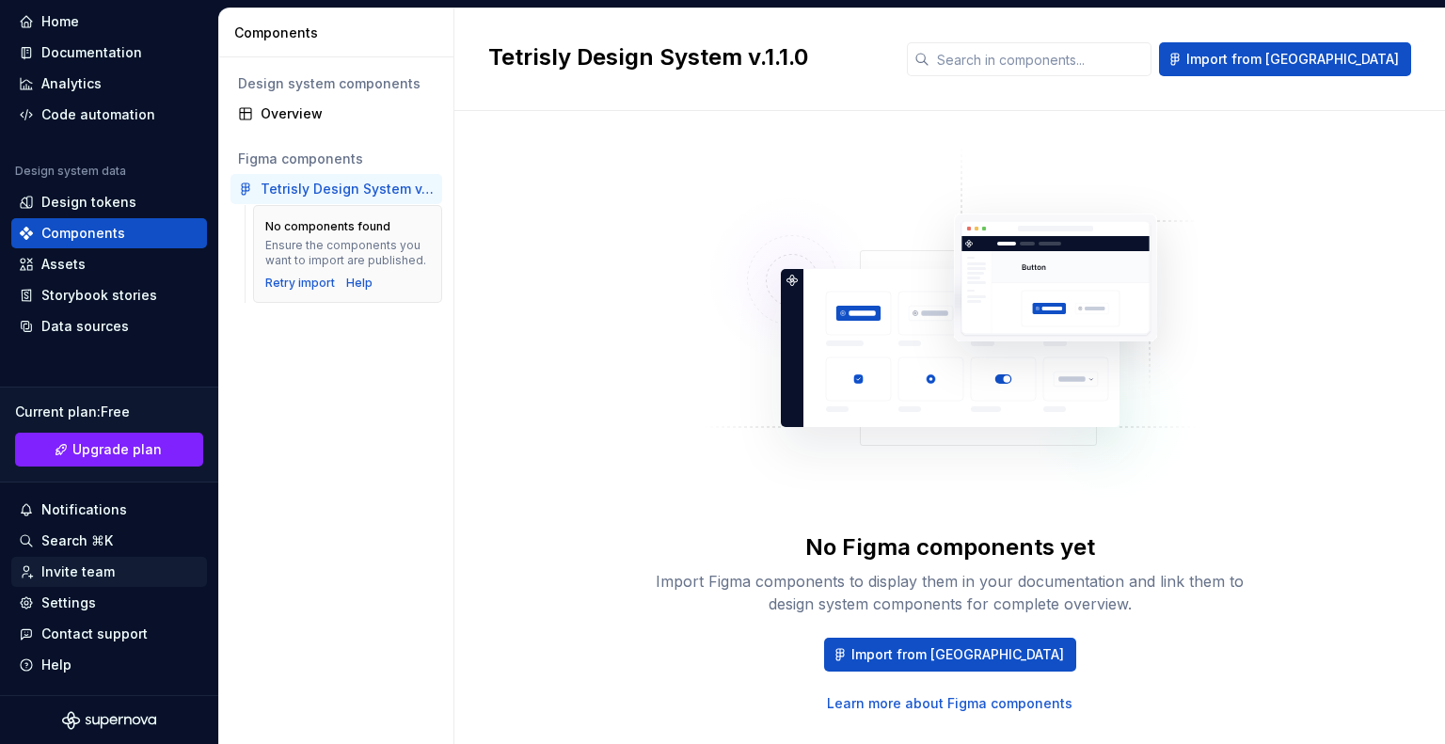
click at [99, 571] on div "Invite team" at bounding box center [77, 571] width 73 height 19
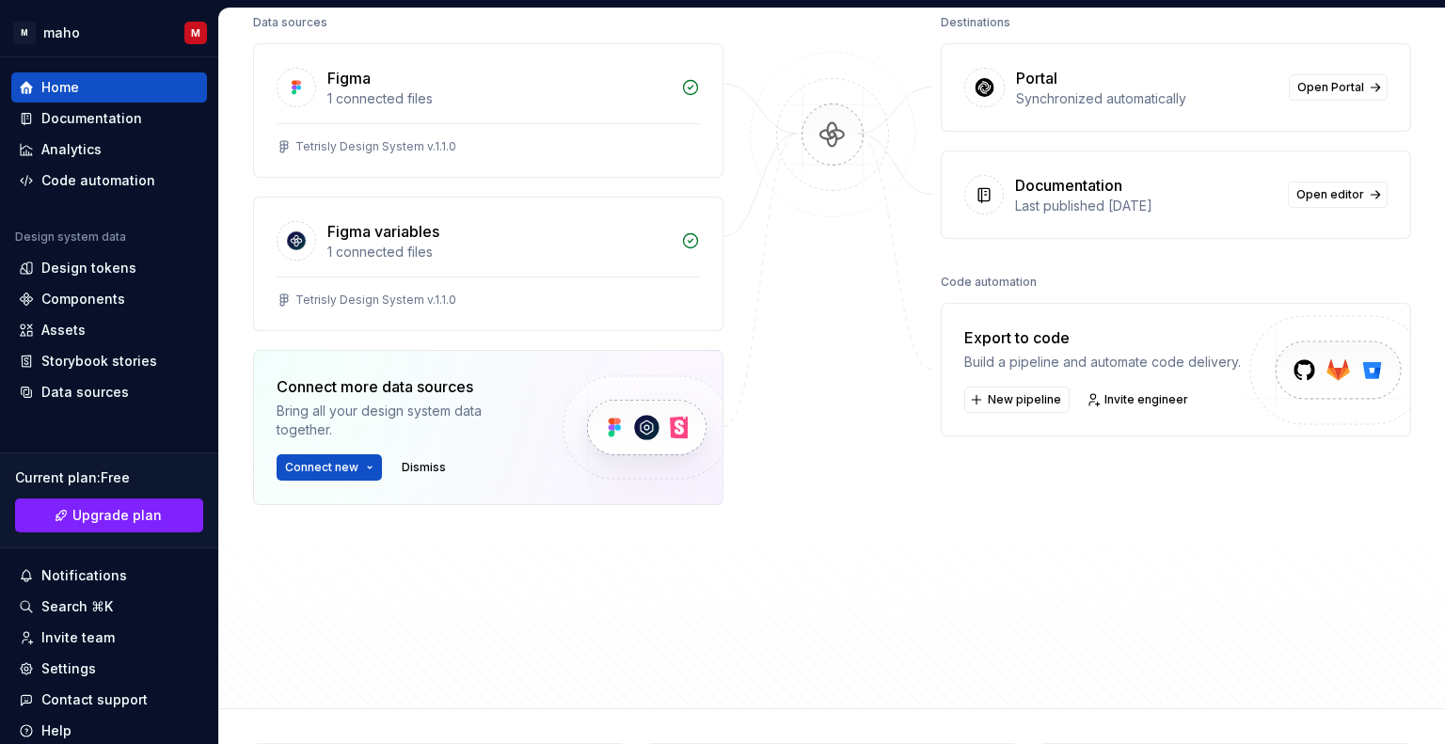
scroll to position [192, 0]
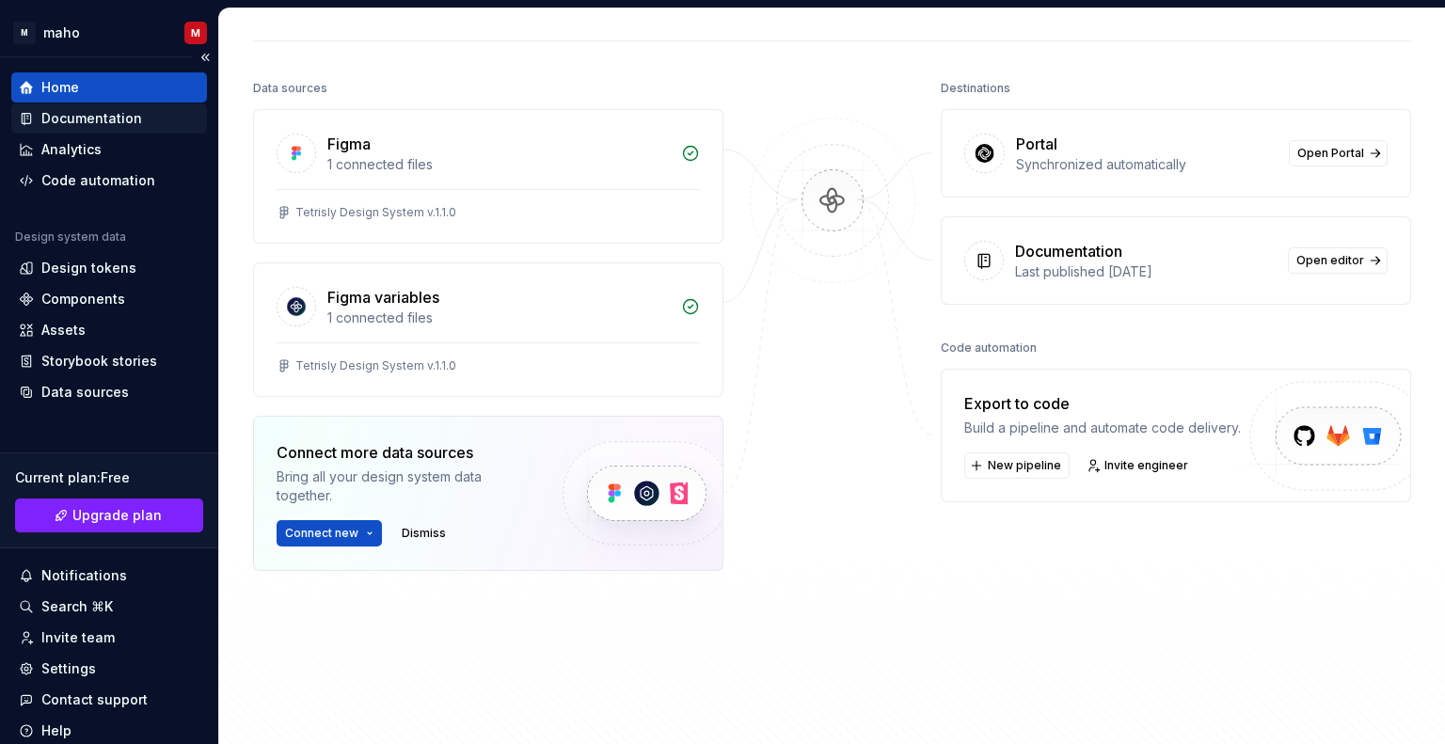
click at [114, 129] on div "Documentation" at bounding box center [109, 118] width 196 height 30
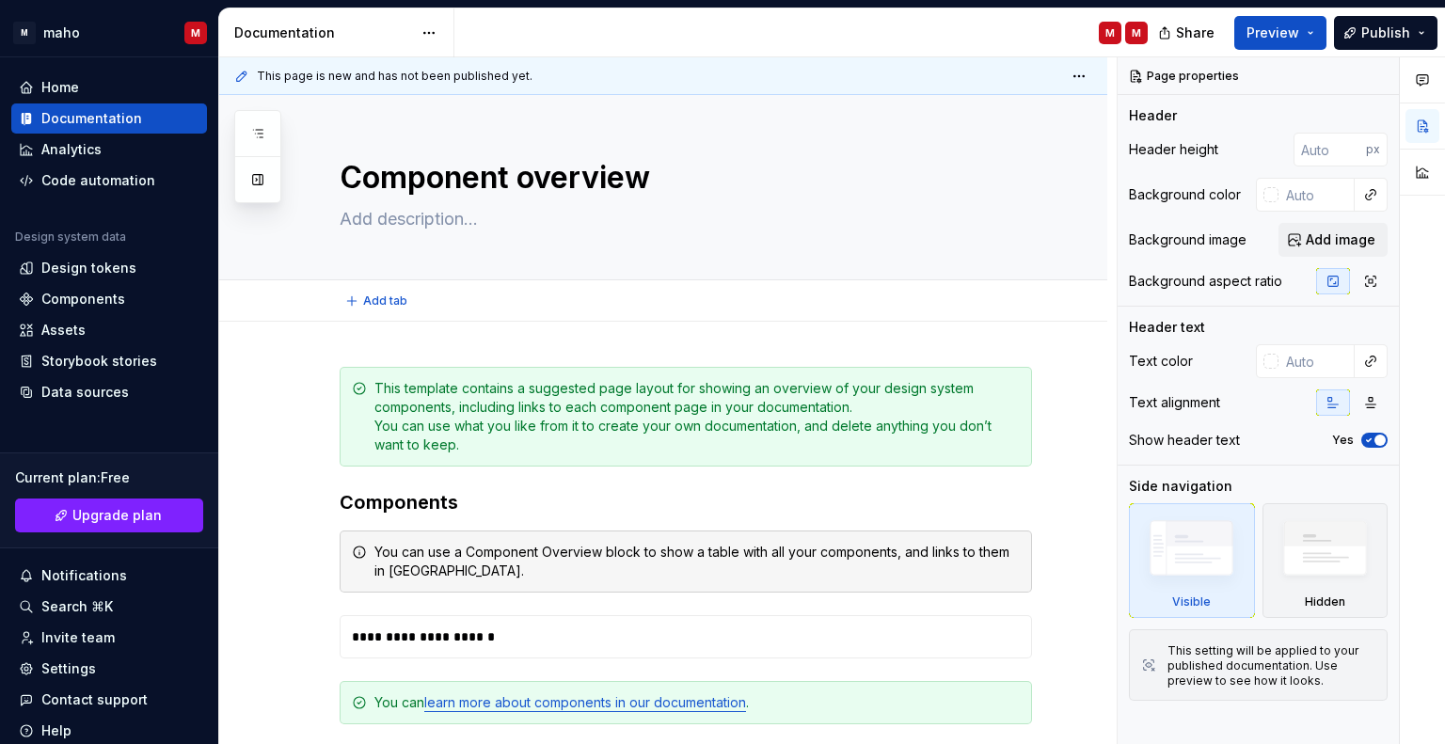
type textarea "*"
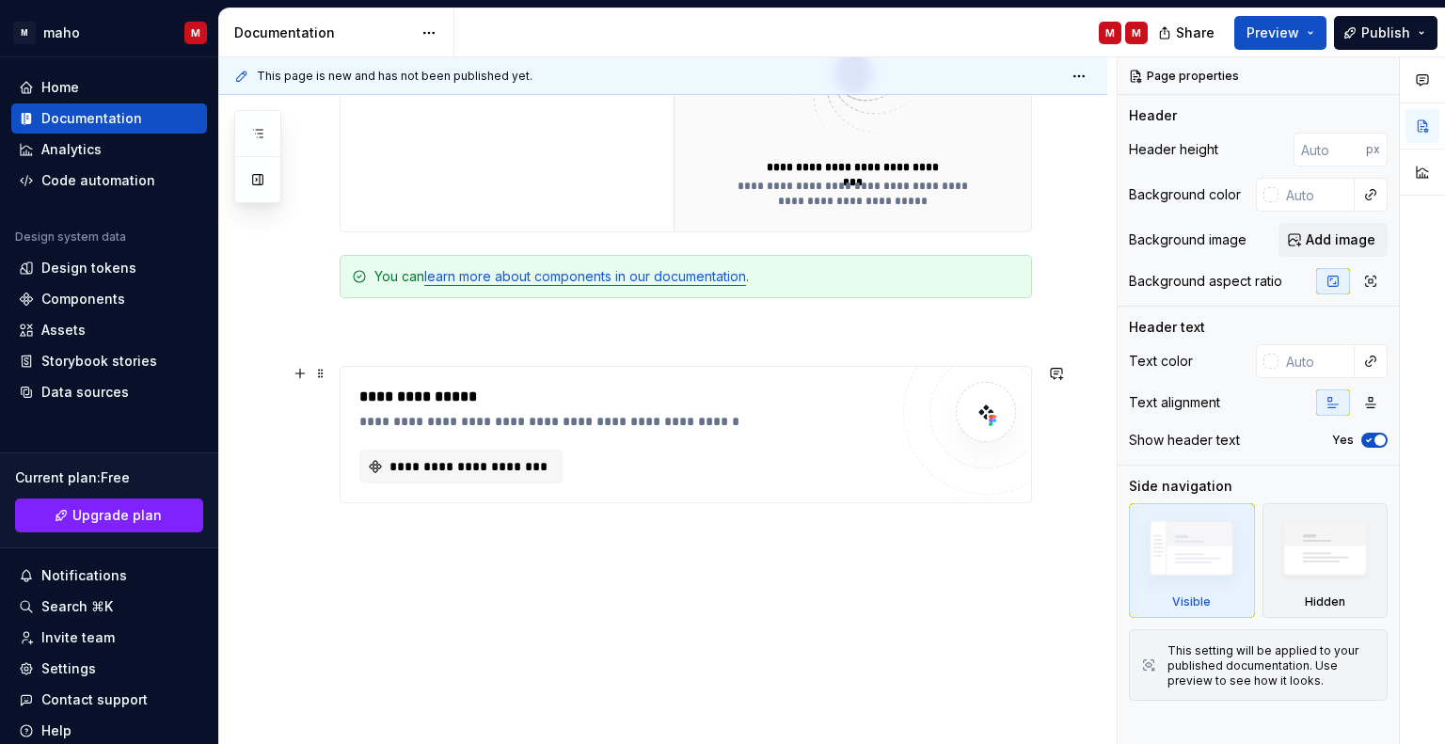
scroll to position [640, 0]
click at [470, 469] on span "**********" at bounding box center [469, 465] width 164 height 19
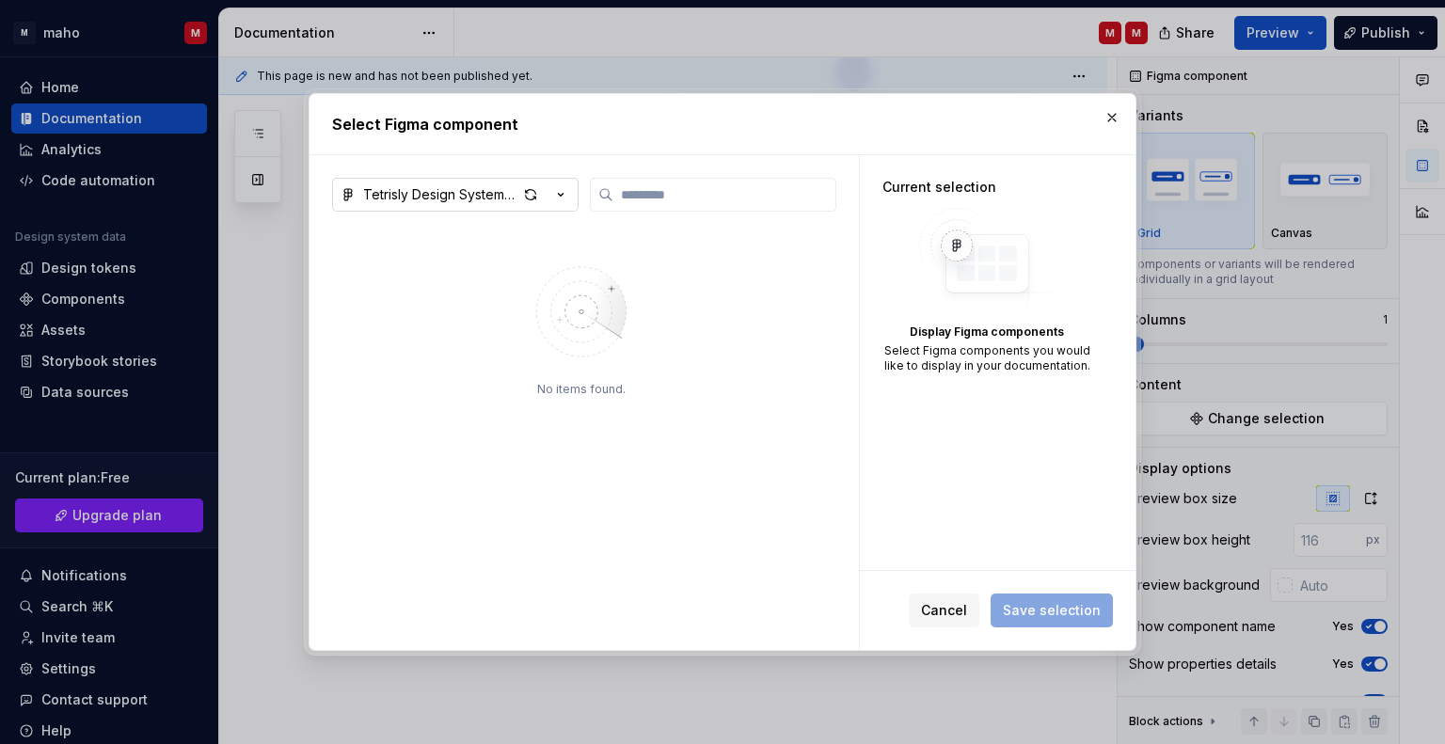
click at [504, 185] on div "Tetrisly Design System v.1.1.0" at bounding box center [440, 194] width 154 height 19
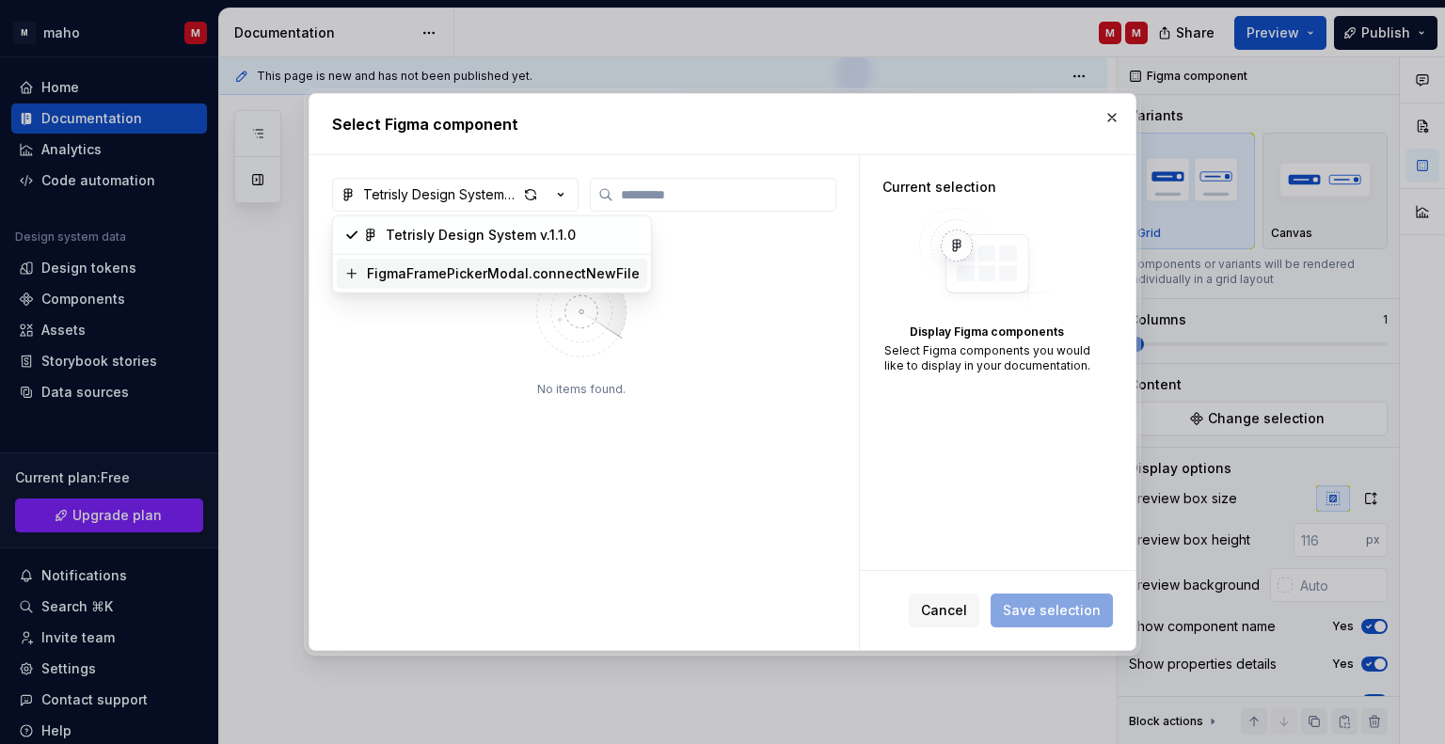
click at [1117, 118] on div "Select Figma component Tetrisly Design System v.1.1.0 No items found. Current s…" at bounding box center [722, 372] width 1445 height 744
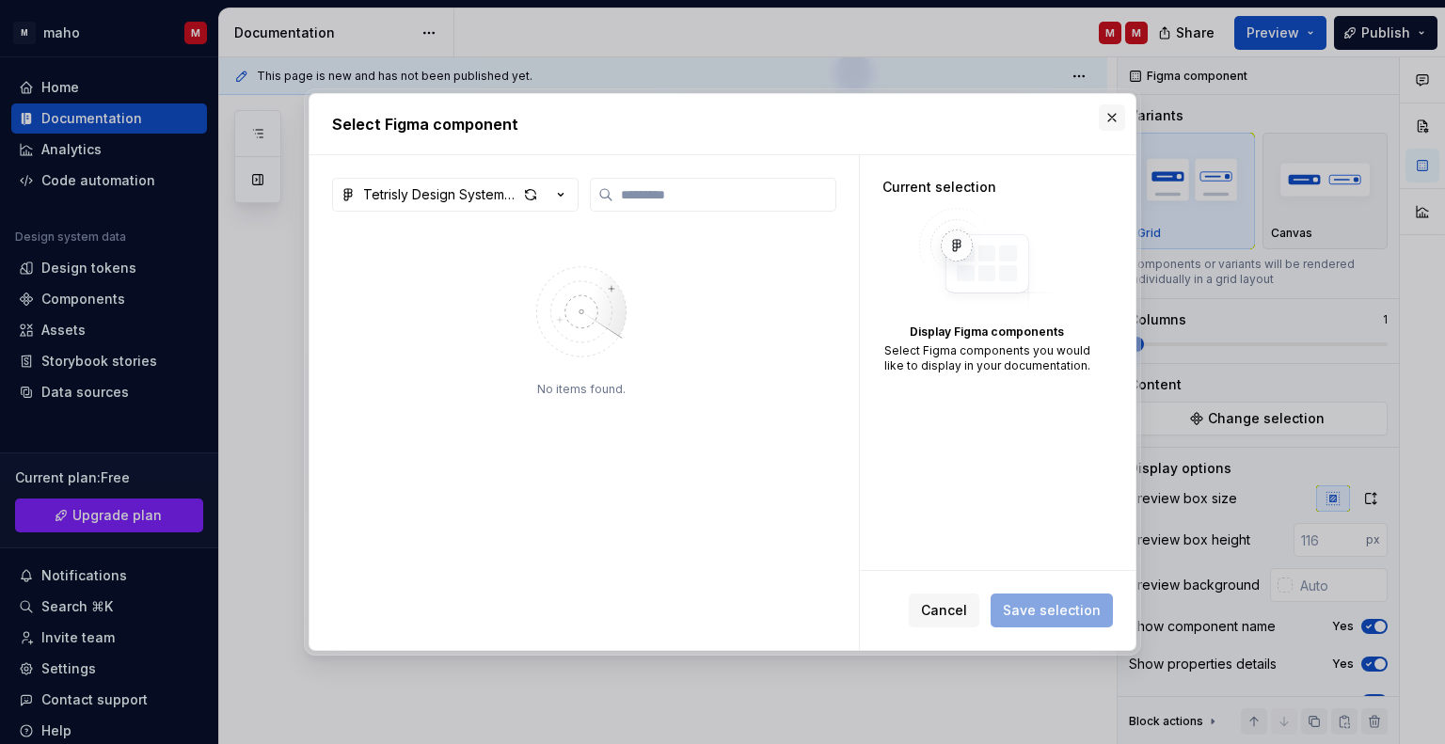
click at [1117, 109] on button "button" at bounding box center [1111, 117] width 26 height 26
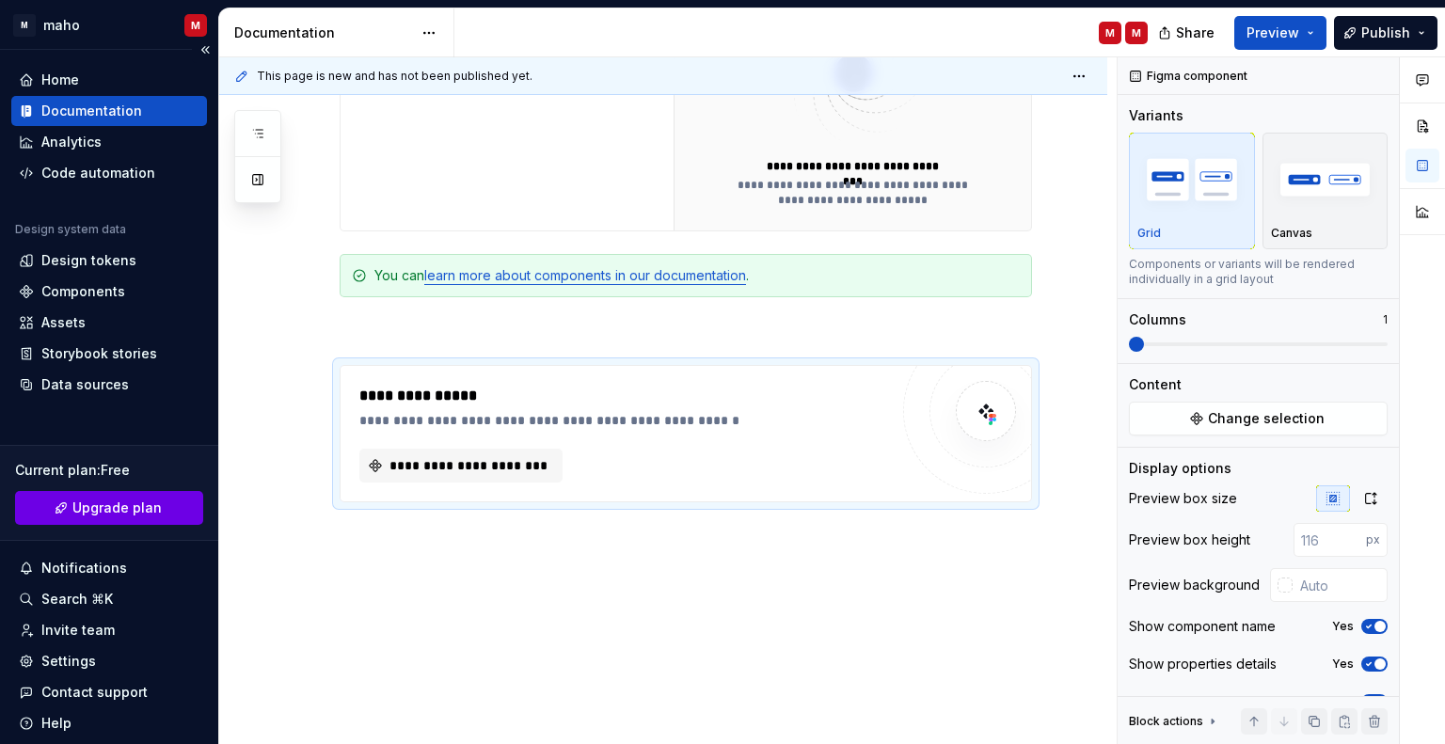
scroll to position [0, 0]
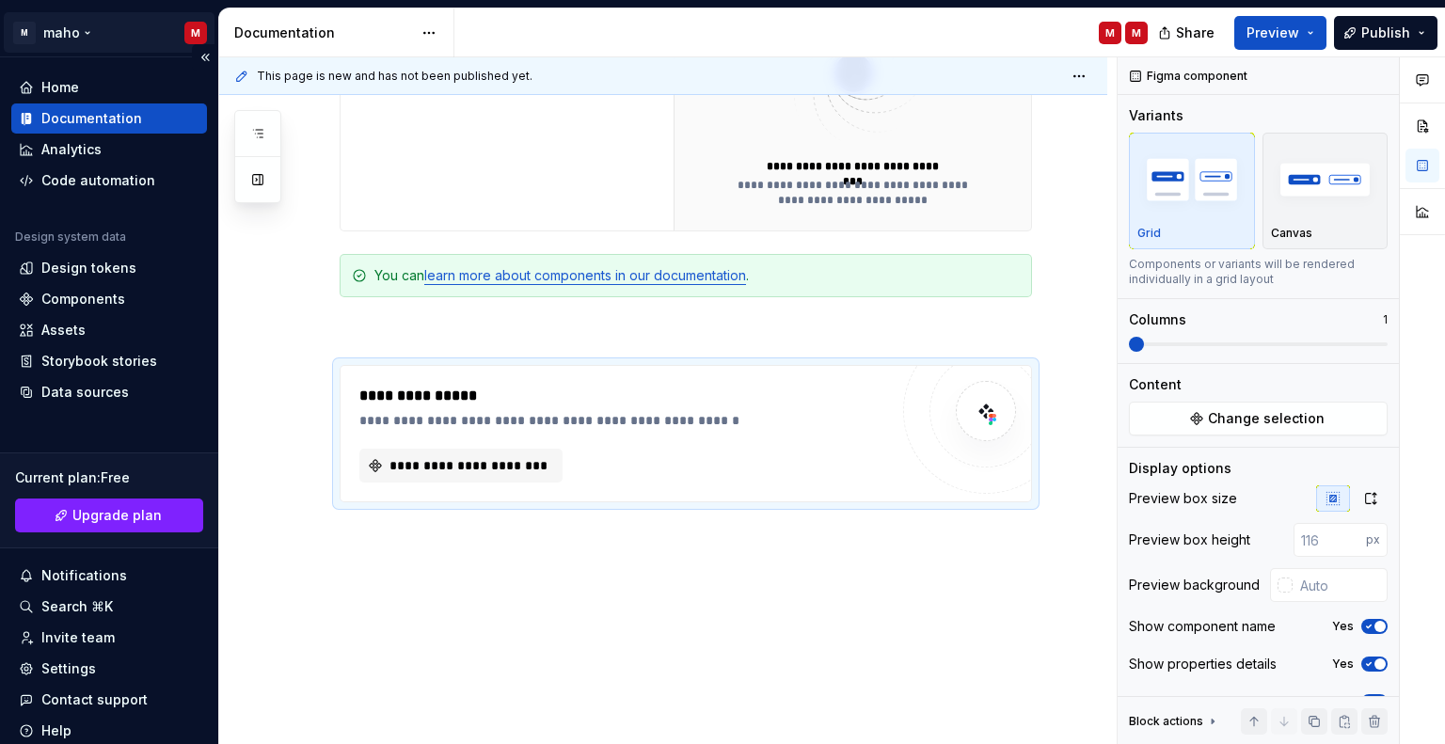
click at [47, 36] on html "M maho M Home Documentation Analytics Code automation Design system data Design…" at bounding box center [722, 372] width 1445 height 744
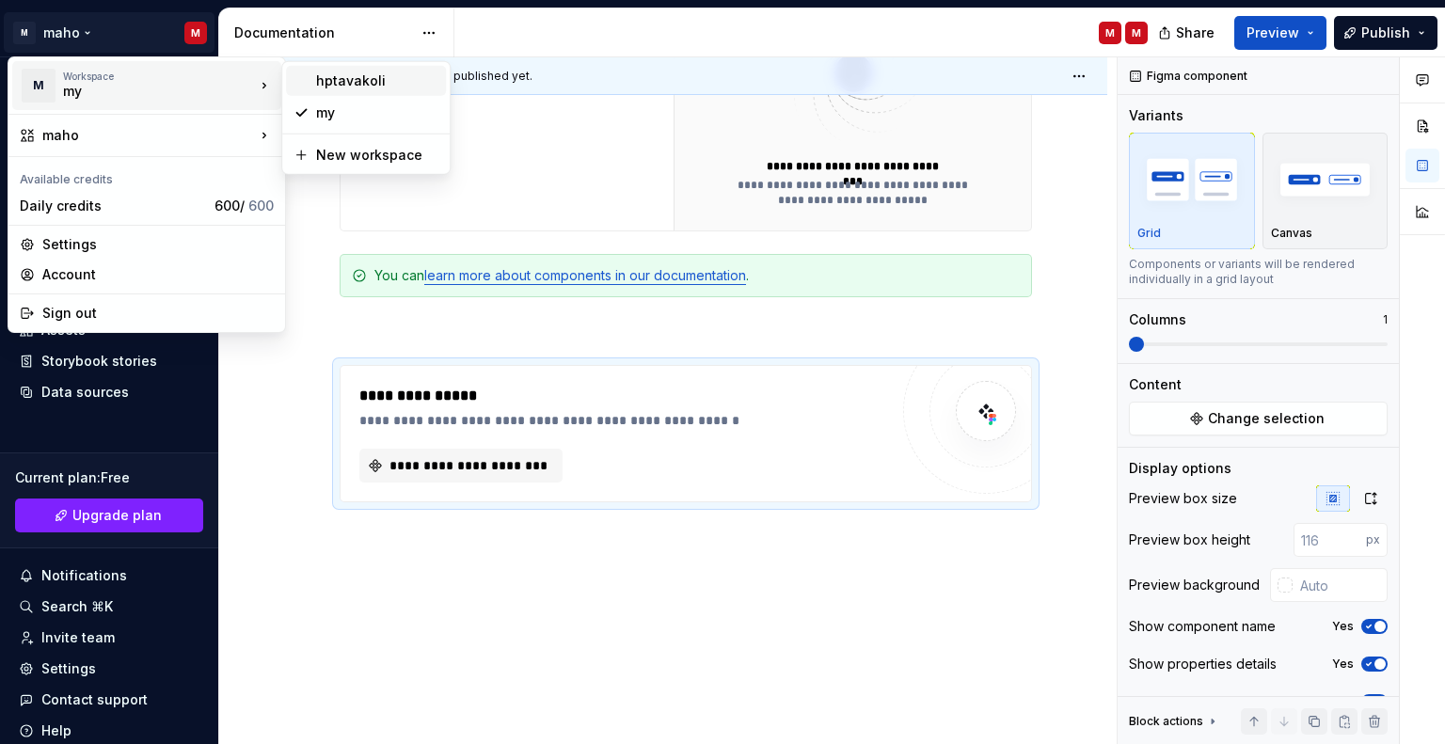
click at [367, 78] on div "hptavakoli" at bounding box center [377, 80] width 122 height 19
